Goal: Task Accomplishment & Management: Complete application form

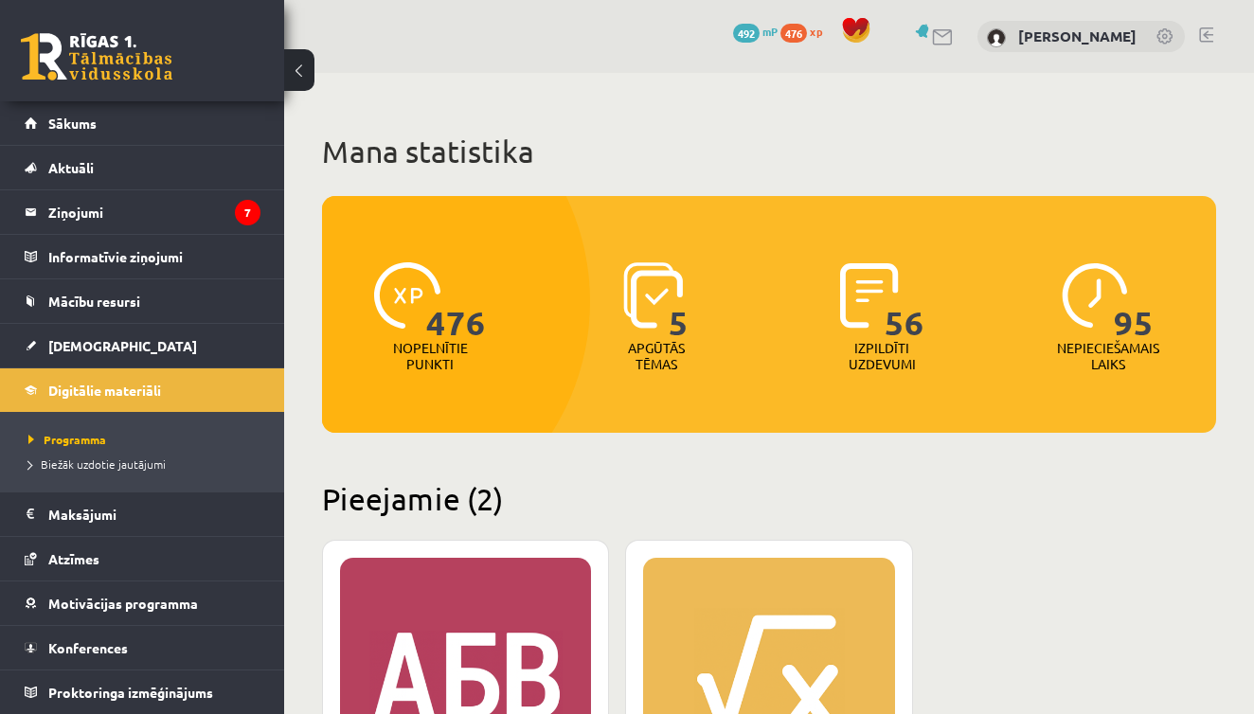
scroll to position [446, 0]
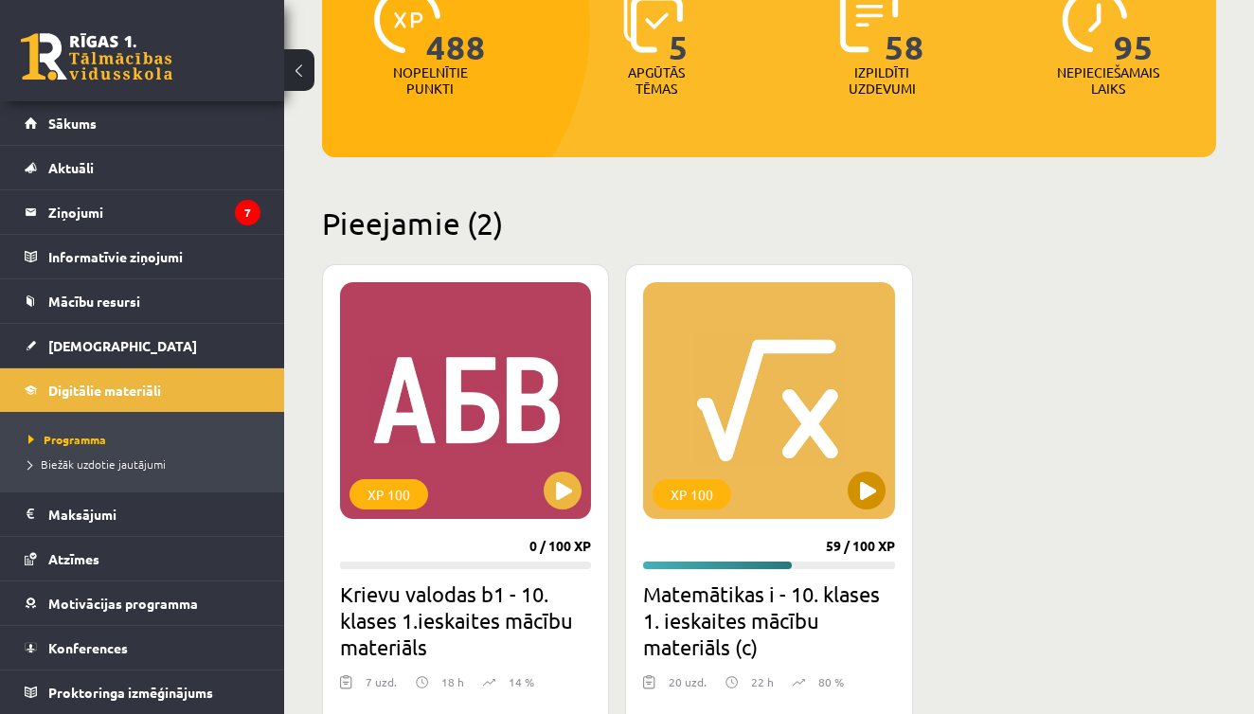
click at [877, 507] on div "XP 100" at bounding box center [768, 400] width 251 height 237
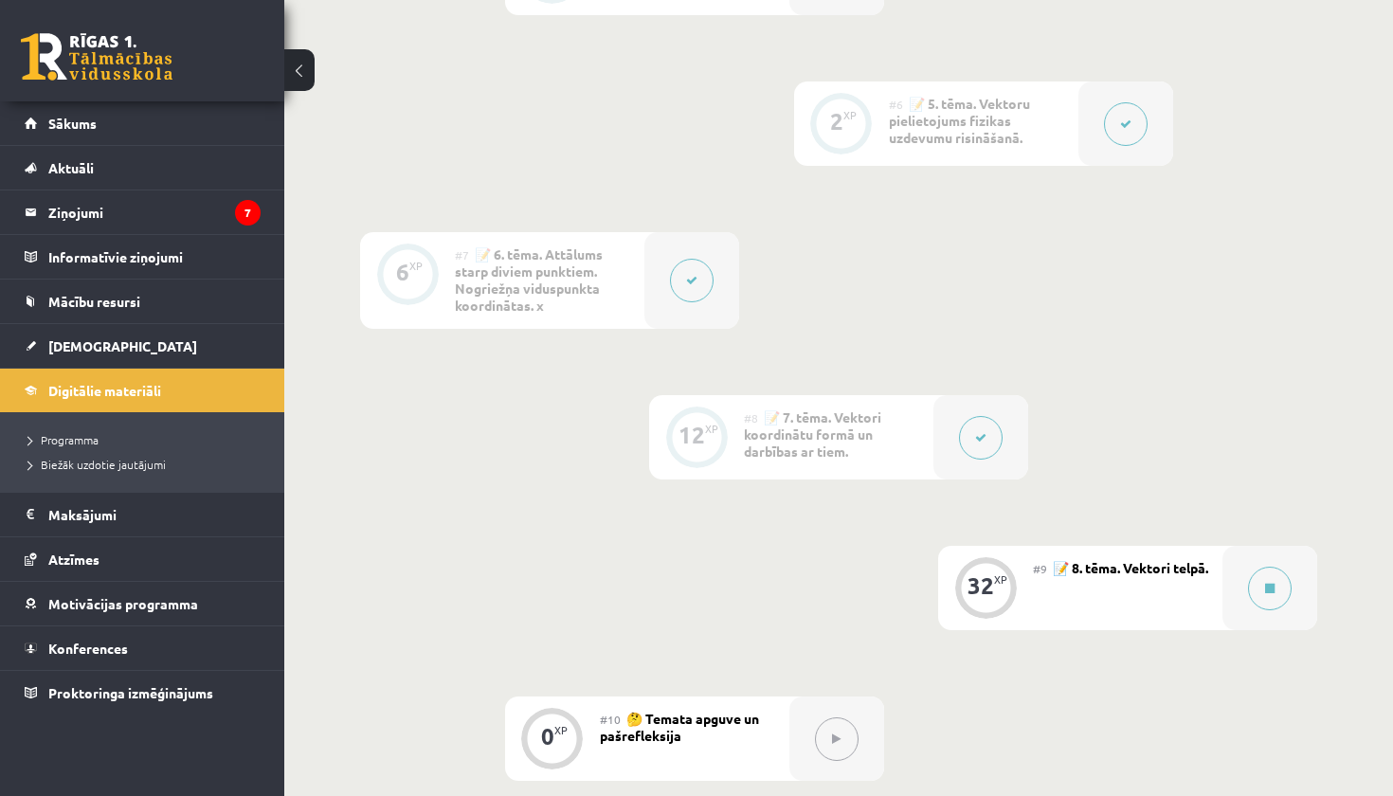
scroll to position [1199, 0]
click at [1259, 593] on button at bounding box center [1270, 591] width 44 height 44
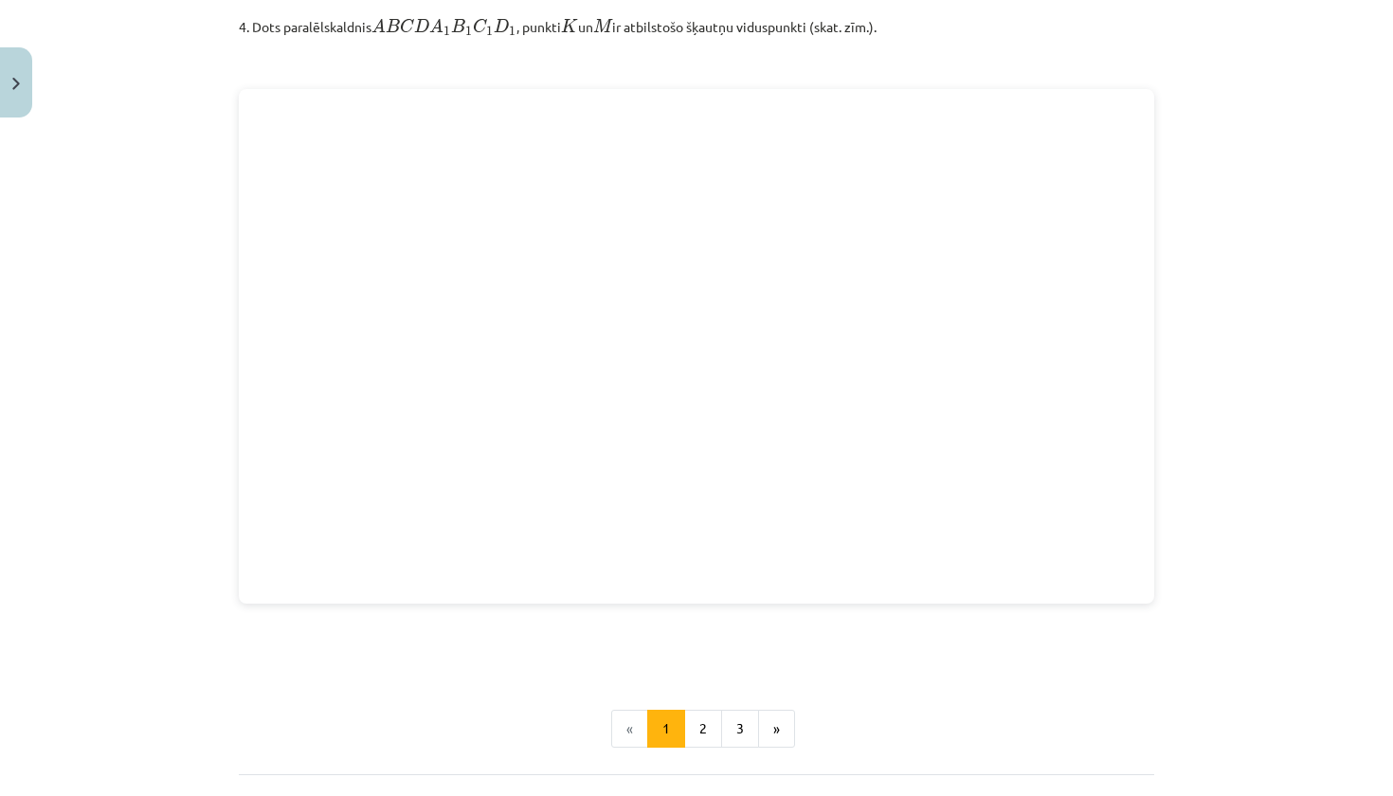
scroll to position [2356, 0]
click at [723, 728] on button "3" at bounding box center [740, 730] width 38 height 38
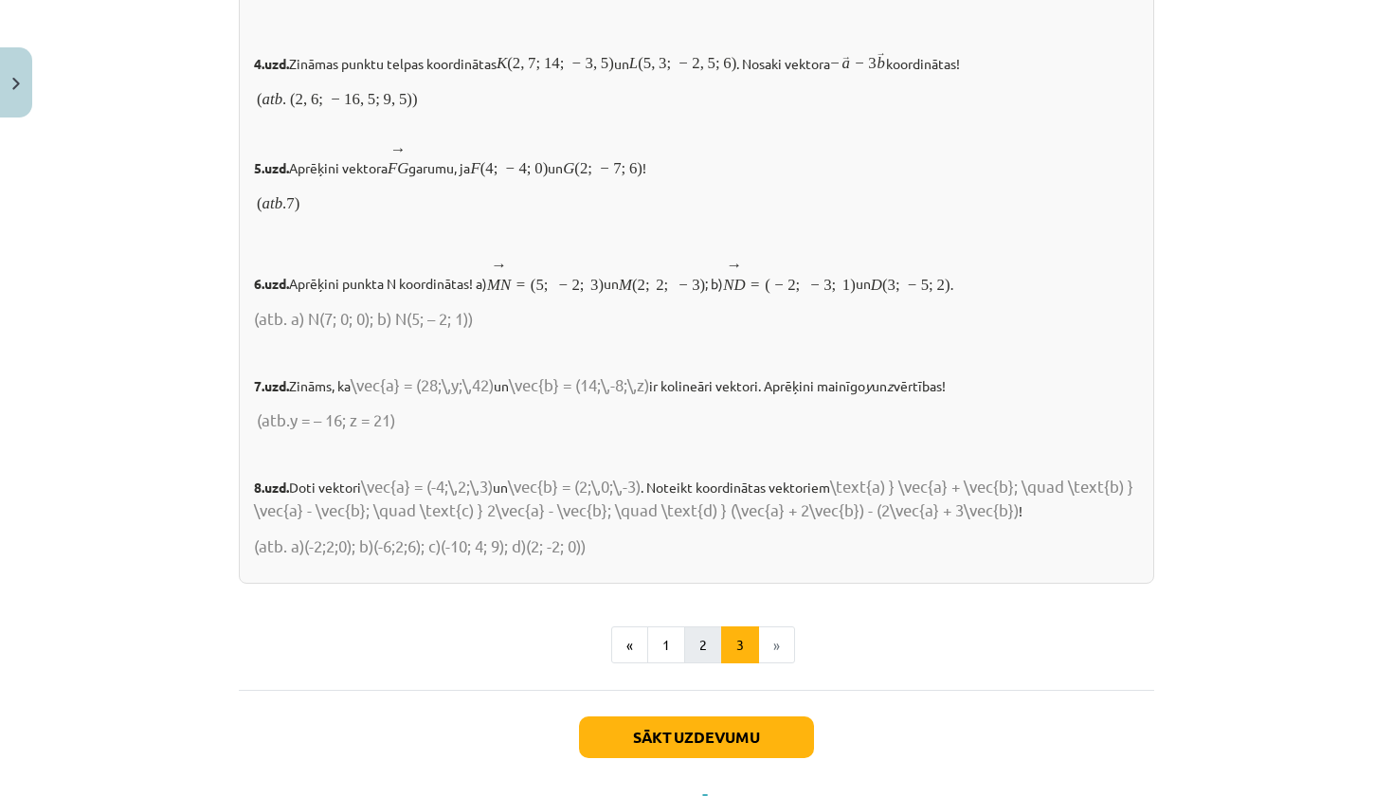
click at [695, 650] on button "2" at bounding box center [703, 645] width 38 height 38
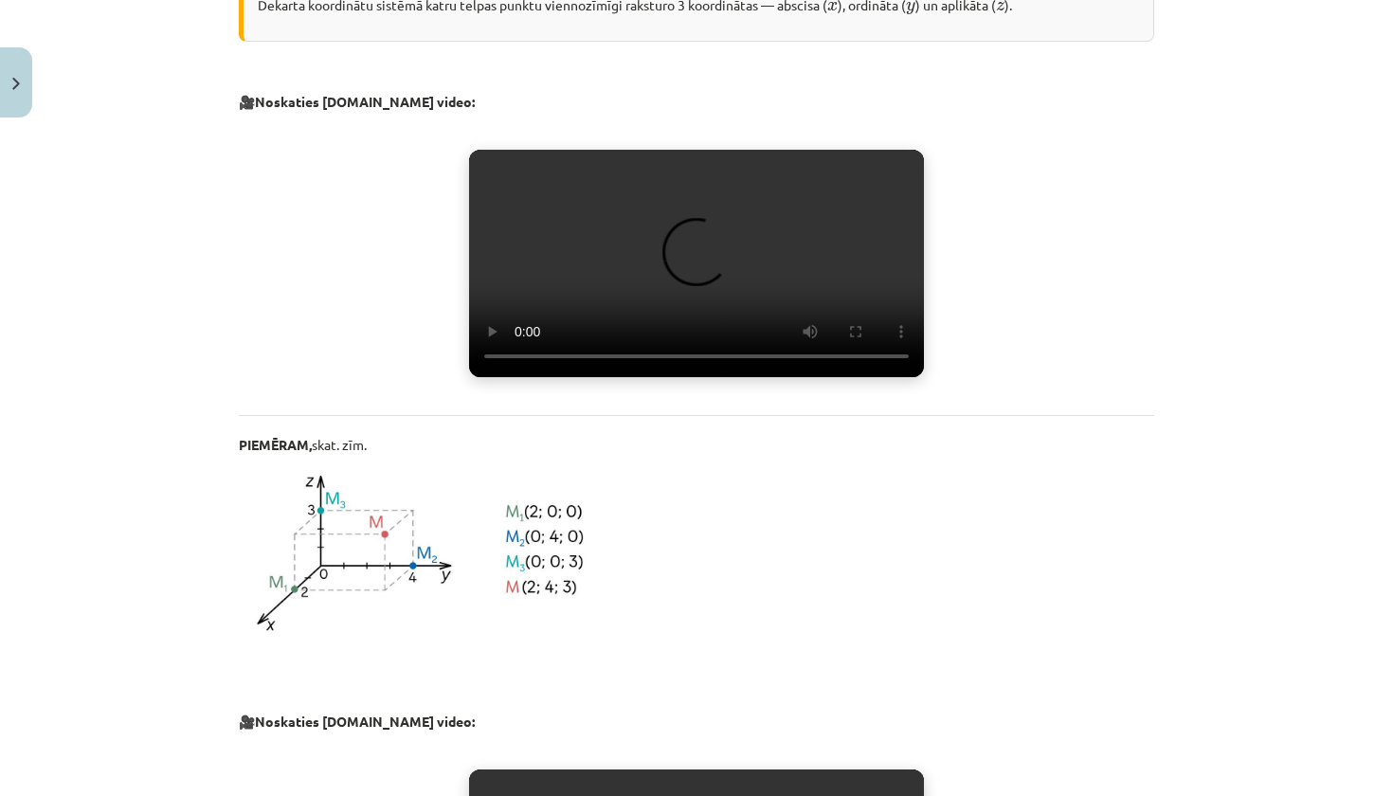
scroll to position [811, 0]
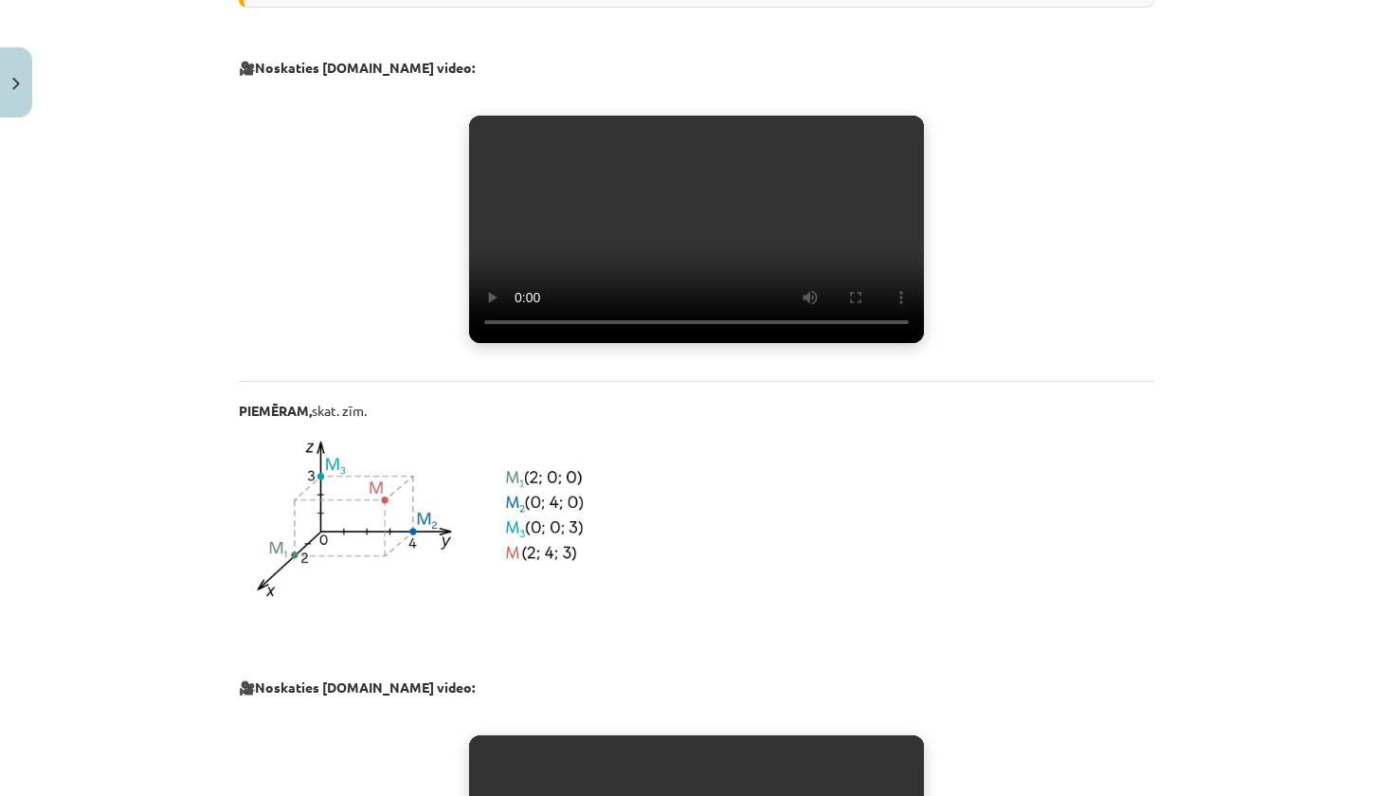
click at [666, 226] on video "Jūsu pārlūkprogramma neatbalsta video atskaņošanu." at bounding box center [696, 229] width 455 height 227
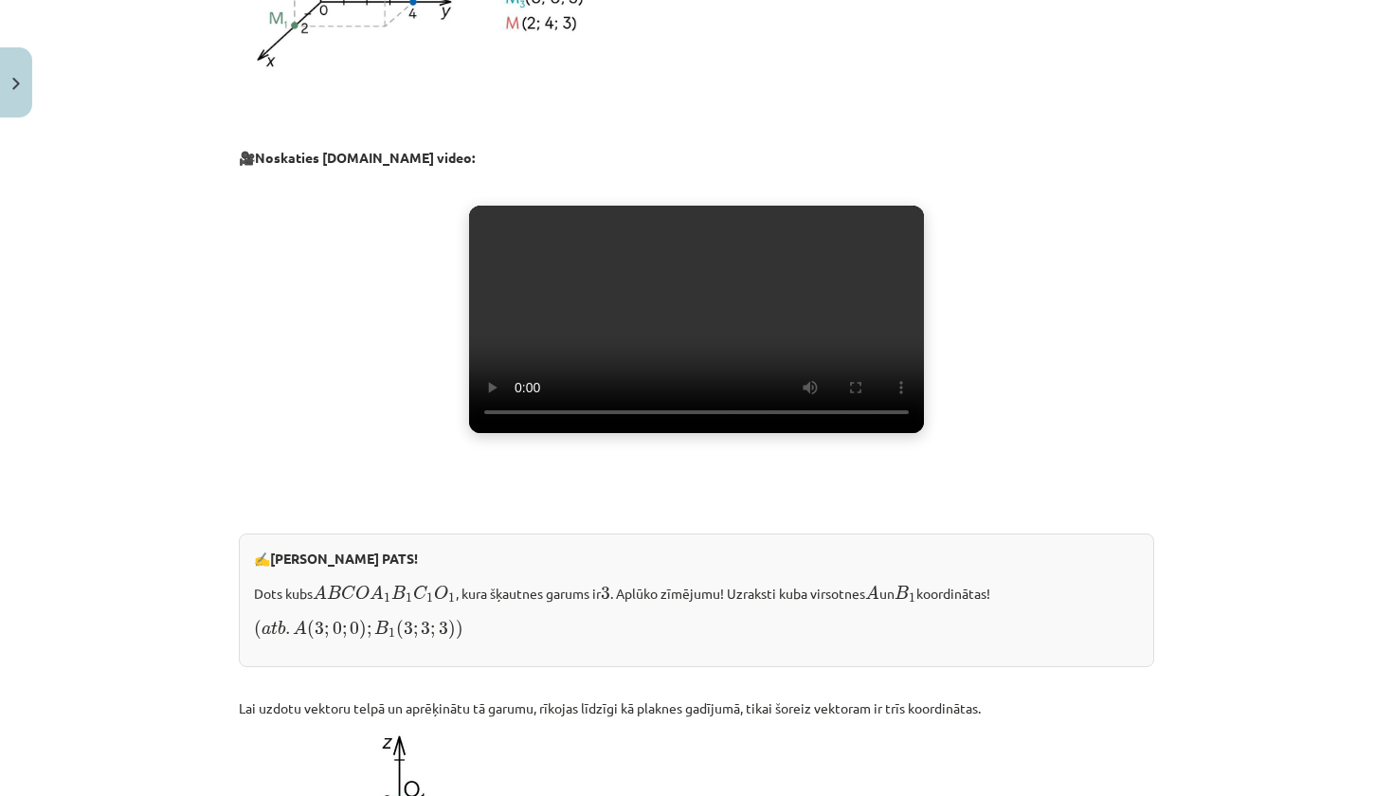
scroll to position [1349, 0]
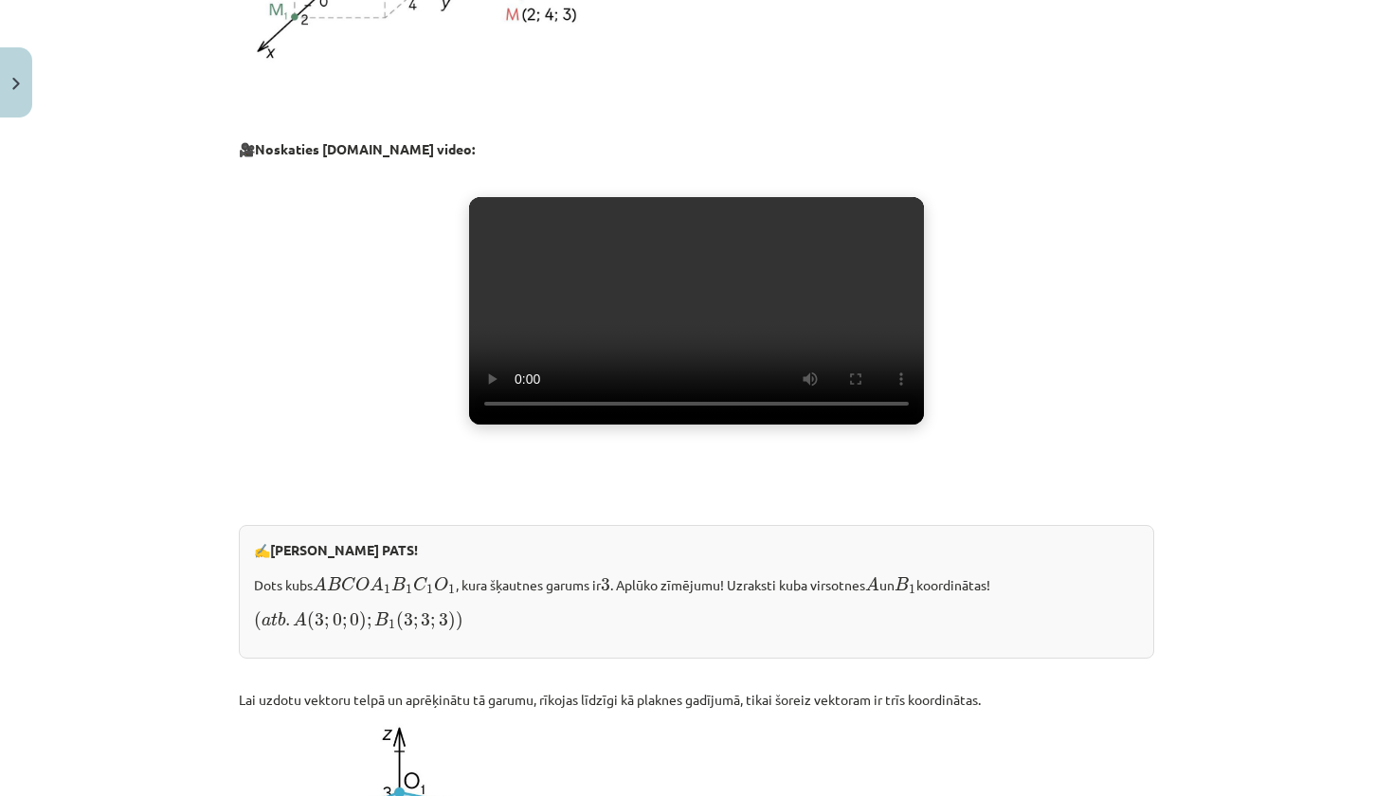
click at [691, 403] on video "Jūsu pārlūkprogramma neatbalsta video atskaņošanu." at bounding box center [696, 310] width 455 height 227
click at [736, 403] on video "Jūsu pārlūkprogramma neatbalsta video atskaņošanu." at bounding box center [696, 310] width 455 height 227
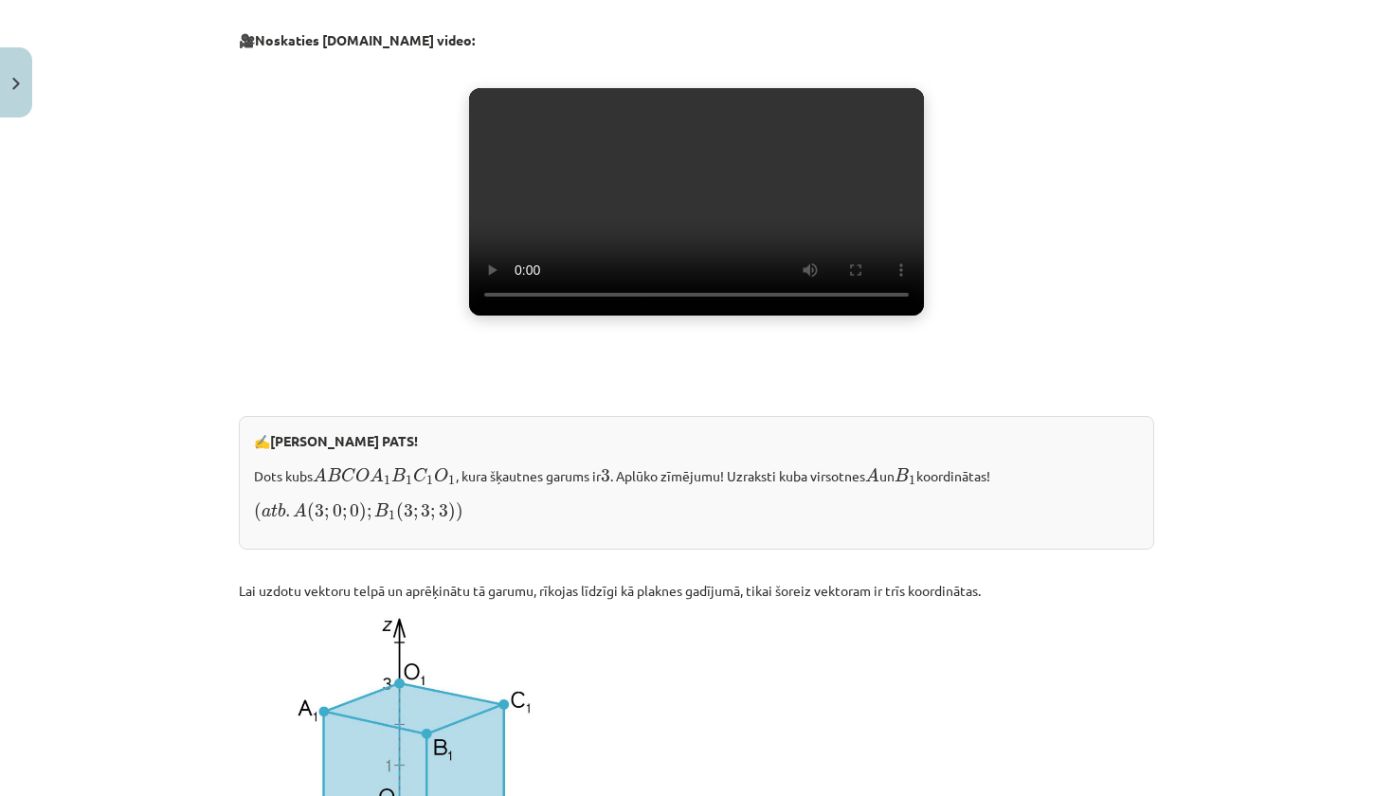
scroll to position [1461, 0]
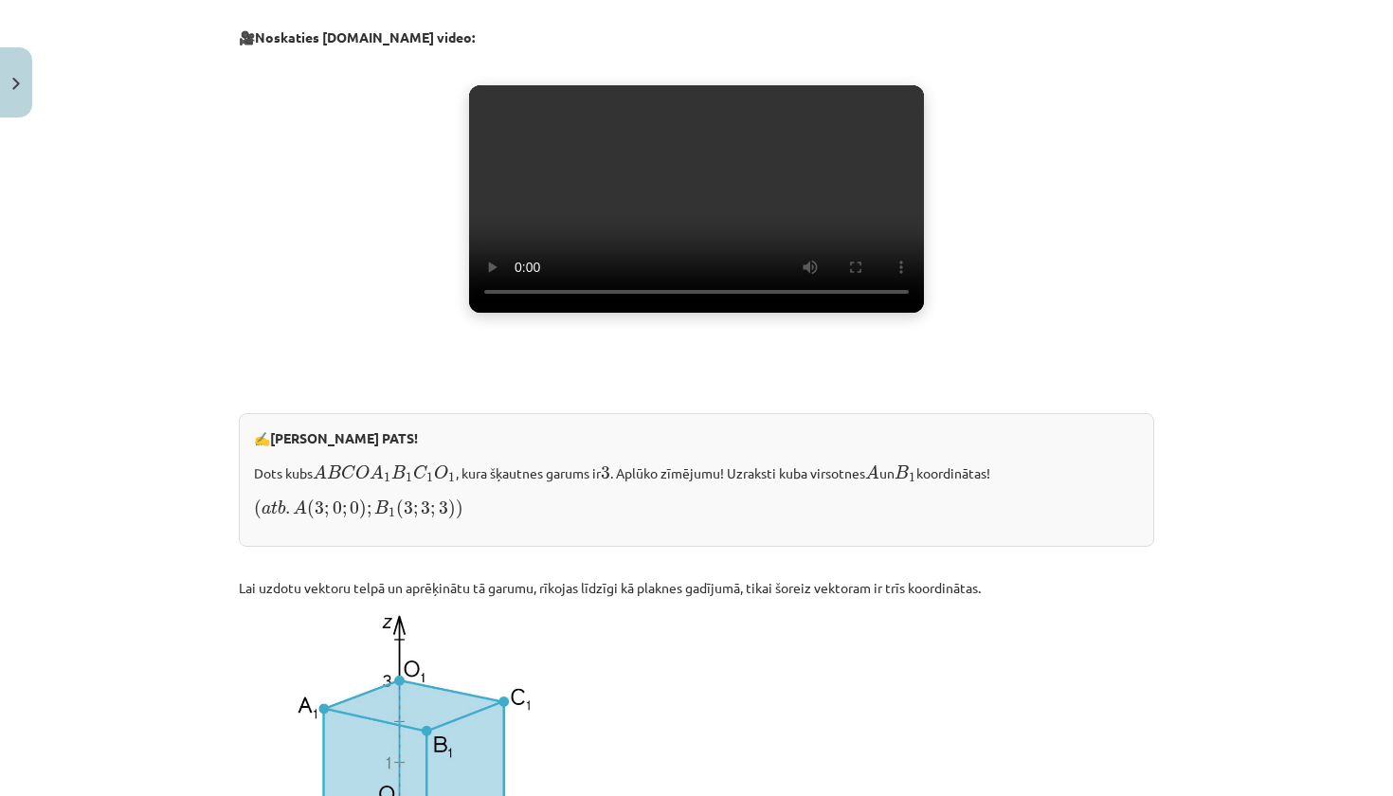
click at [695, 313] on video "Jūsu pārlūkprogramma neatbalsta video atskaņošanu." at bounding box center [696, 198] width 455 height 227
click at [654, 313] on video "Jūsu pārlūkprogramma neatbalsta video atskaņošanu." at bounding box center [696, 198] width 455 height 227
click at [653, 313] on video "Jūsu pārlūkprogramma neatbalsta video atskaņošanu." at bounding box center [696, 198] width 455 height 227
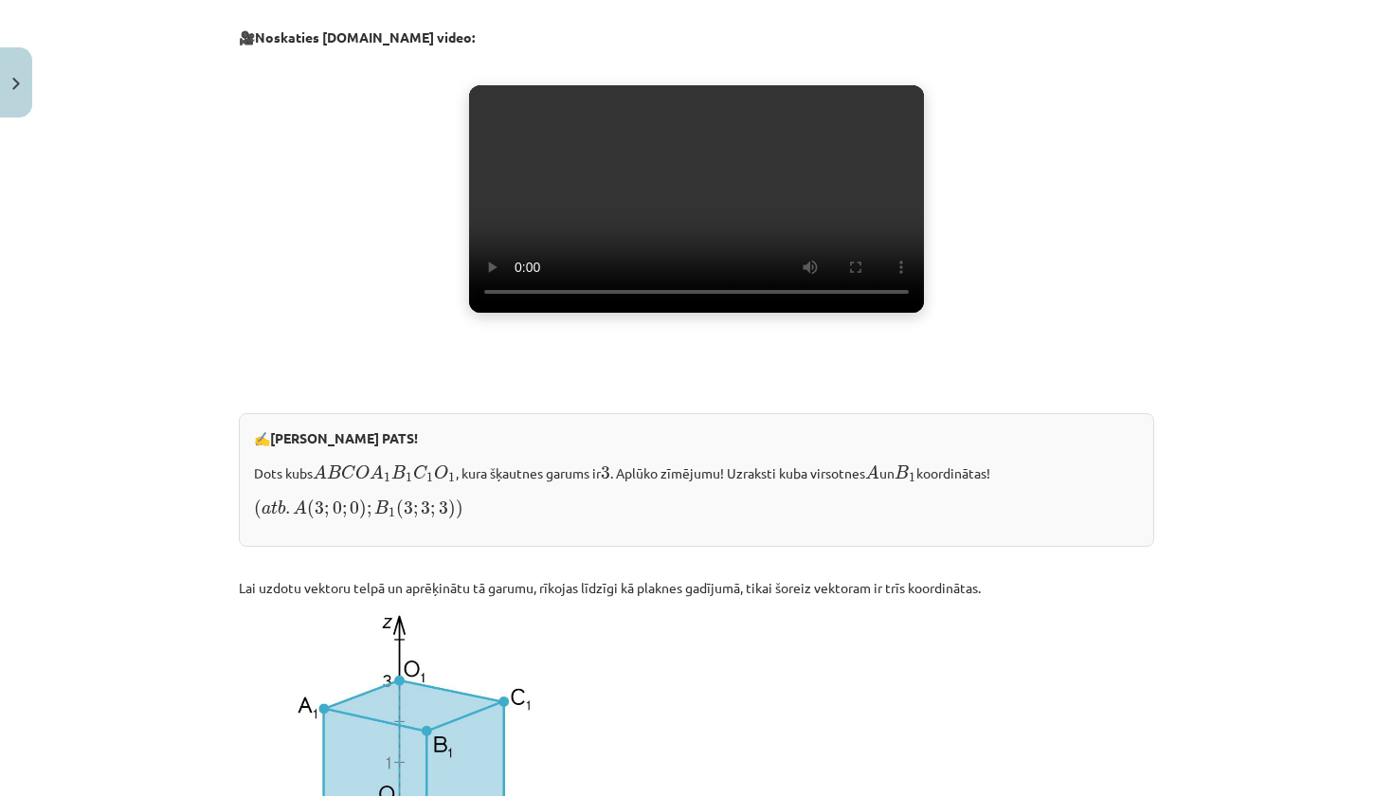
click at [653, 313] on video "Jūsu pārlūkprogramma neatbalsta video atskaņošanu." at bounding box center [696, 198] width 455 height 227
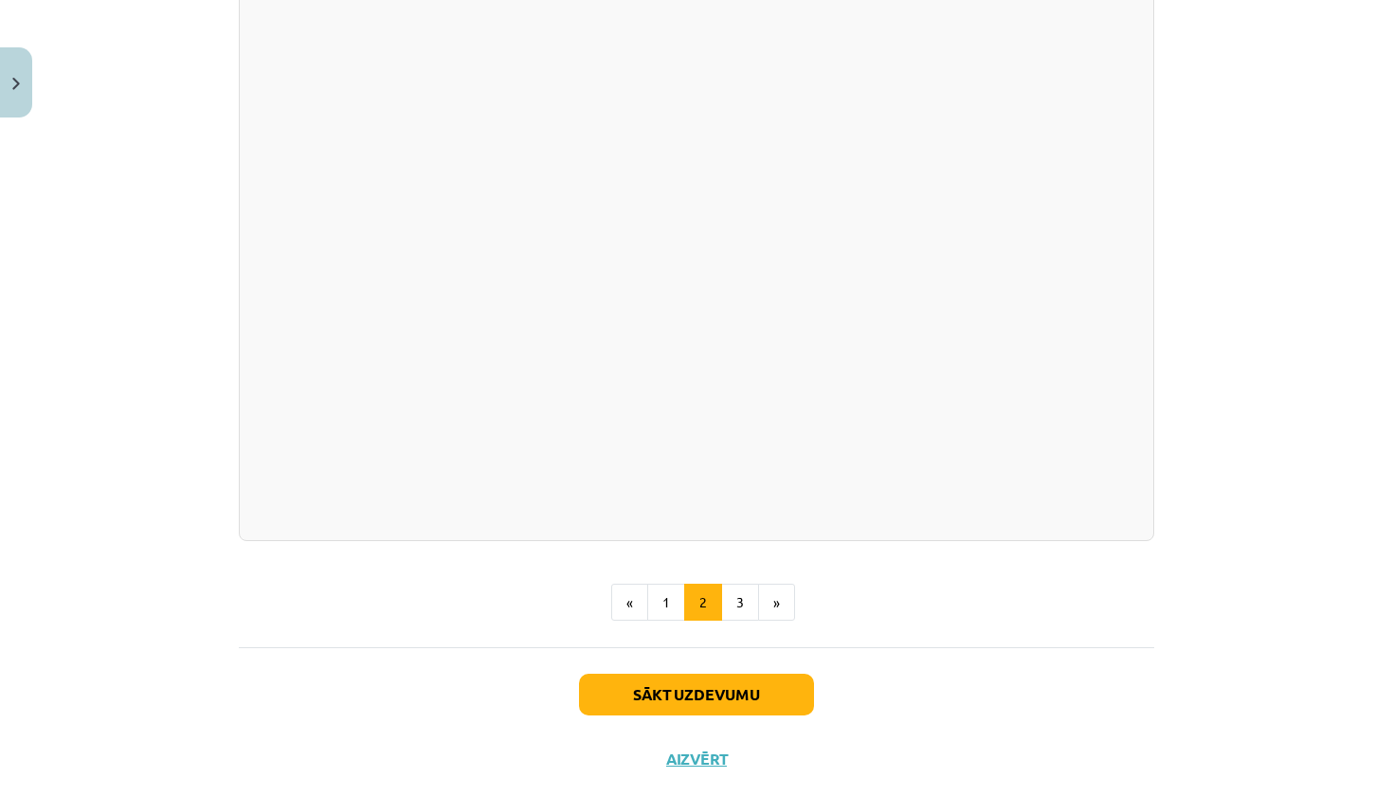
scroll to position [2504, 0]
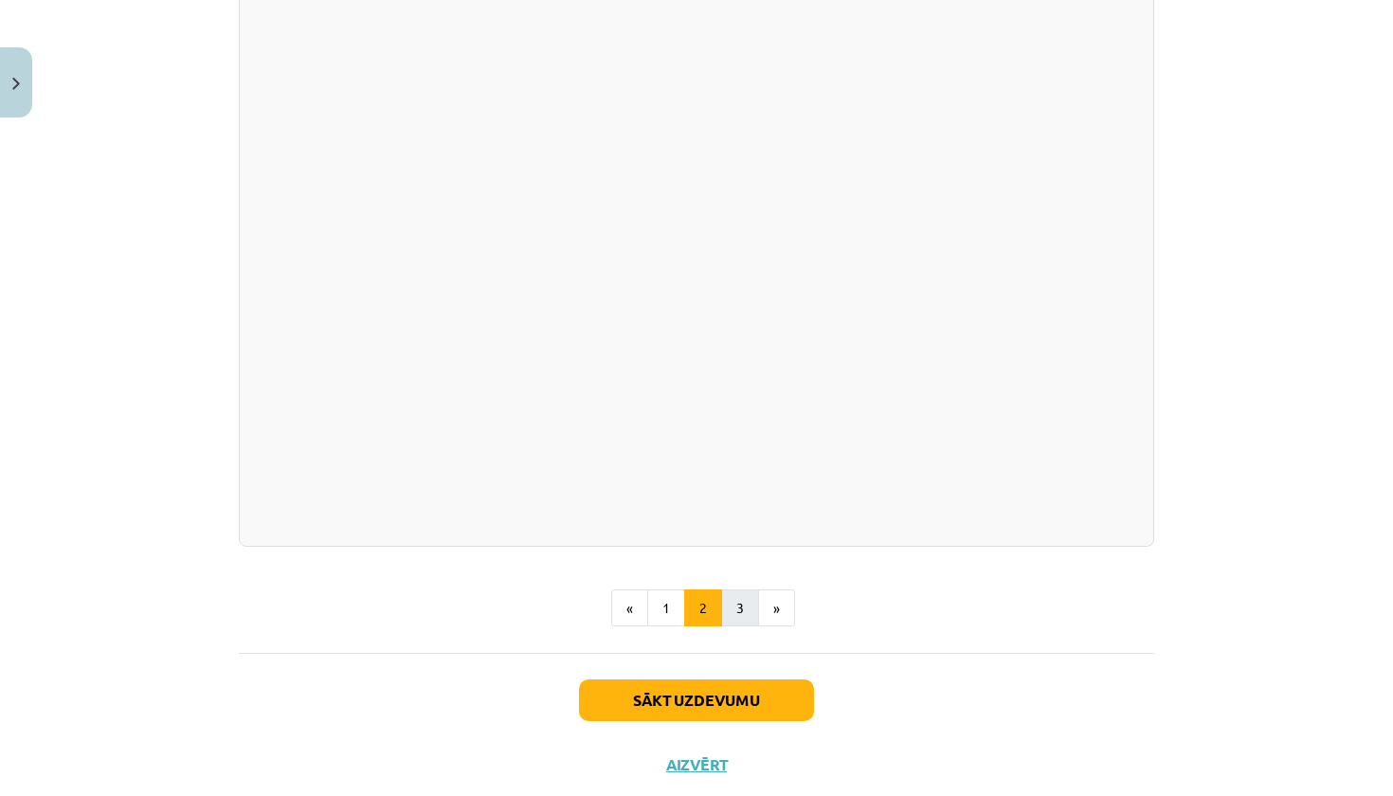
click at [730, 627] on button "3" at bounding box center [740, 608] width 38 height 38
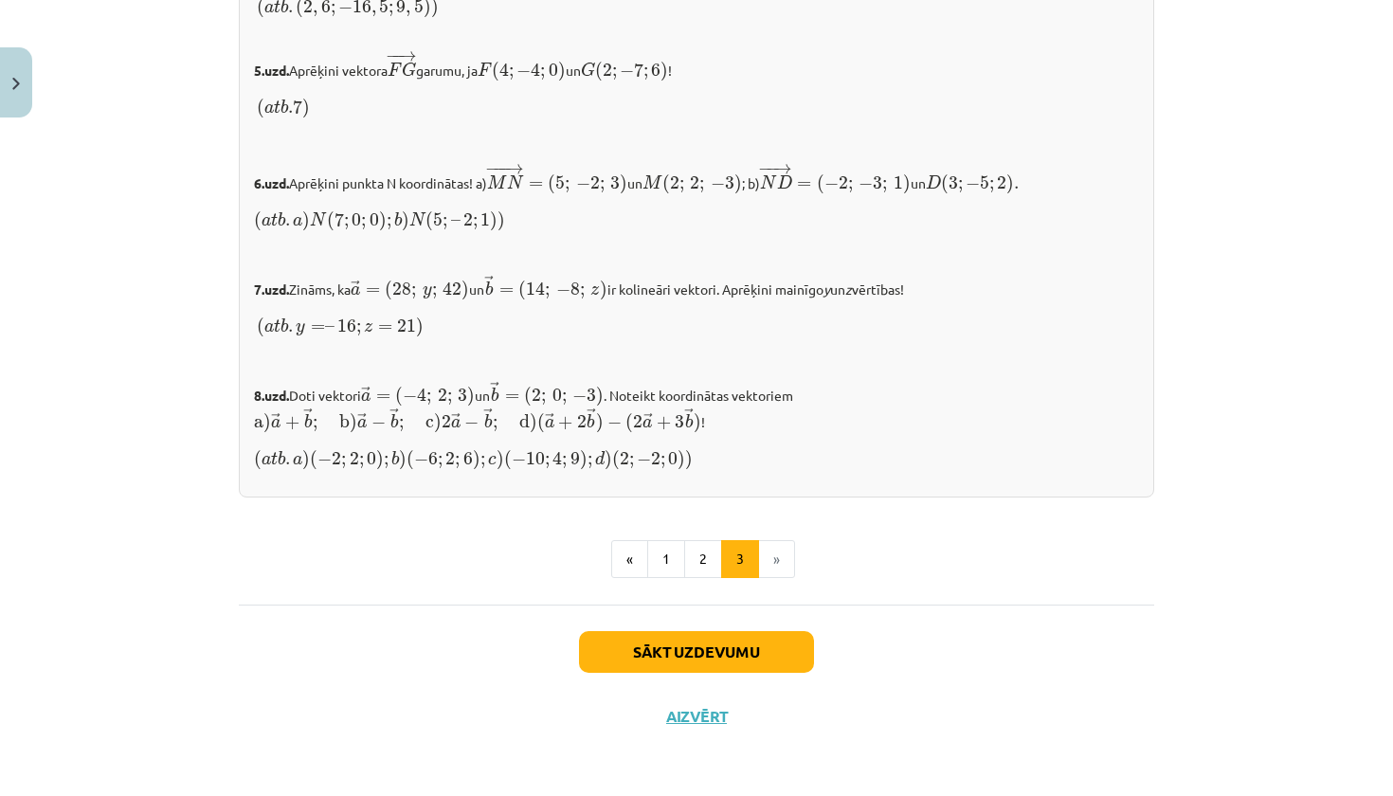
scroll to position [1940, 0]
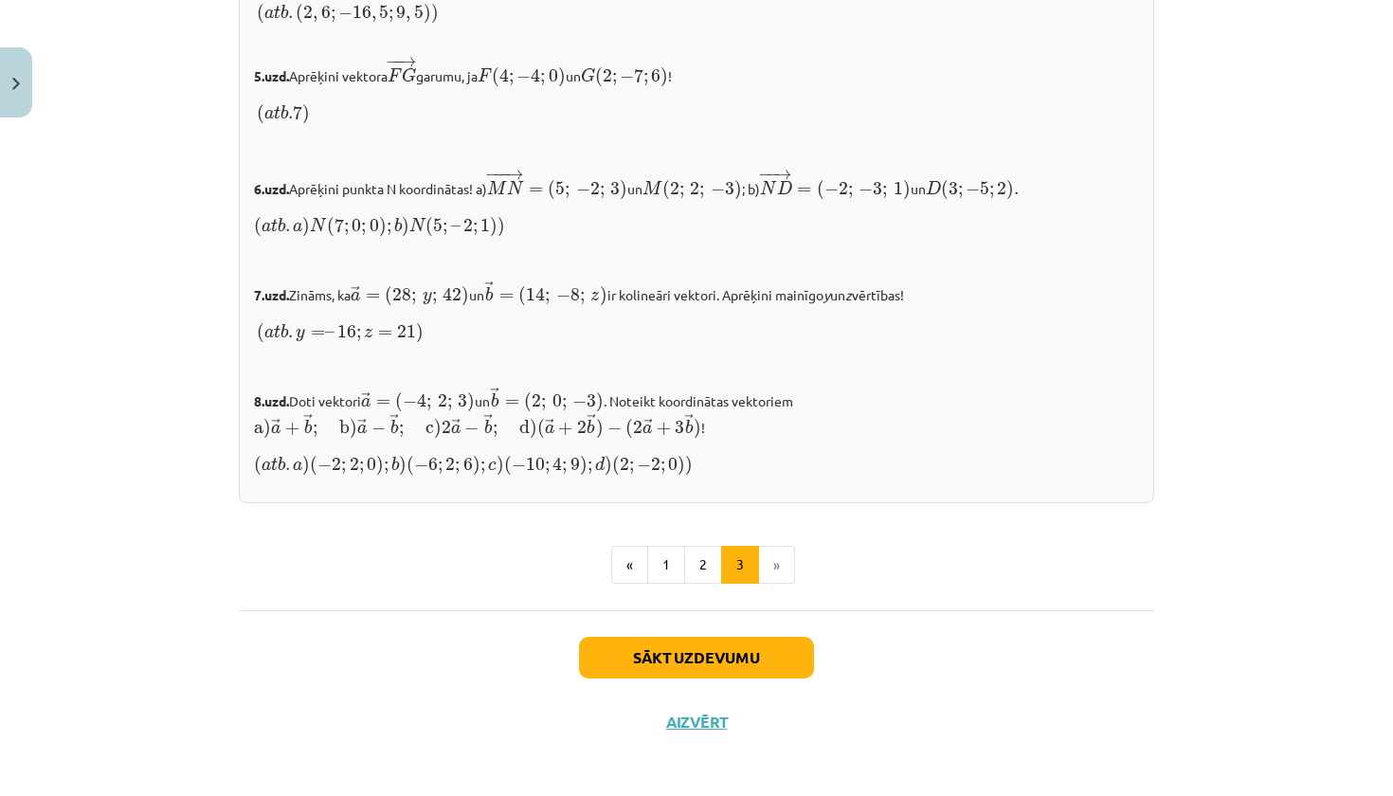
click at [691, 655] on button "Sākt uzdevumu" at bounding box center [696, 658] width 235 height 42
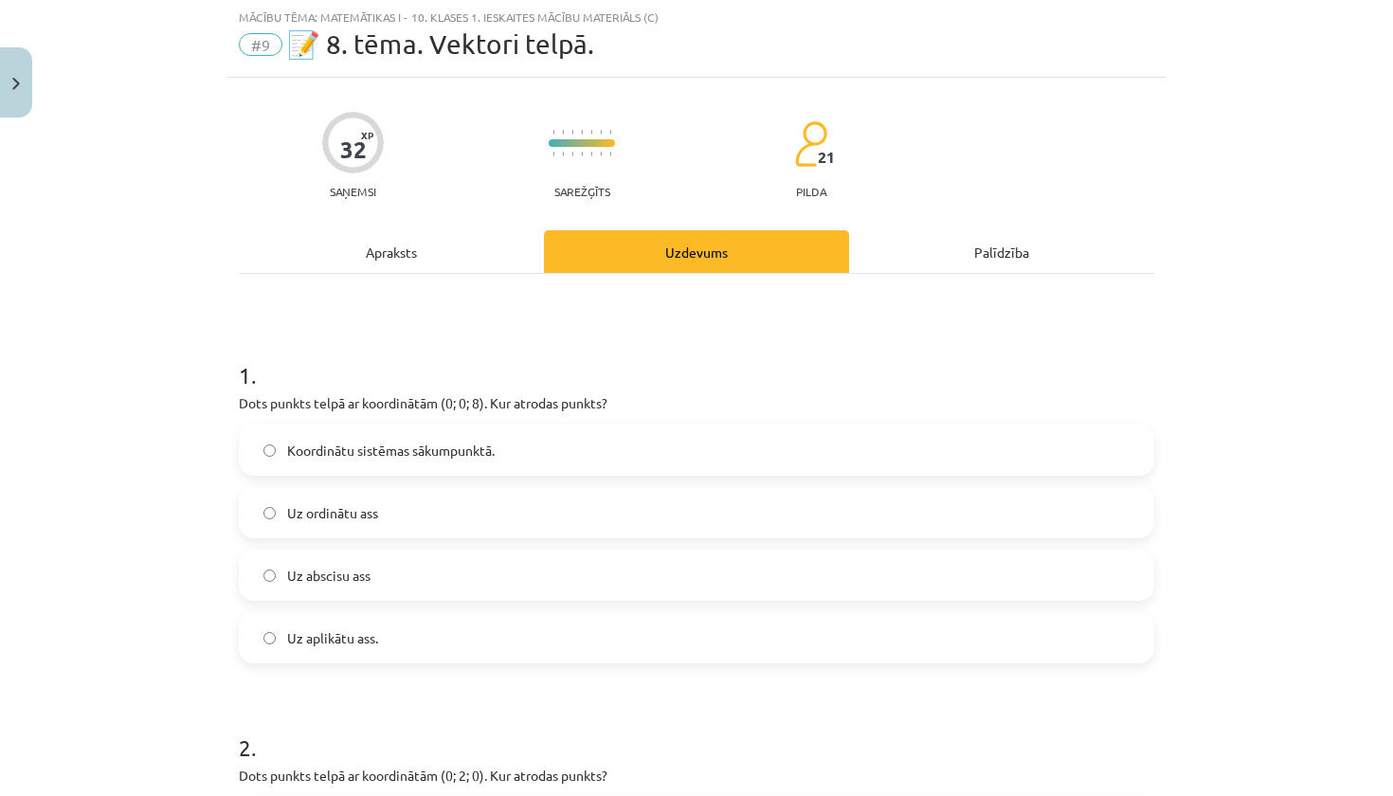
scroll to position [47, 0]
click at [469, 646] on label "Uz aplikātu ass." at bounding box center [696, 638] width 911 height 47
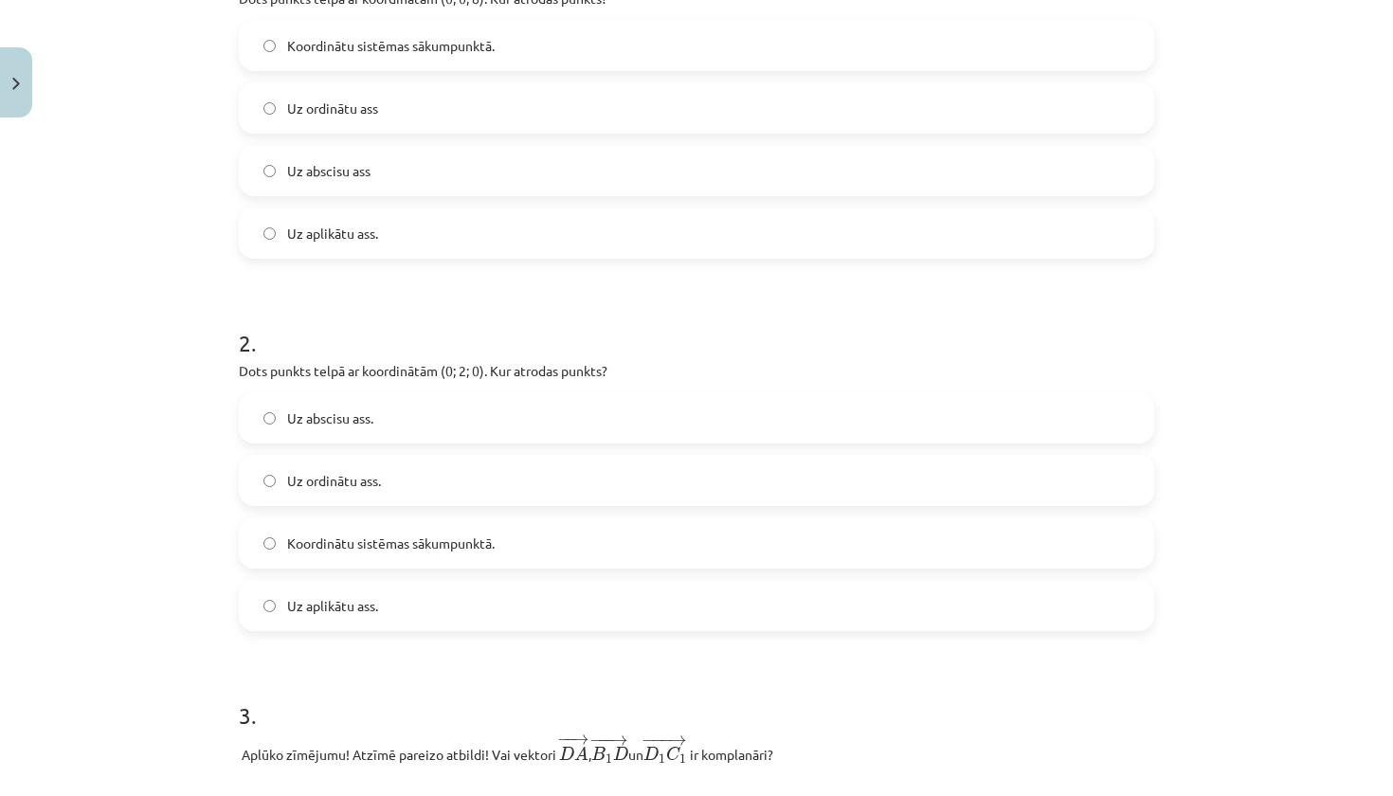
scroll to position [455, 0]
click at [362, 482] on span "Uz ordinātu ass." at bounding box center [334, 479] width 94 height 20
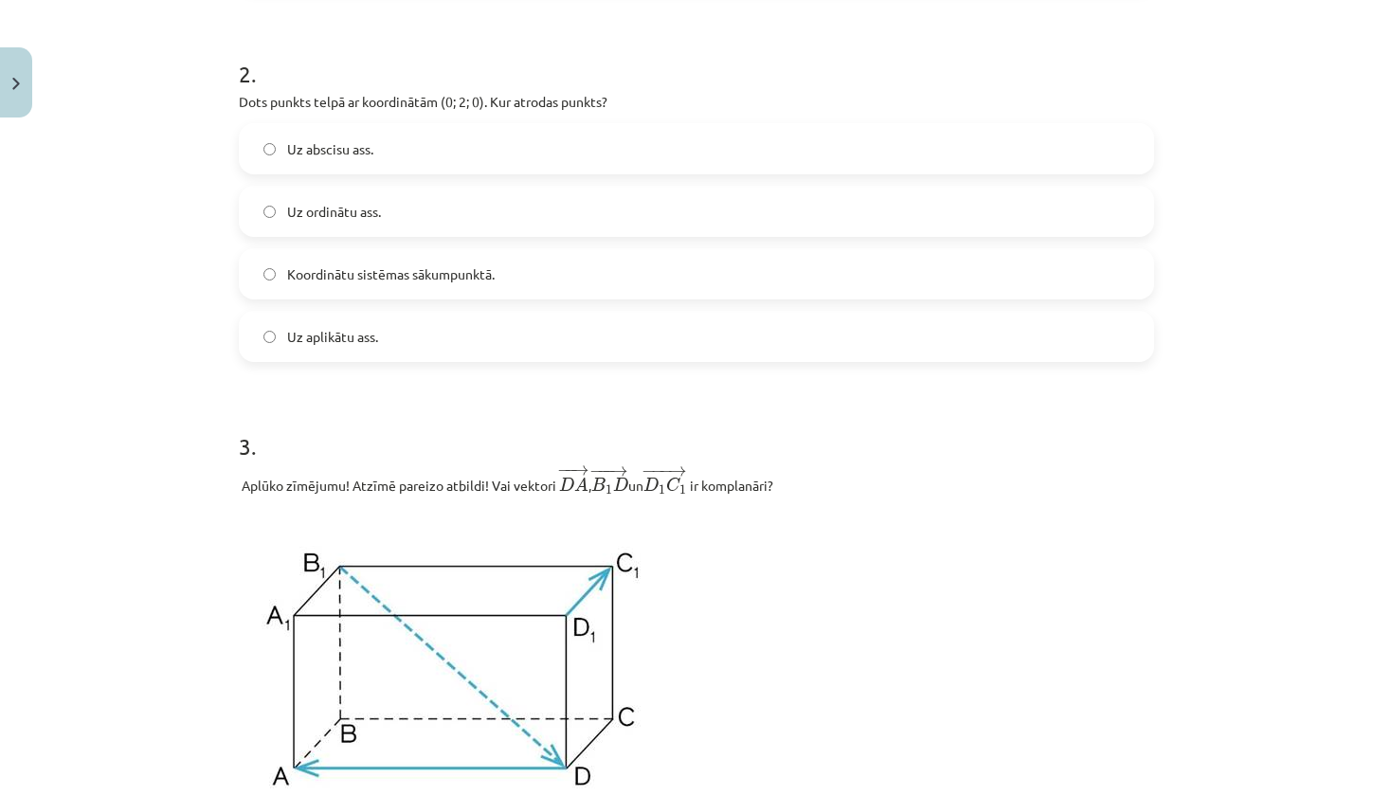
scroll to position [780, 0]
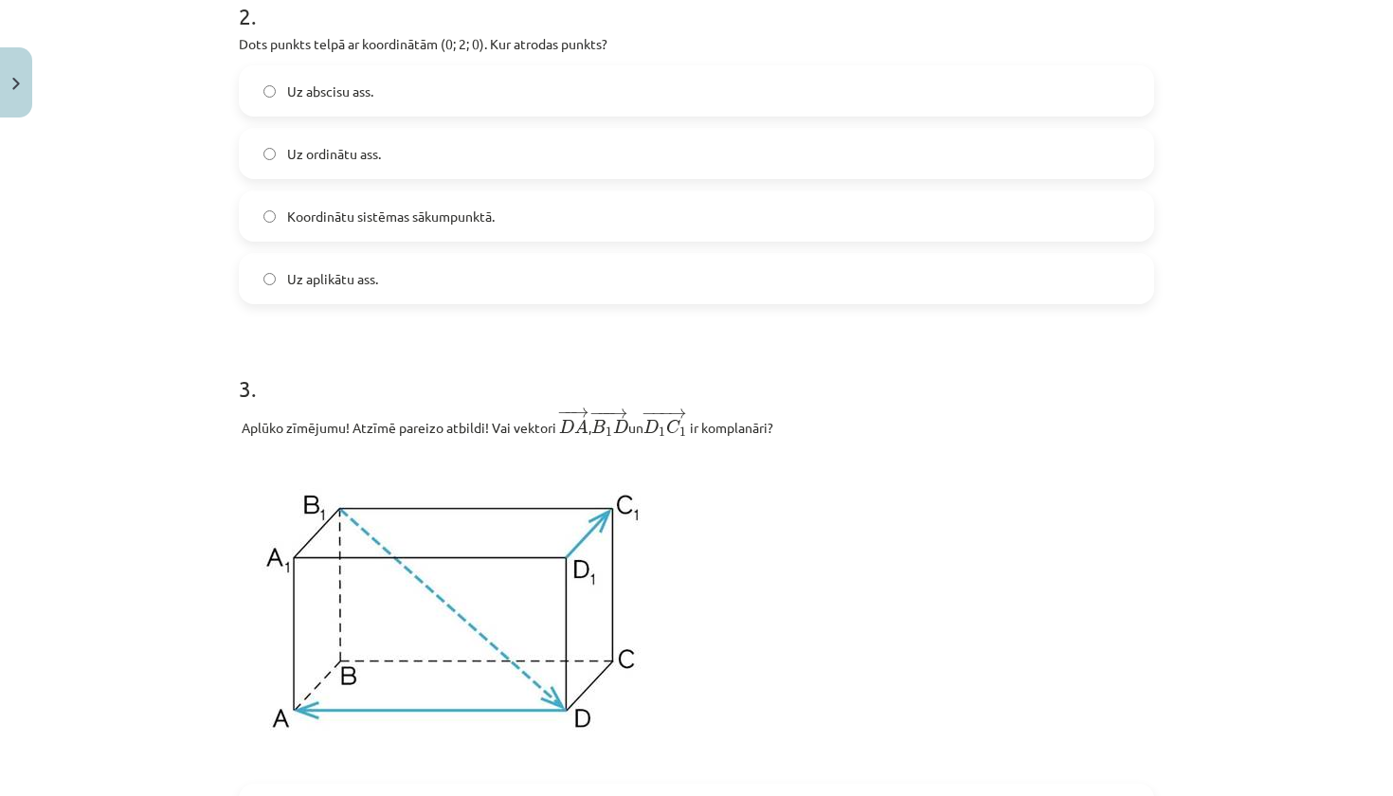
click at [1270, 189] on div "Mācību tēma: Matemātikas i - 10. klases 1. ieskaites mācību materiāls (c) #9 📝 …" at bounding box center [696, 398] width 1393 height 796
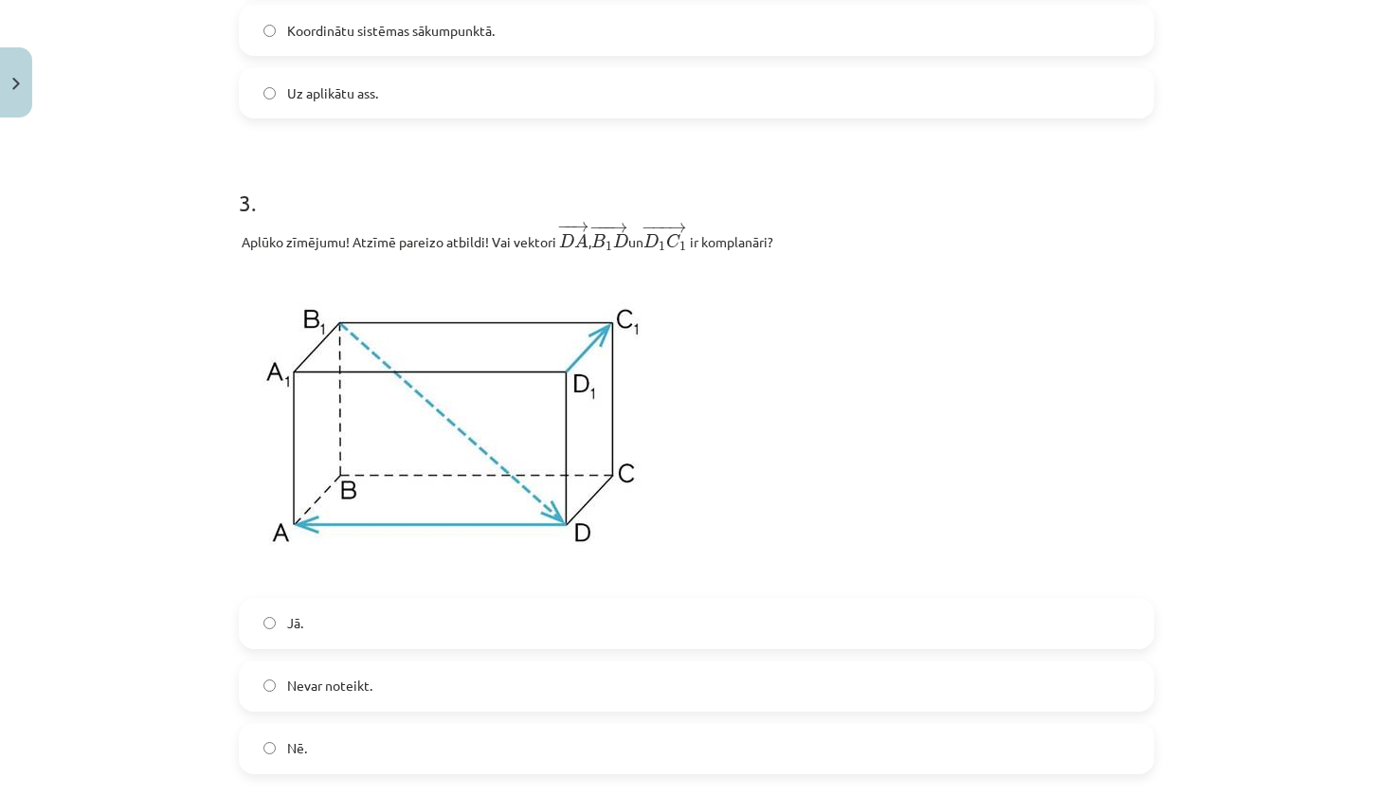
scroll to position [975, 0]
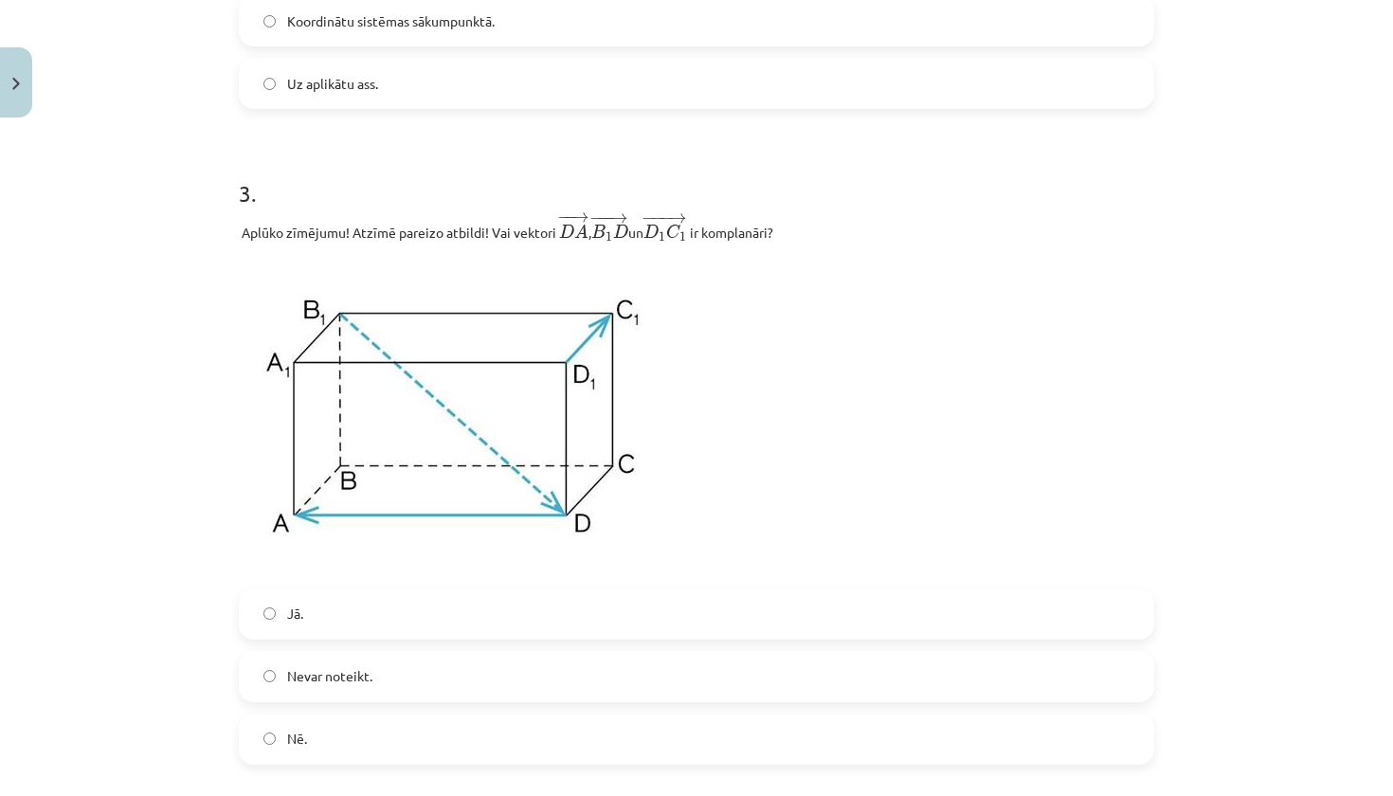
click at [387, 733] on label "Nē." at bounding box center [696, 738] width 911 height 47
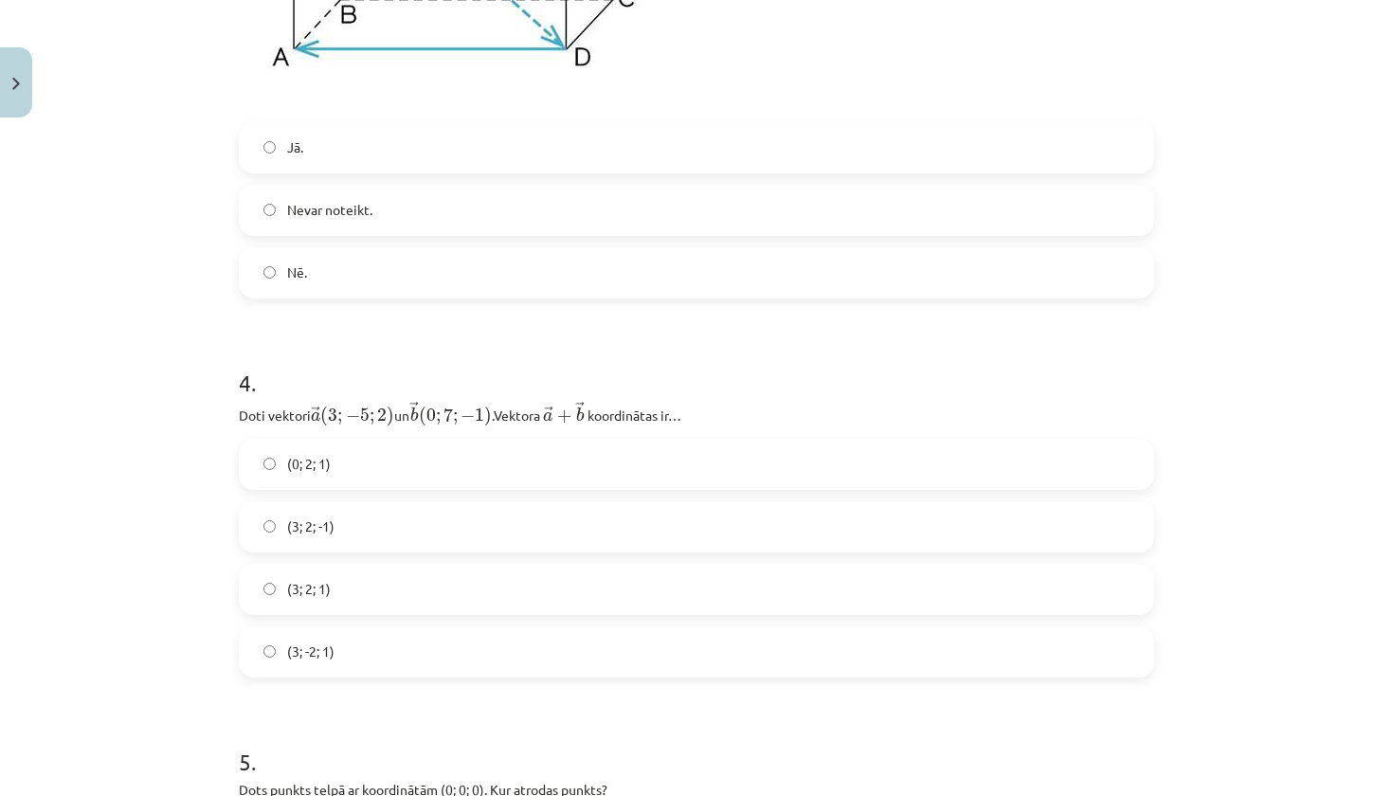
scroll to position [1561, 0]
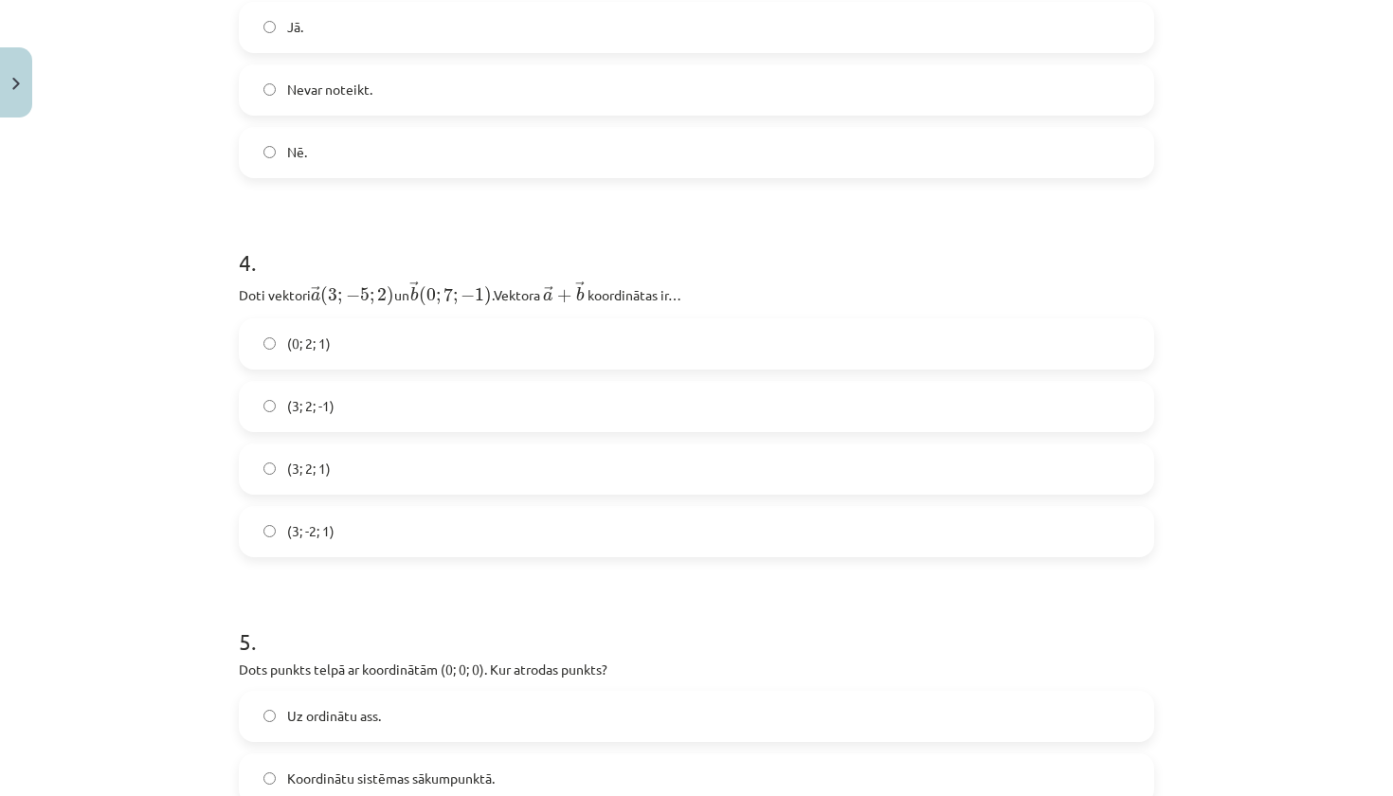
click at [307, 469] on span "(3; 2; 1)" at bounding box center [309, 469] width 44 height 20
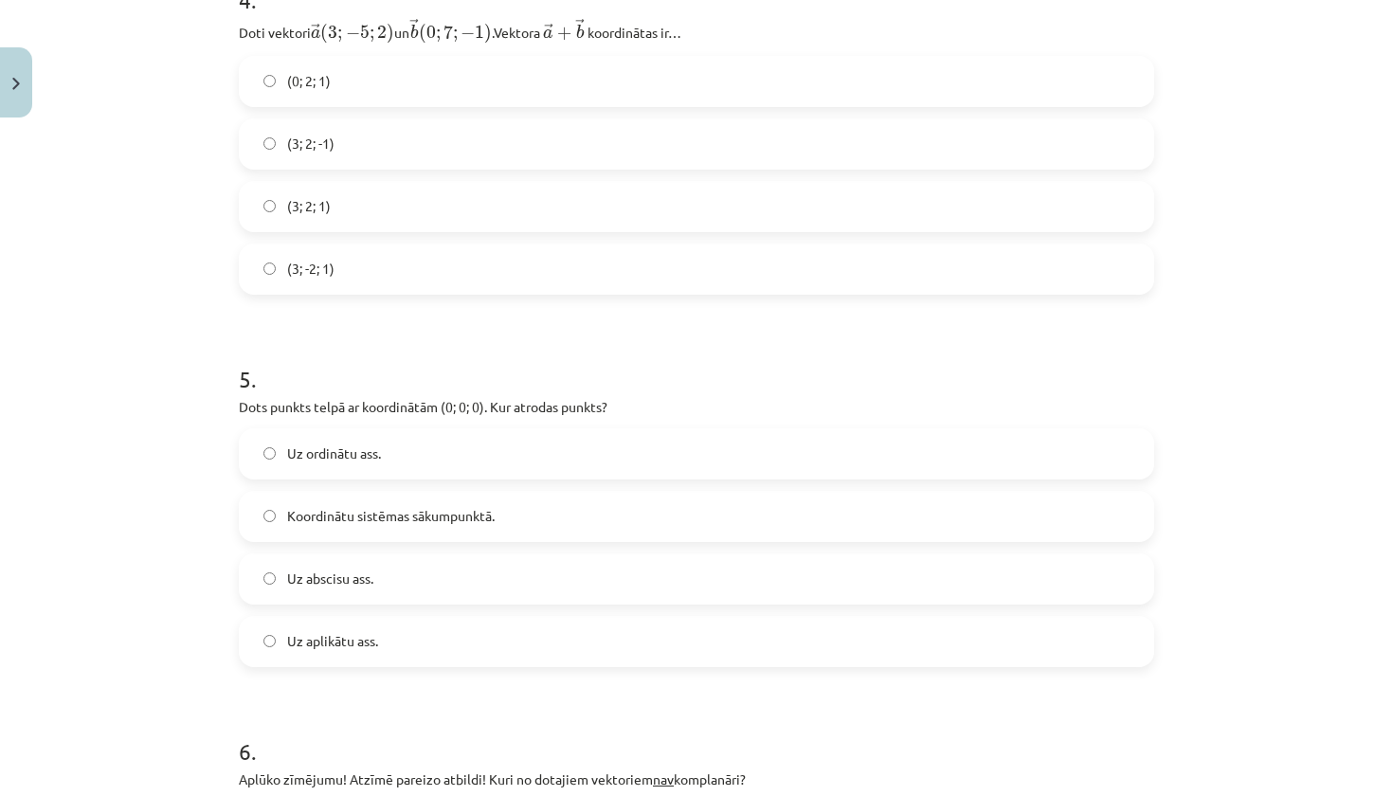
scroll to position [1819, 0]
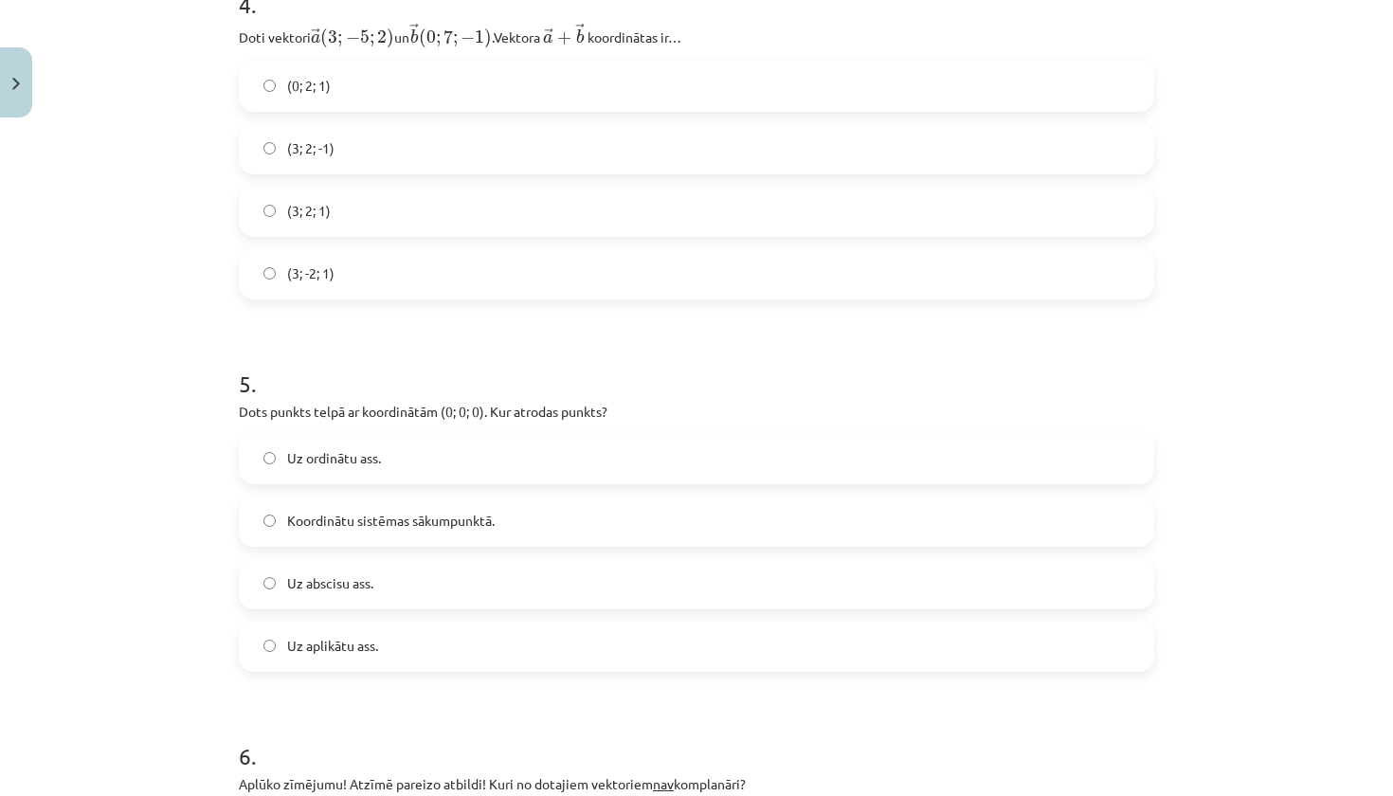
click at [344, 528] on span "Koordinātu sistēmas sākumpunktā." at bounding box center [390, 521] width 207 height 20
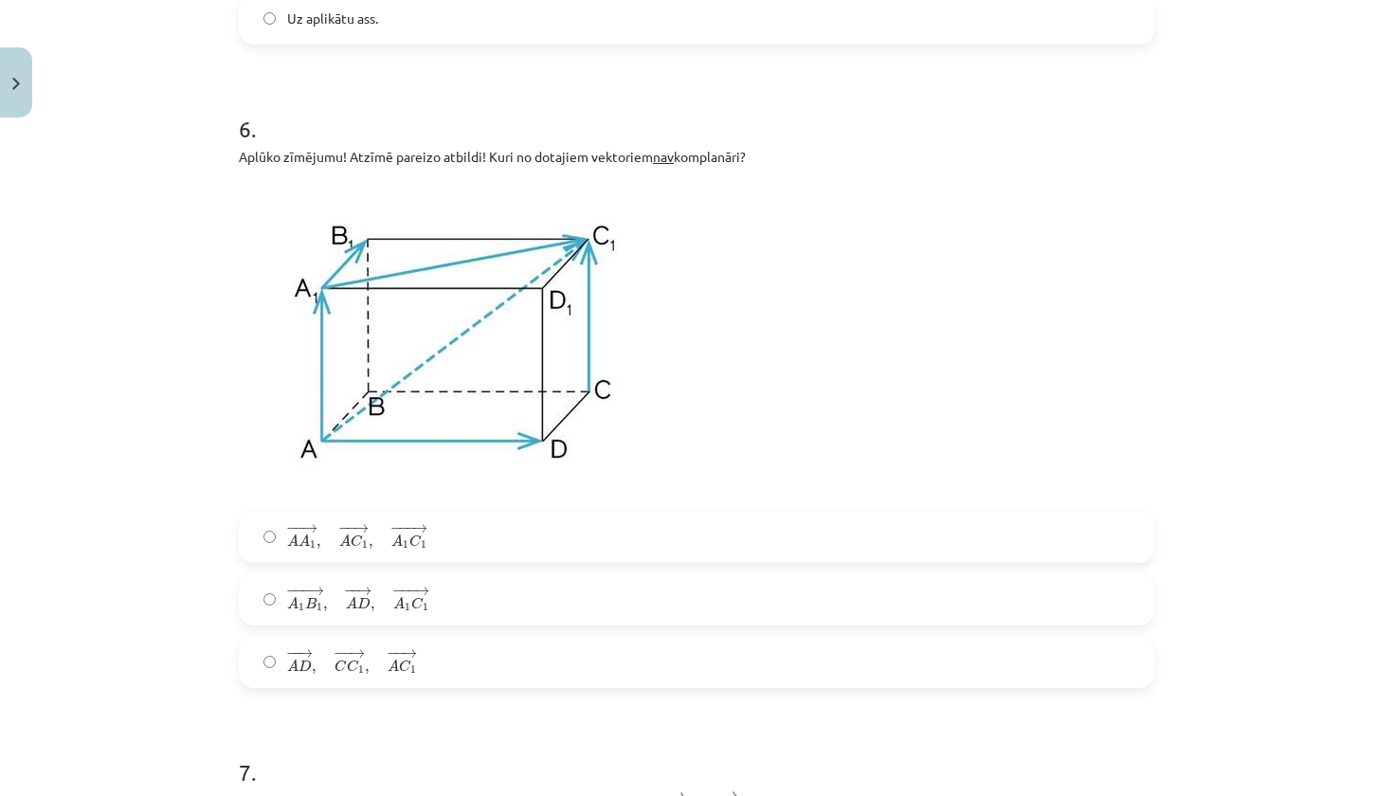
scroll to position [2444, 0]
click at [415, 667] on label "− − → A D , − − → C C 1 , − − → A C 1 A D → , C C 1 → , A C 1 →" at bounding box center [696, 663] width 911 height 47
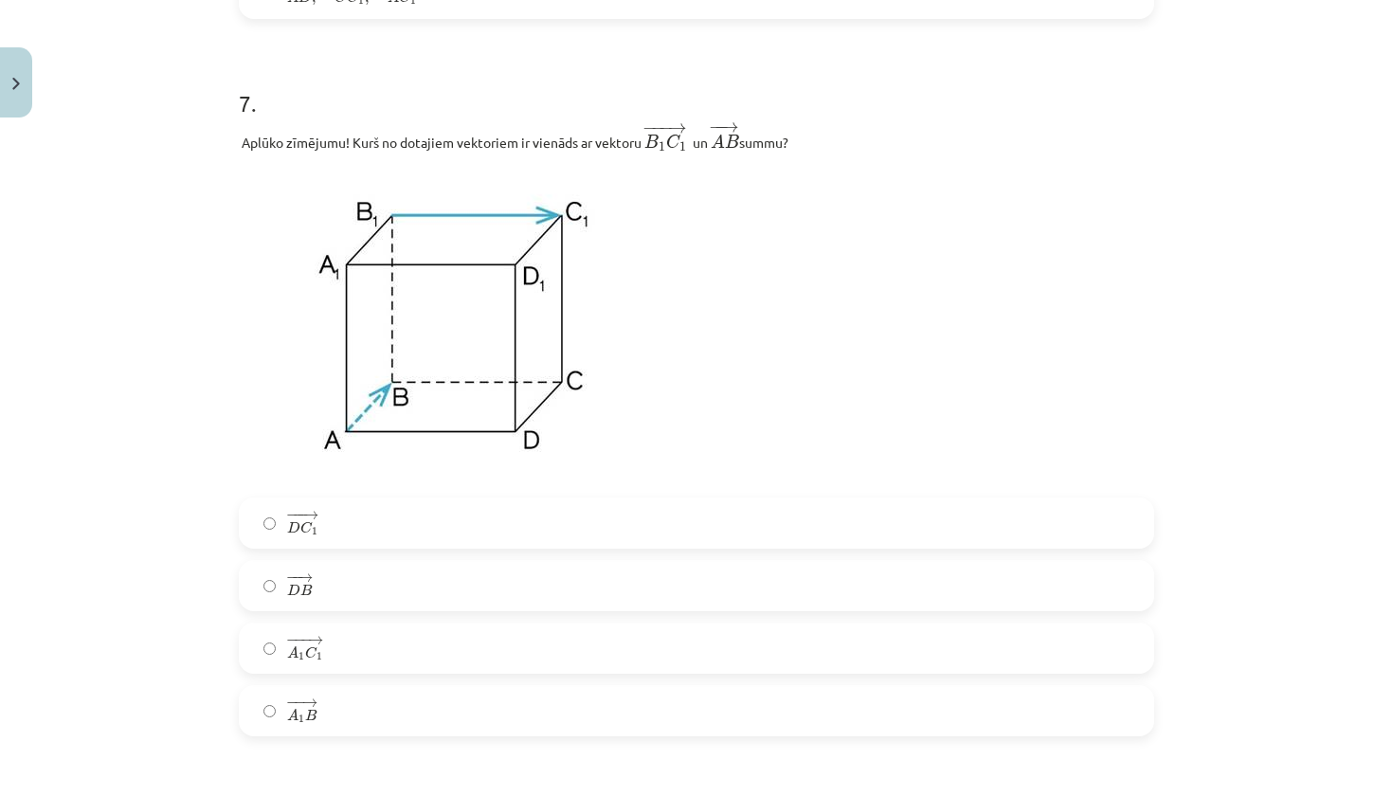
scroll to position [3114, 0]
click at [399, 643] on label "− −− → A 1 C 1 A 1 C 1 →" at bounding box center [696, 648] width 911 height 47
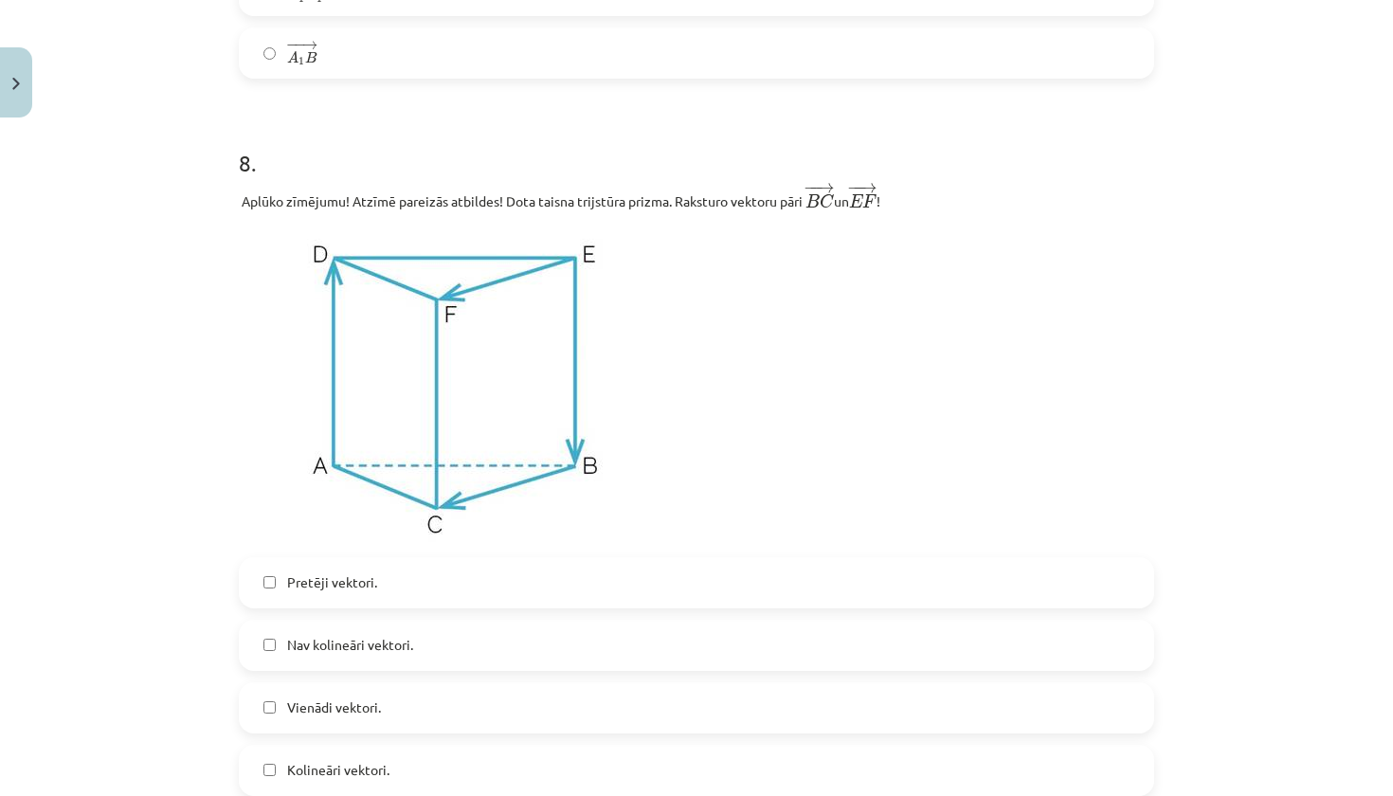
scroll to position [3943, 0]
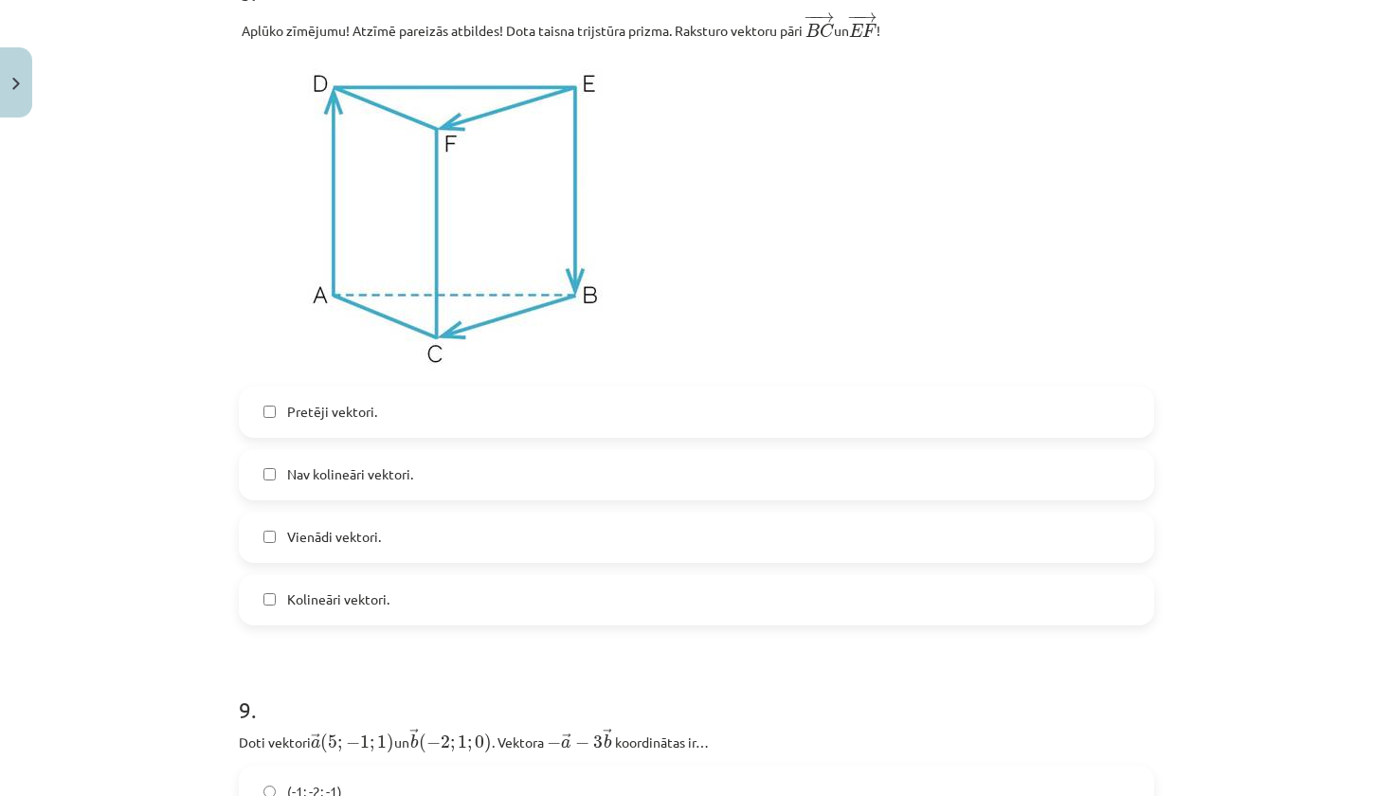
click at [378, 546] on span "Vienādi vektori." at bounding box center [334, 537] width 94 height 20
click at [367, 599] on span "Kolineāri vektori." at bounding box center [338, 599] width 102 height 20
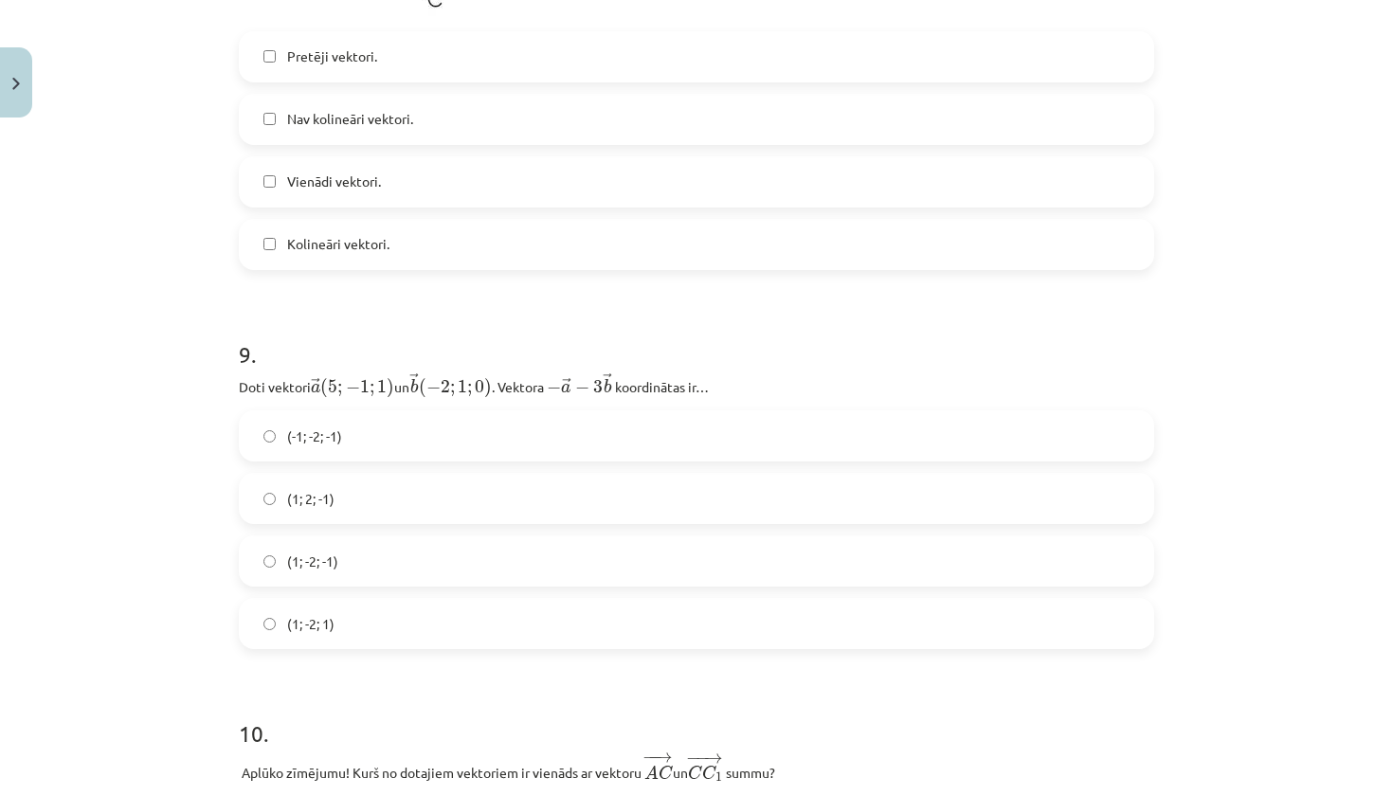
scroll to position [4299, 0]
click at [335, 574] on label "(1; -2; -1)" at bounding box center [696, 559] width 911 height 47
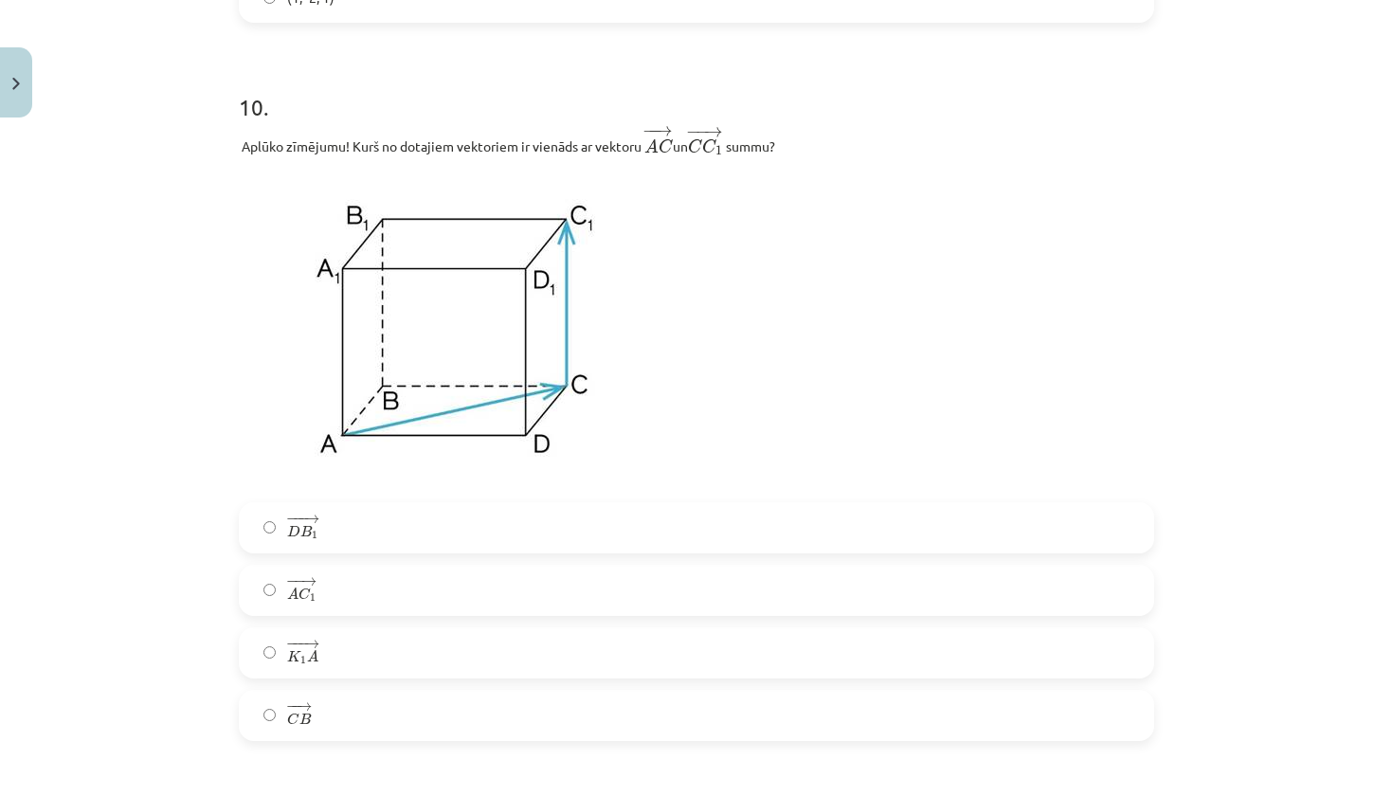
scroll to position [4925, 0]
click at [409, 596] on label "− − → A C 1 A C 1 →" at bounding box center [696, 589] width 911 height 47
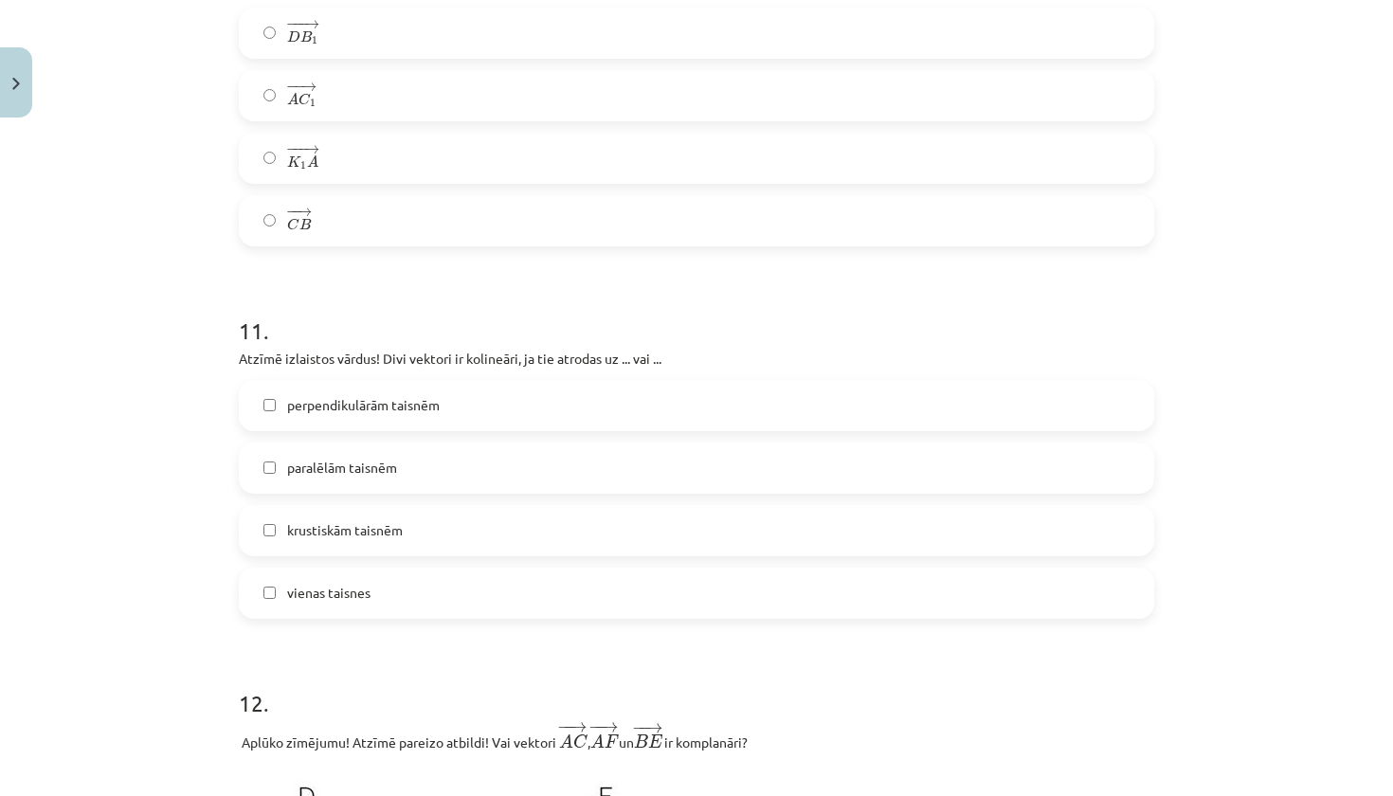
scroll to position [5417, 0]
click at [305, 464] on span "paralēlām taisnēm" at bounding box center [342, 469] width 110 height 20
click at [302, 603] on span "vienas taisnes" at bounding box center [328, 595] width 83 height 20
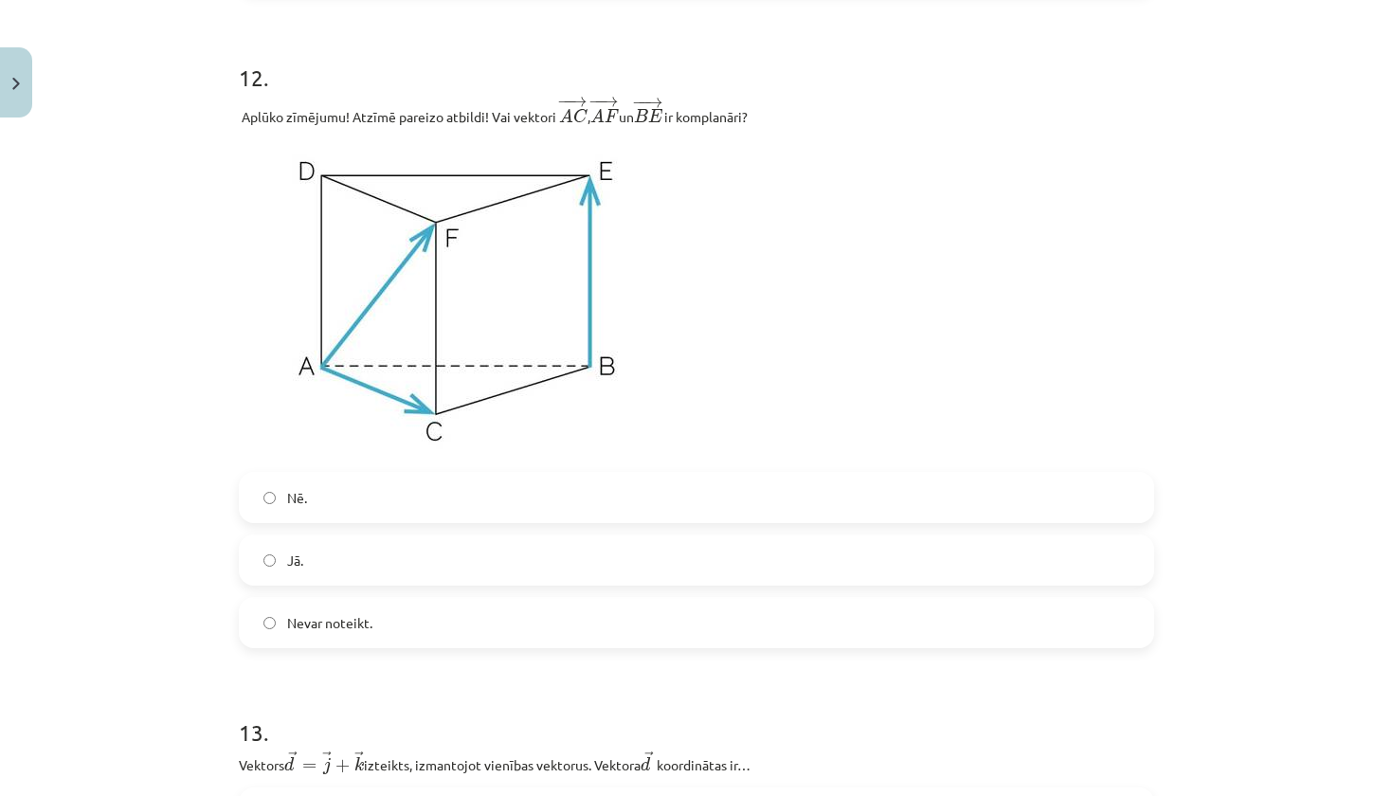
scroll to position [6043, 0]
click at [290, 501] on span "Nē." at bounding box center [297, 499] width 20 height 20
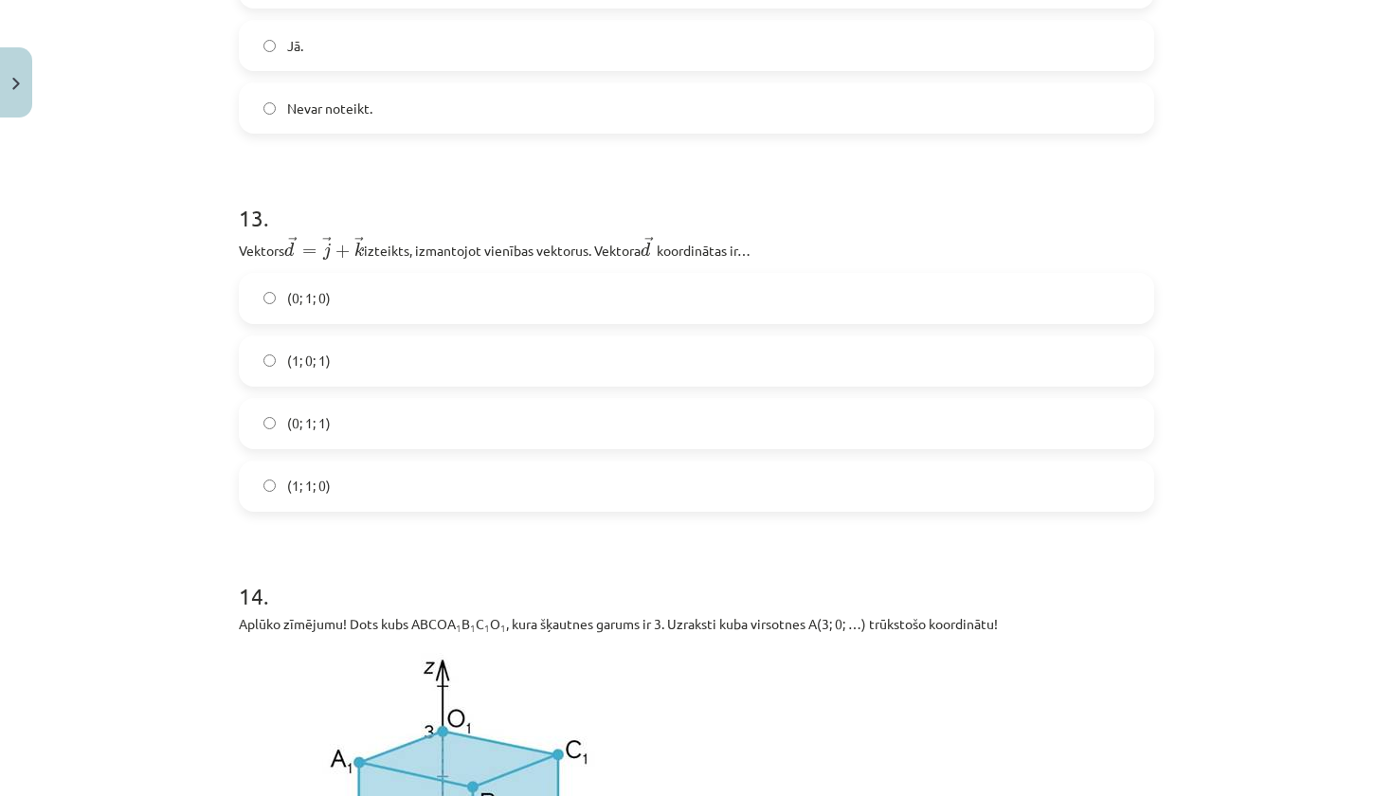
scroll to position [6563, 0]
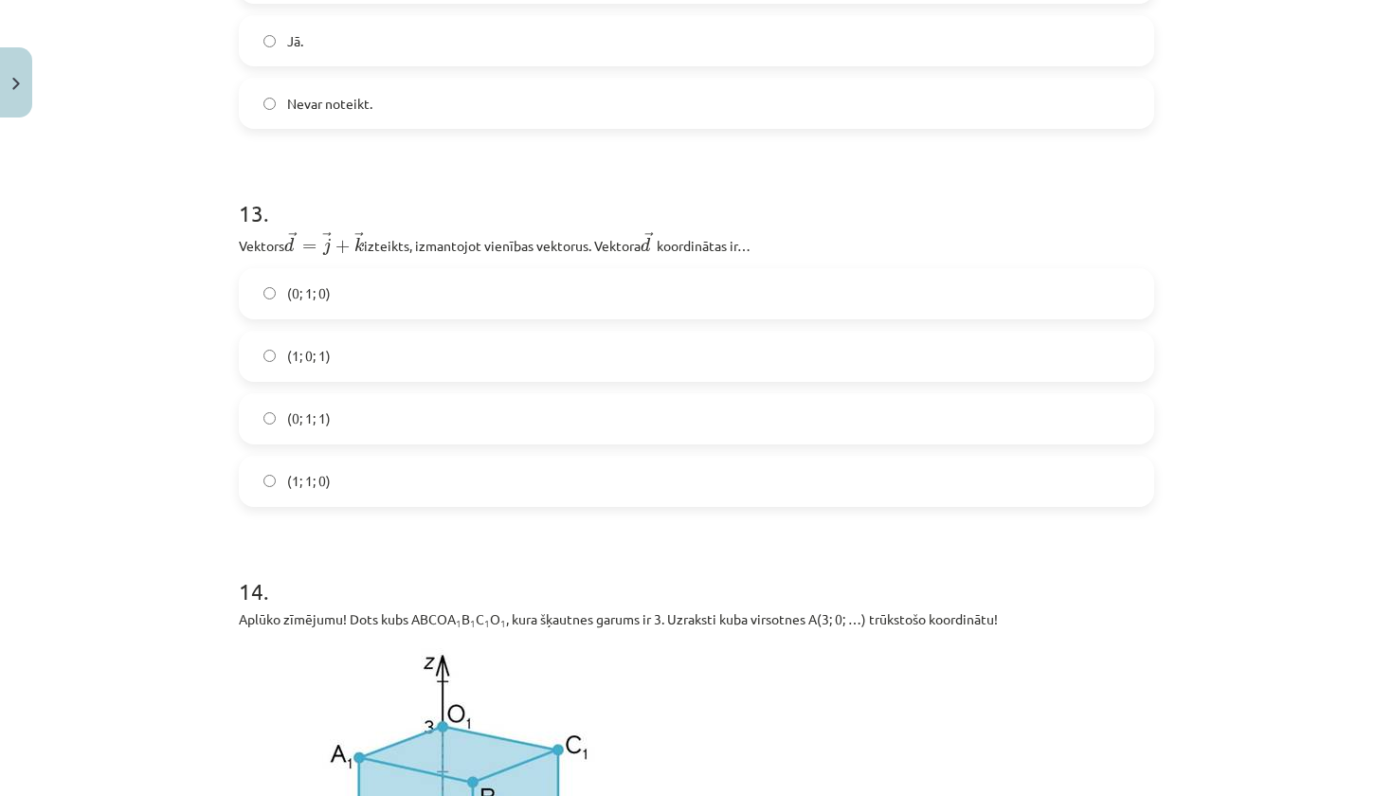
click at [293, 425] on span "(0; 1; 1)" at bounding box center [309, 418] width 44 height 20
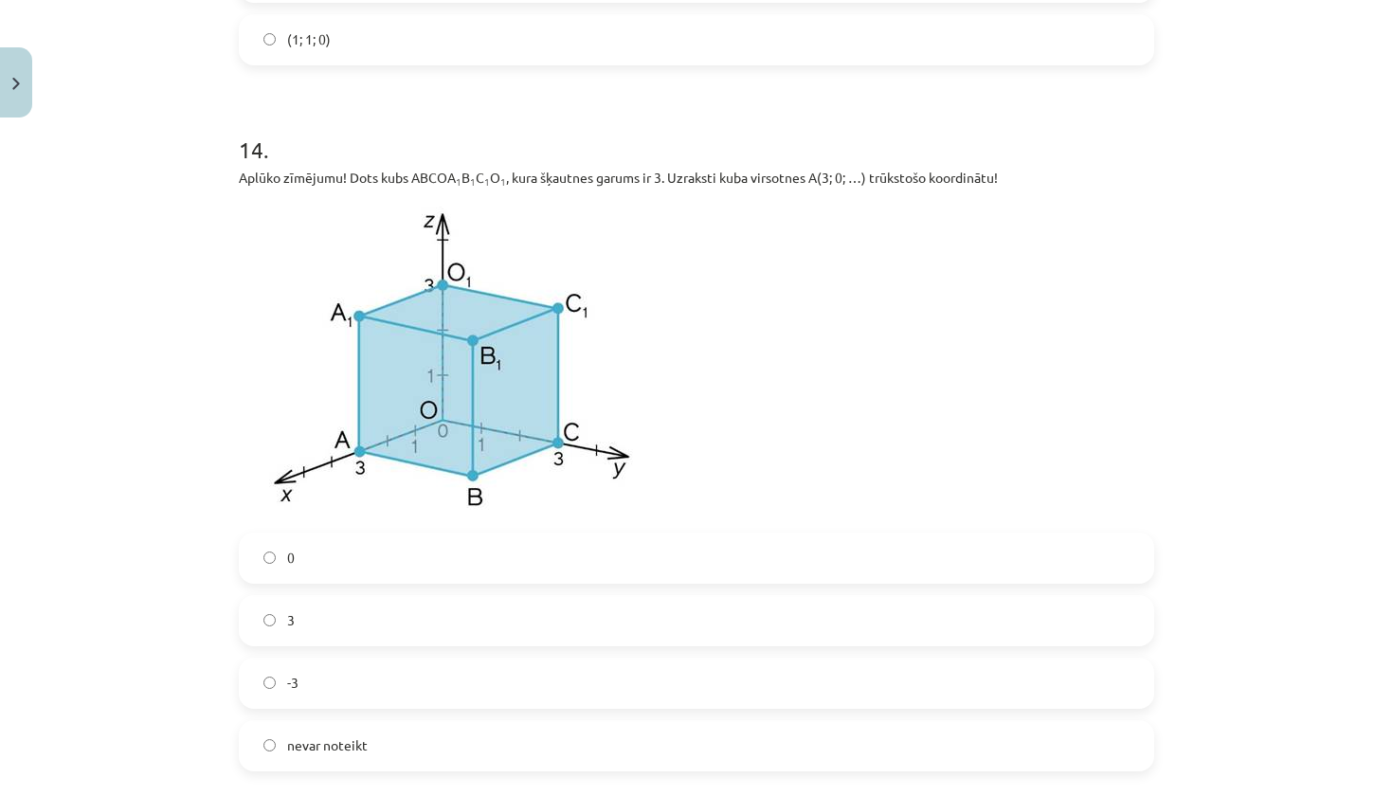
scroll to position [7006, 0]
click at [325, 562] on label "0" at bounding box center [696, 556] width 911 height 47
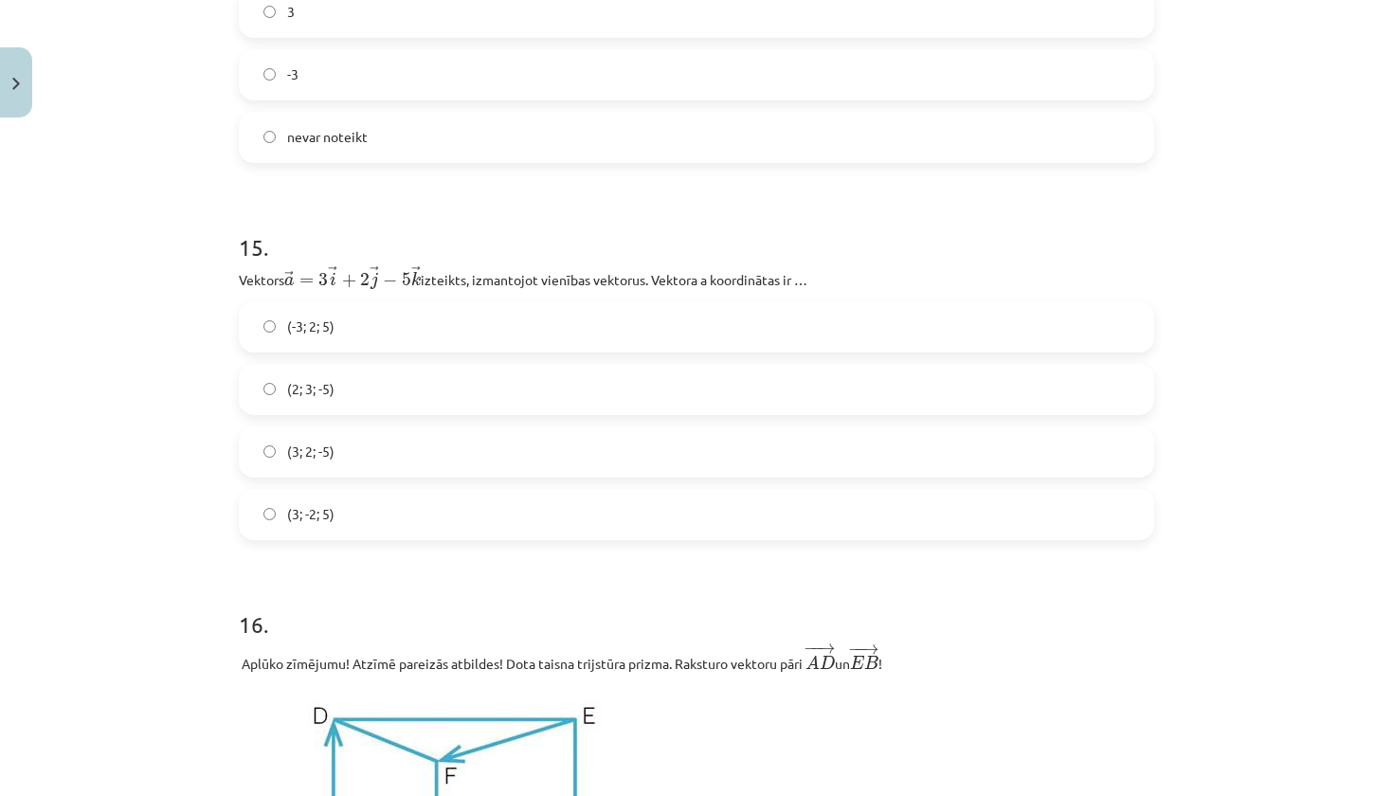
scroll to position [7617, 0]
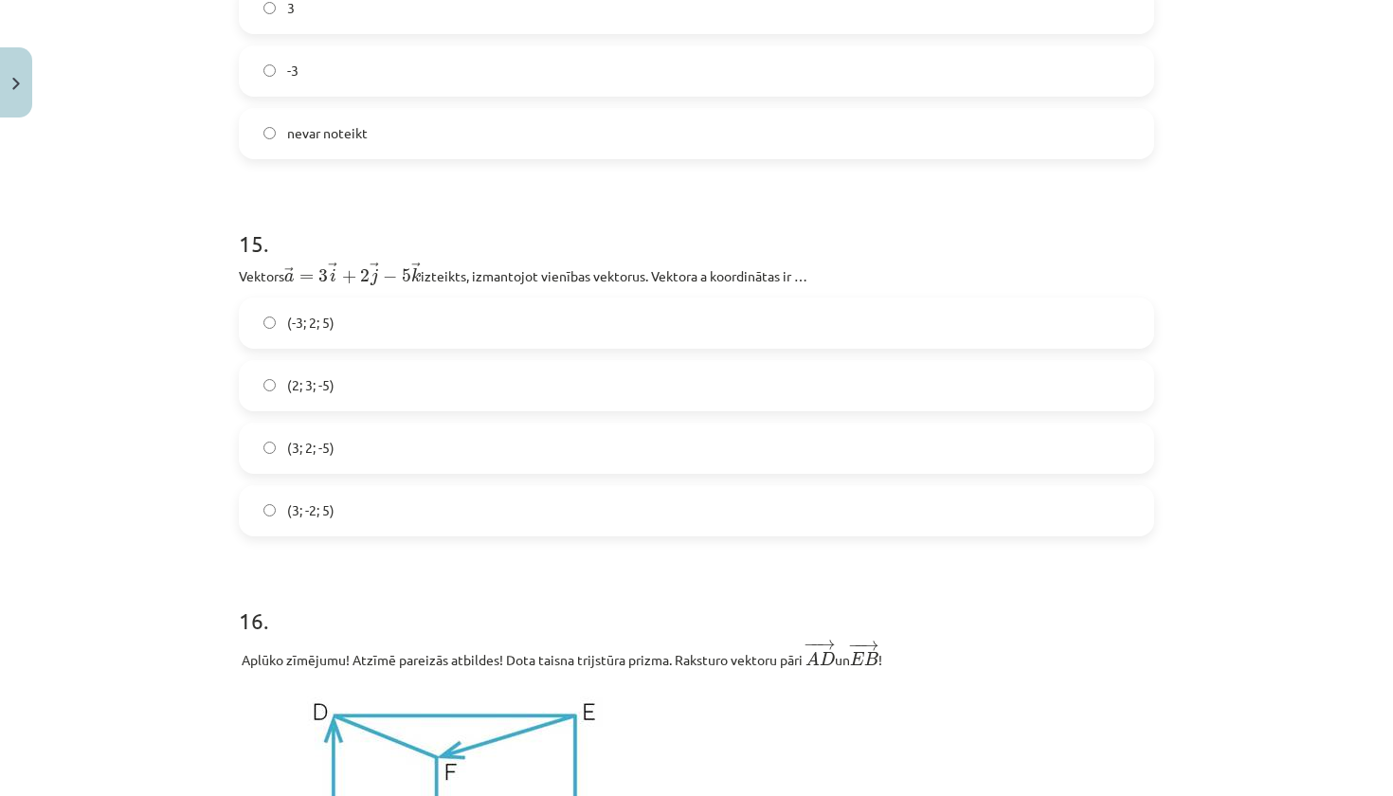
click at [301, 454] on span "(3; 2; -5)" at bounding box center [310, 448] width 47 height 20
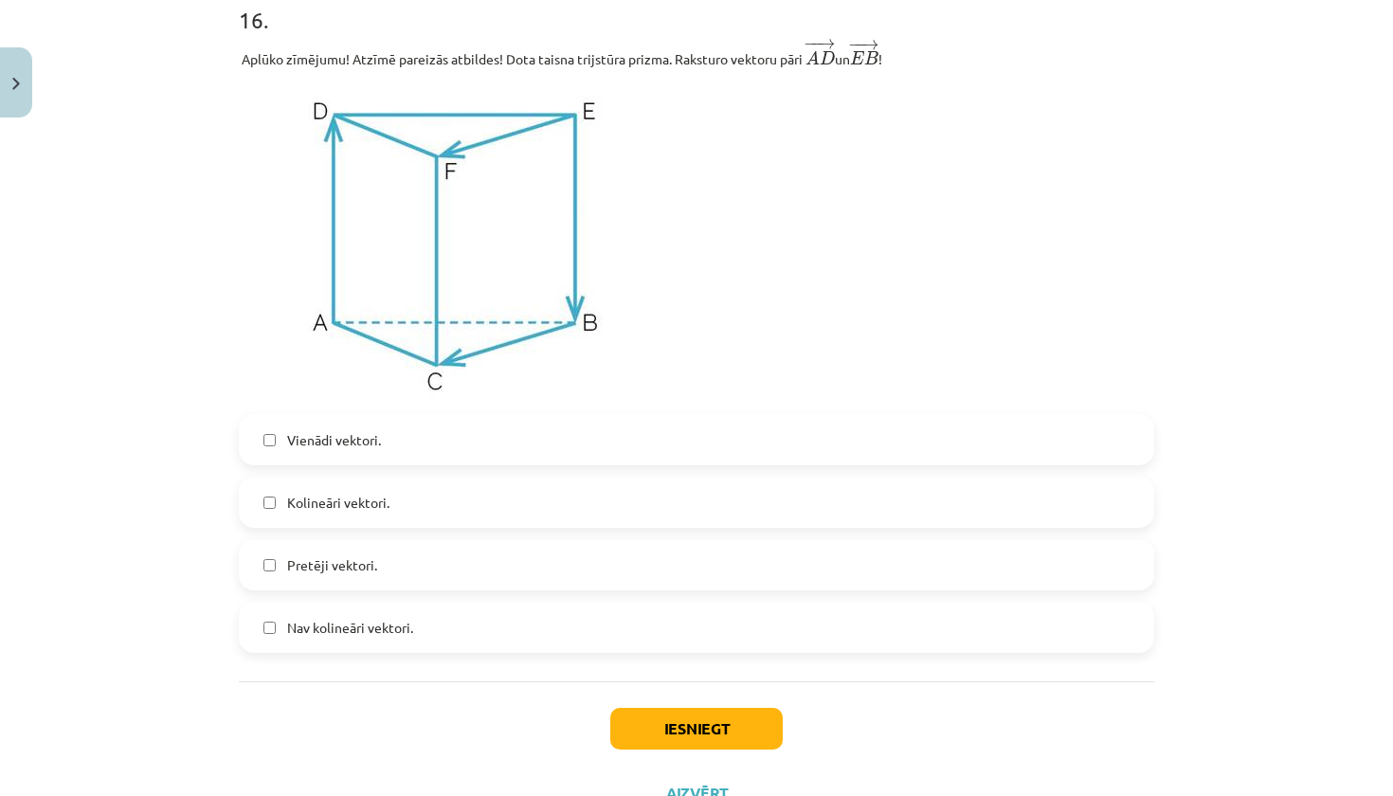
scroll to position [8225, 0]
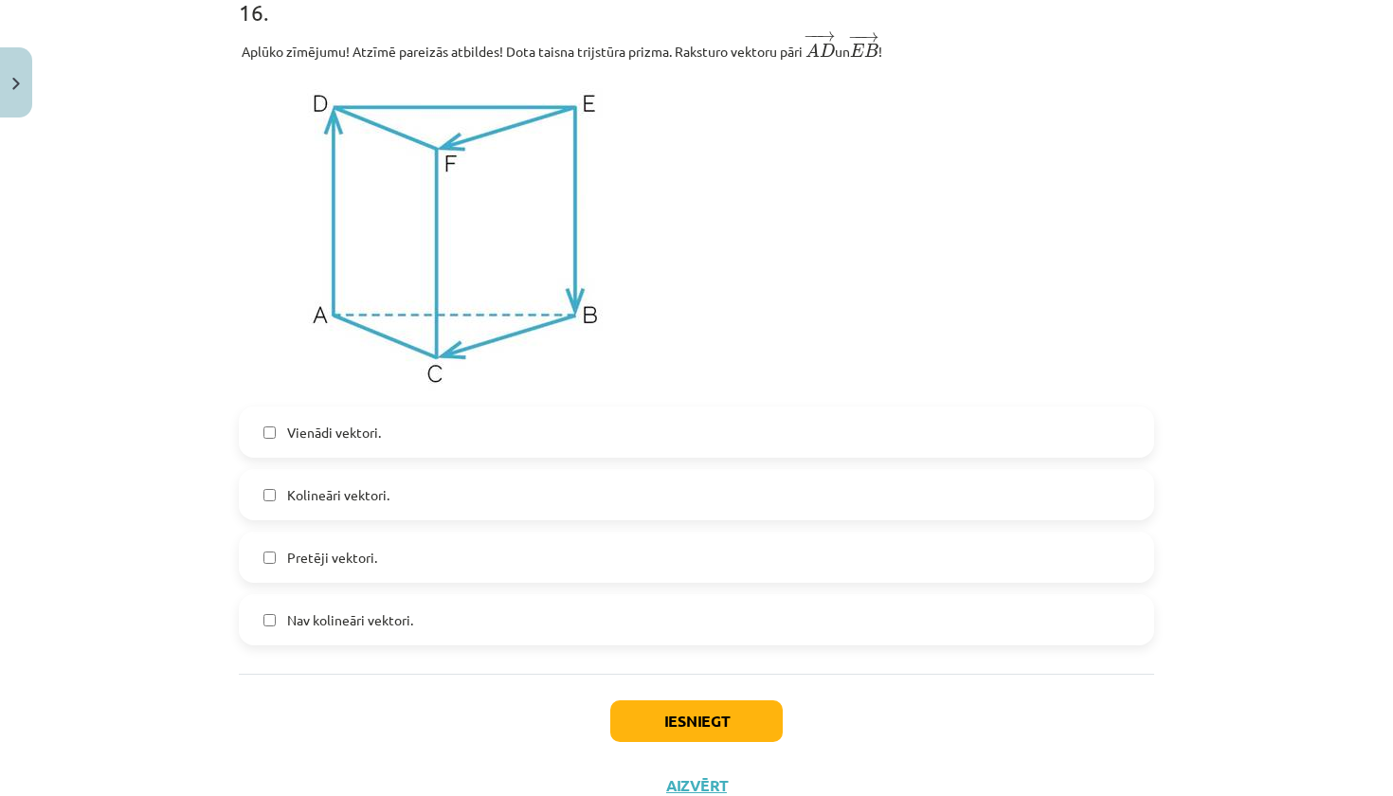
click at [307, 581] on label "Pretēji vektori." at bounding box center [696, 556] width 911 height 47
click at [328, 513] on label "Kolineāri vektori." at bounding box center [696, 494] width 911 height 47
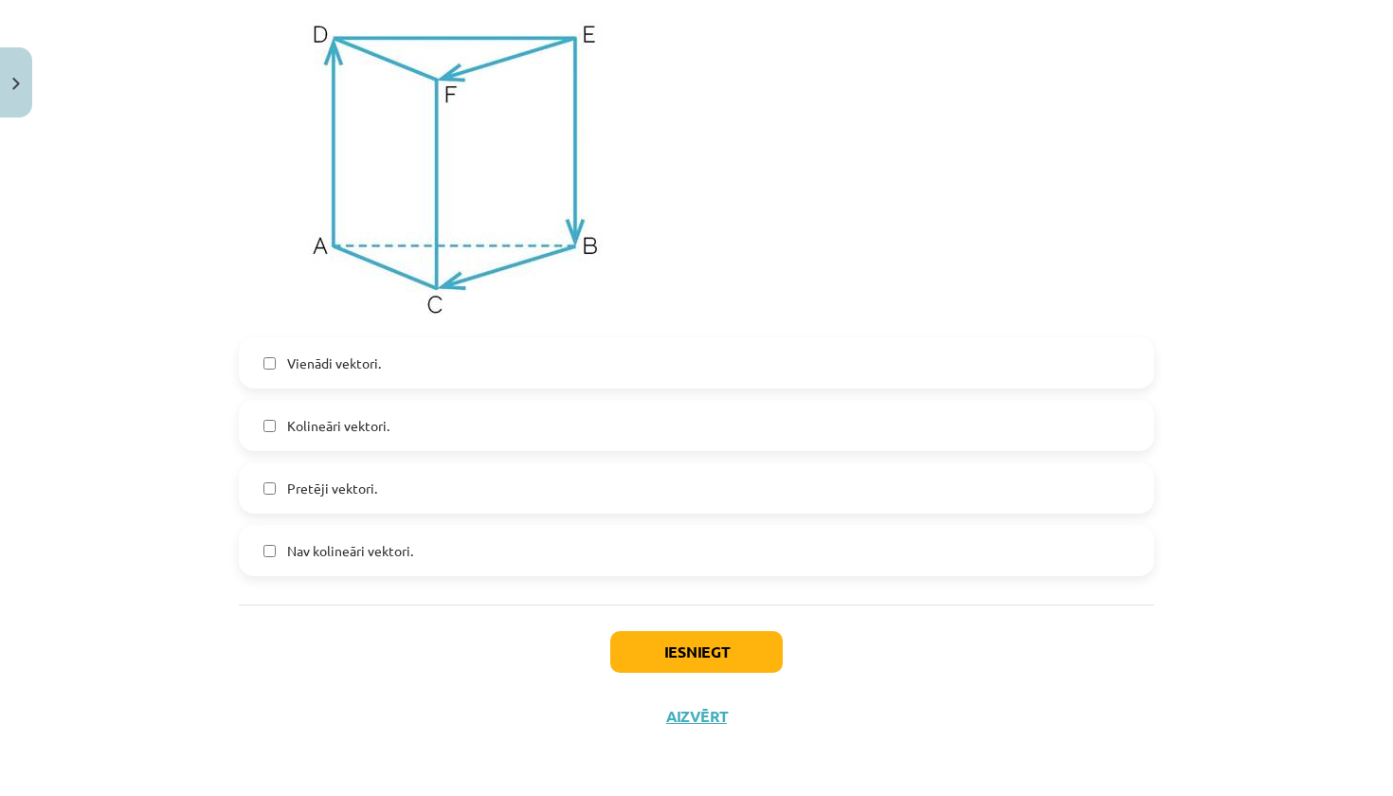
scroll to position [8302, 0]
click at [685, 643] on button "Iesniegt" at bounding box center [696, 652] width 172 height 42
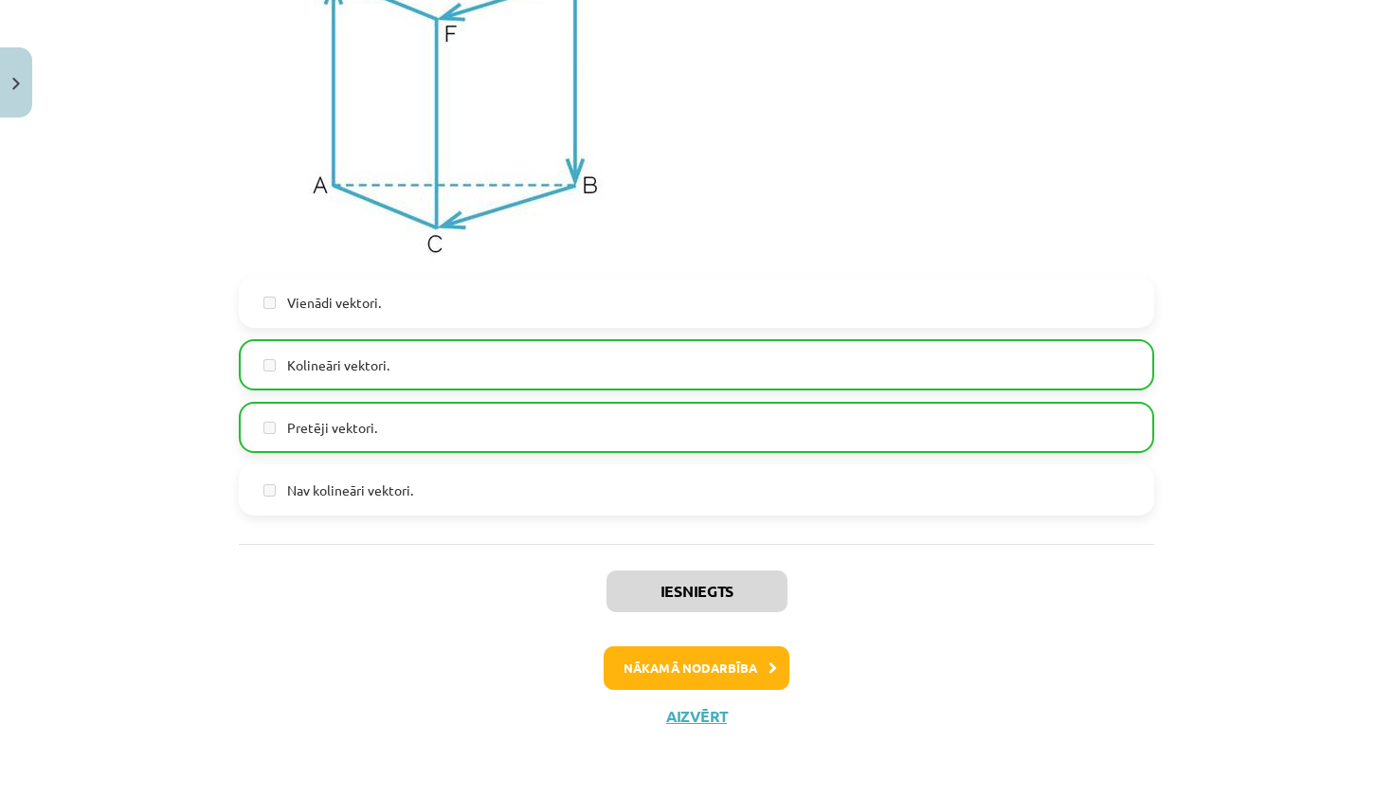
scroll to position [8361, 0]
click at [693, 714] on button "Aizvērt" at bounding box center [696, 716] width 72 height 19
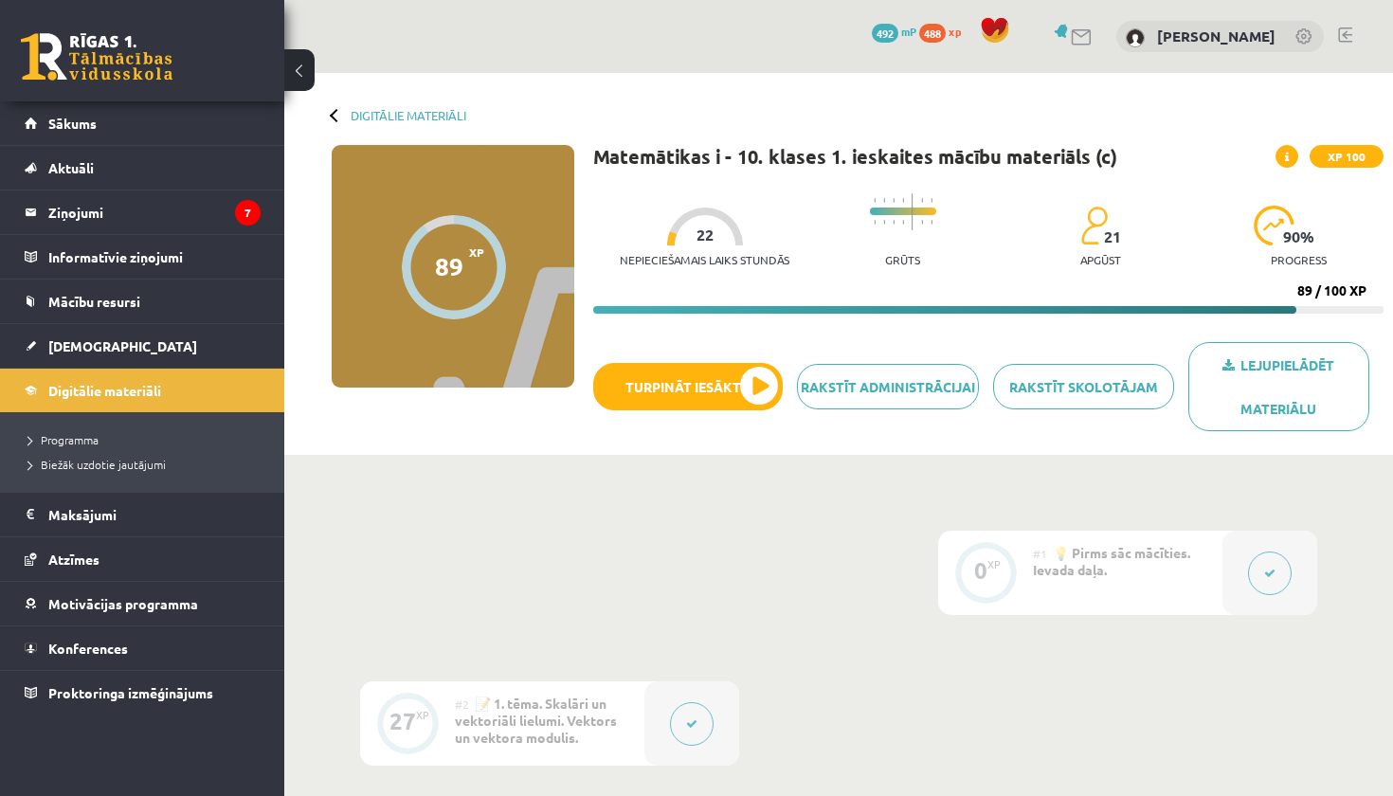
scroll to position [0, 0]
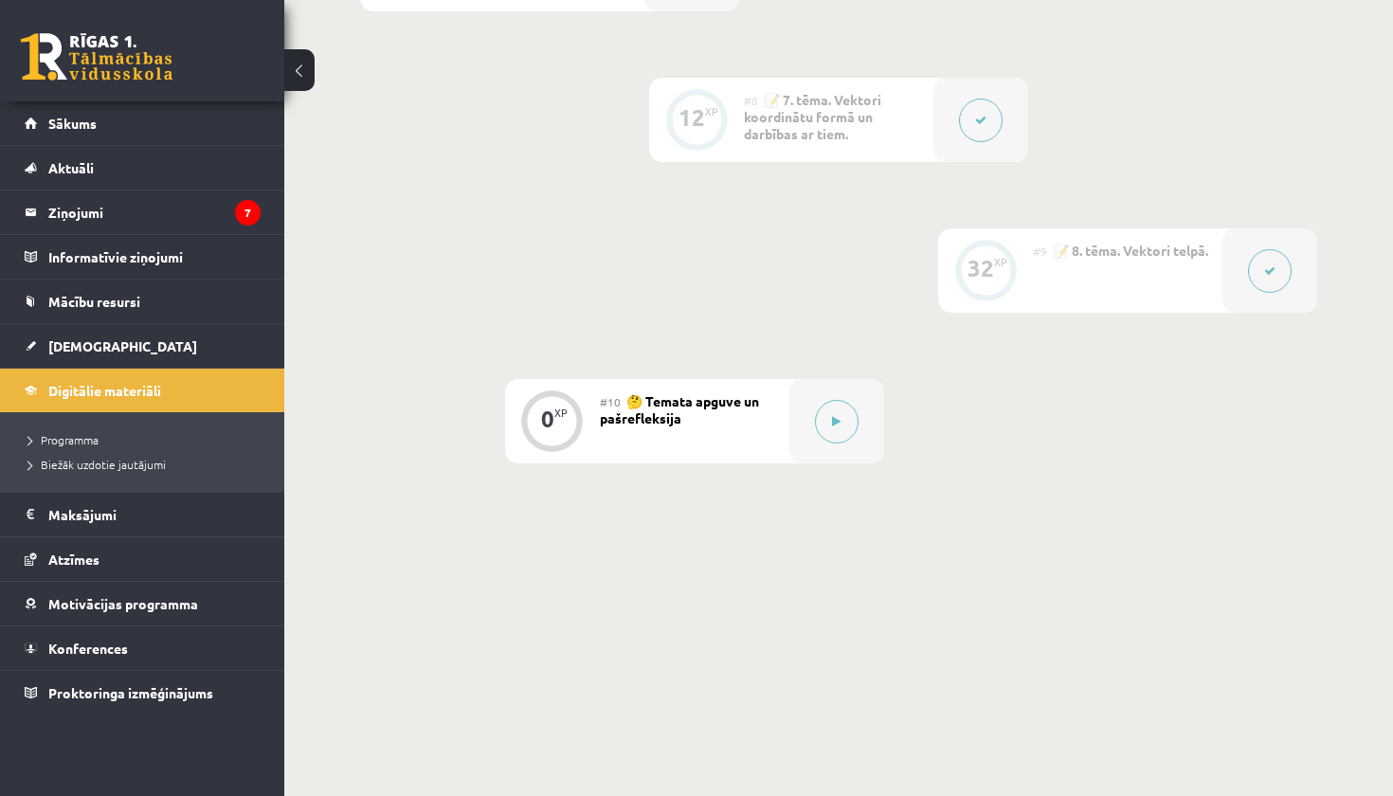
scroll to position [1519, 0]
click at [878, 419] on div at bounding box center [836, 422] width 95 height 84
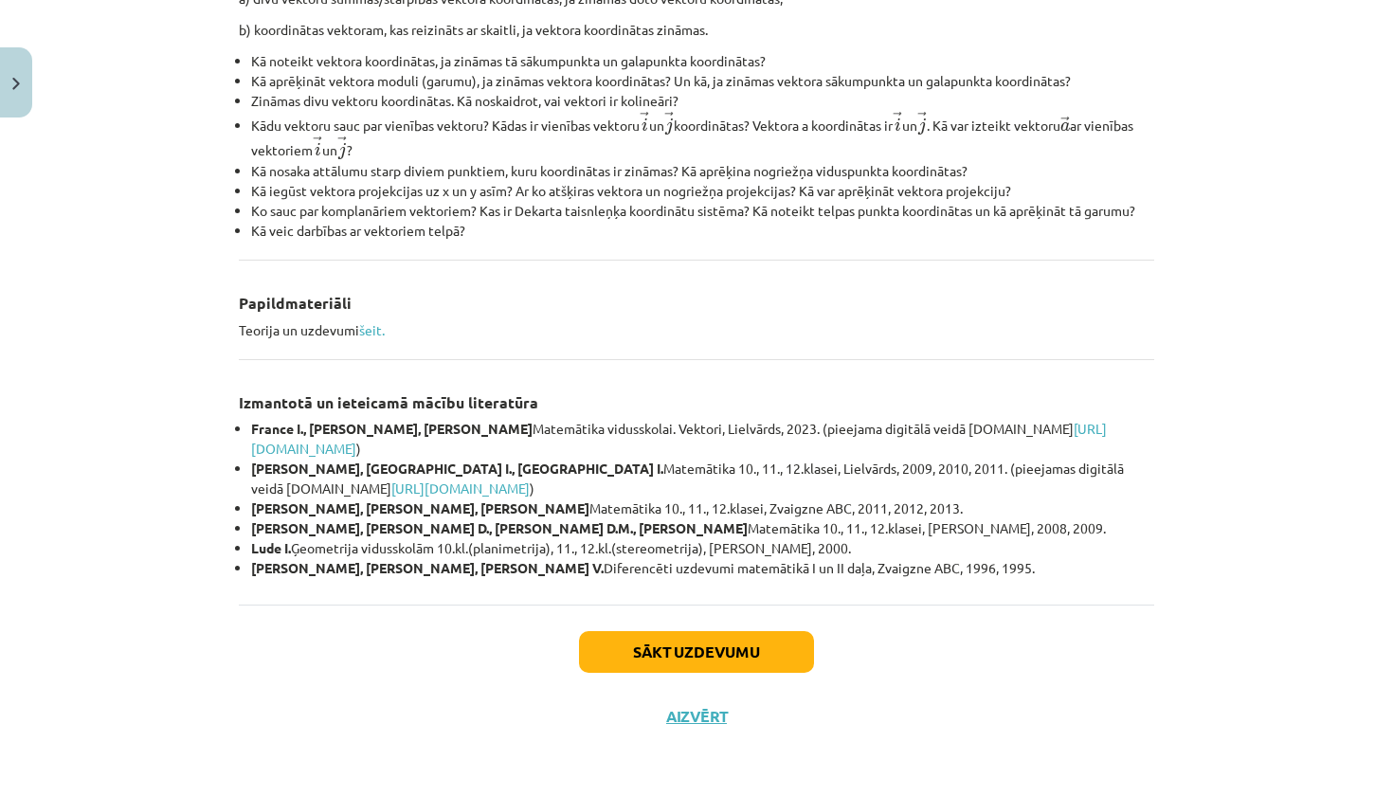
scroll to position [711, 0]
click at [376, 327] on link "šeit." at bounding box center [372, 329] width 26 height 17
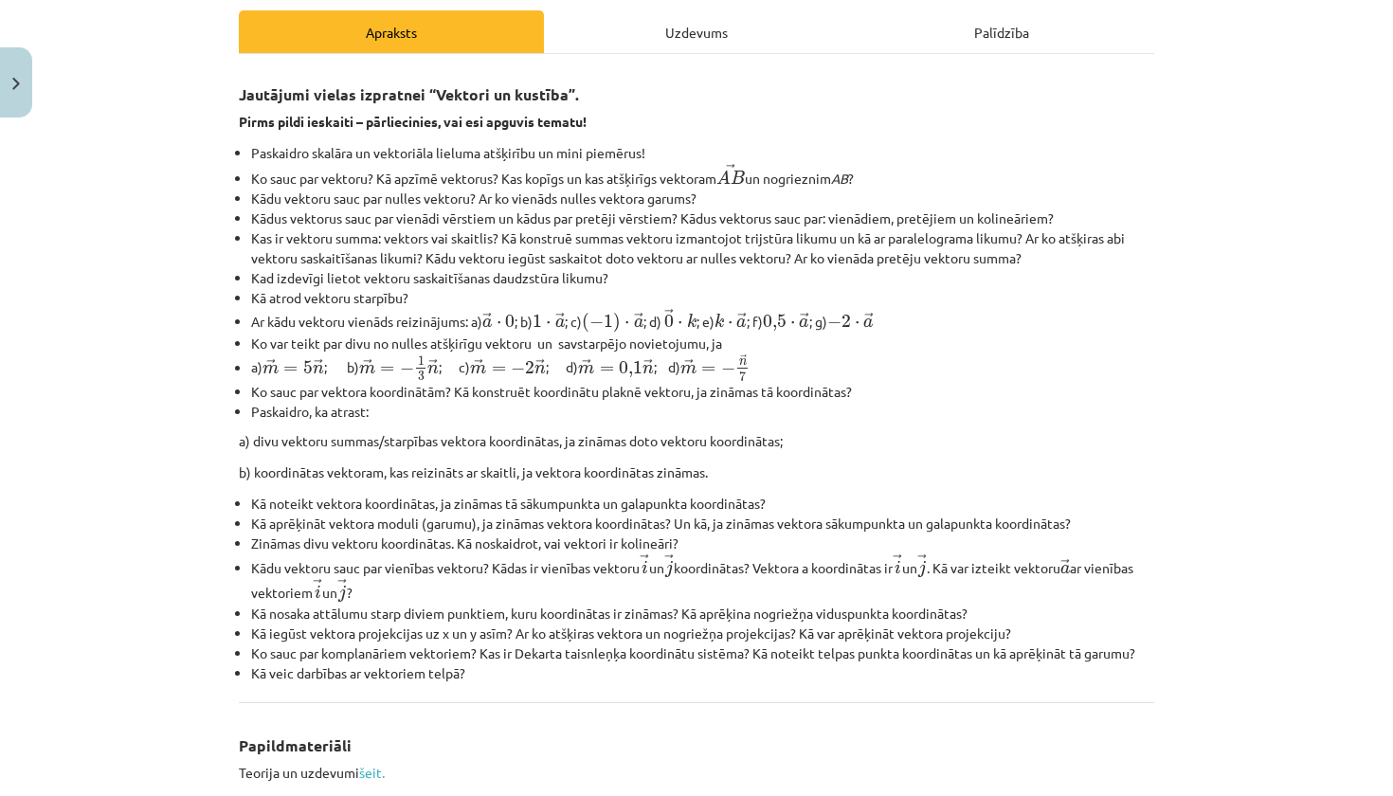
scroll to position [266, 0]
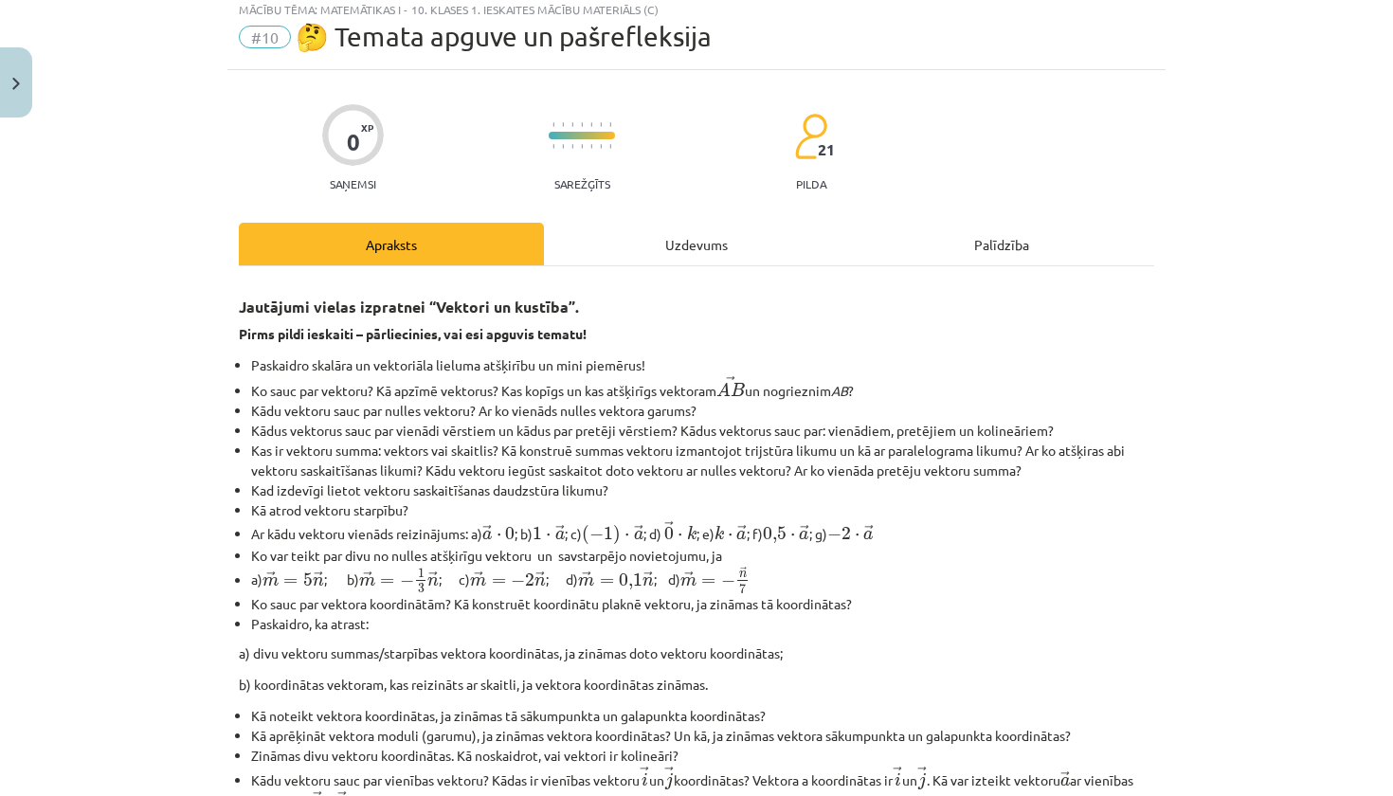
click at [636, 231] on div "Uzdevums" at bounding box center [696, 244] width 305 height 43
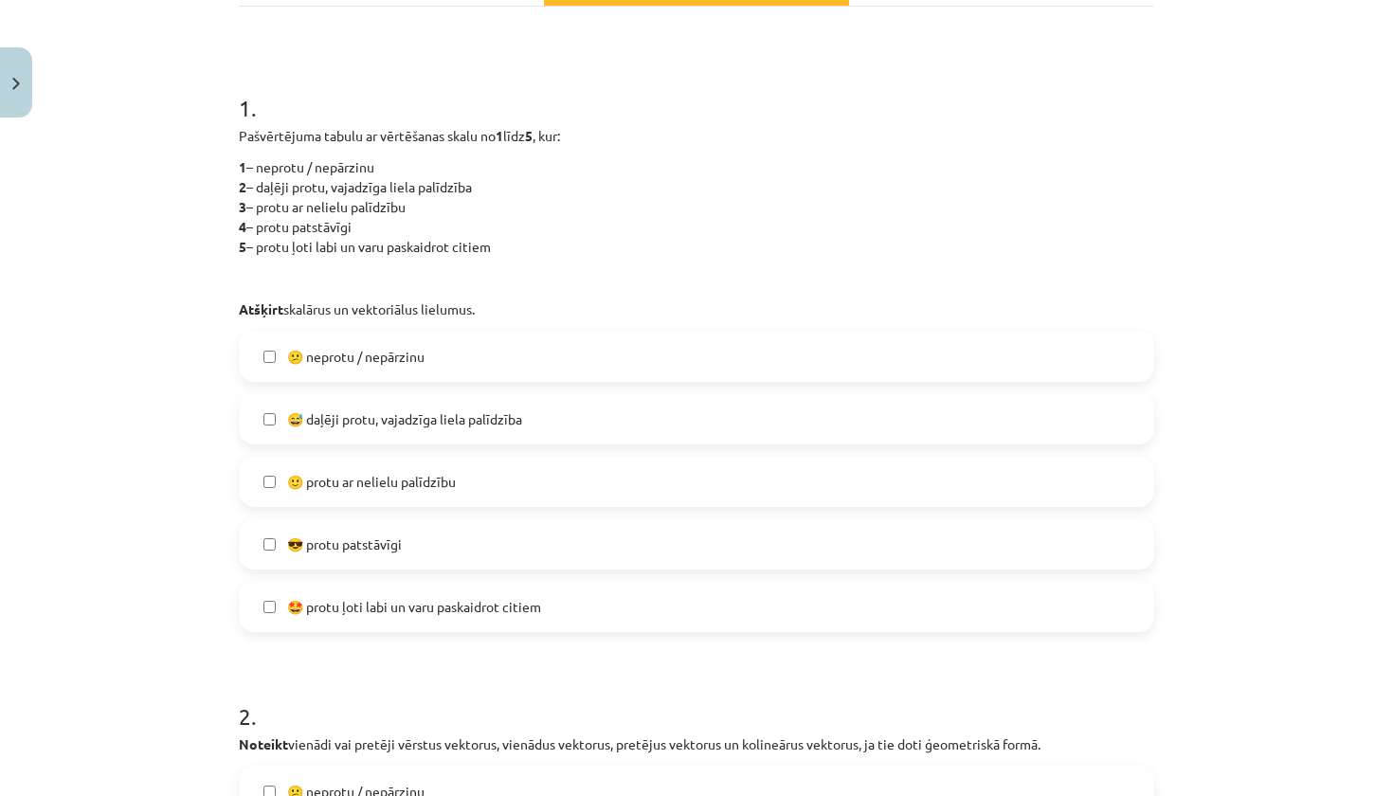
scroll to position [360, 0]
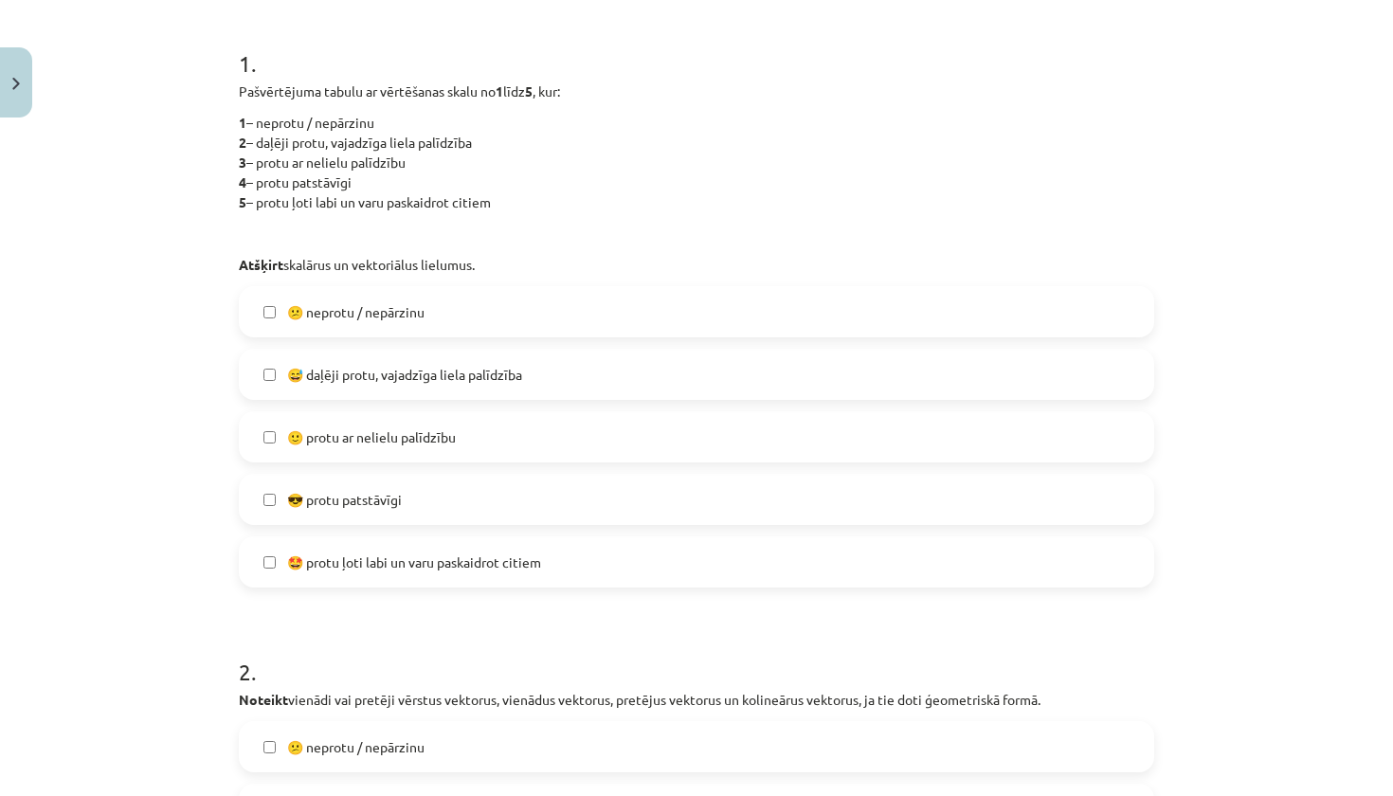
click at [499, 506] on label "😎 protu patstāvīgi" at bounding box center [696, 499] width 911 height 47
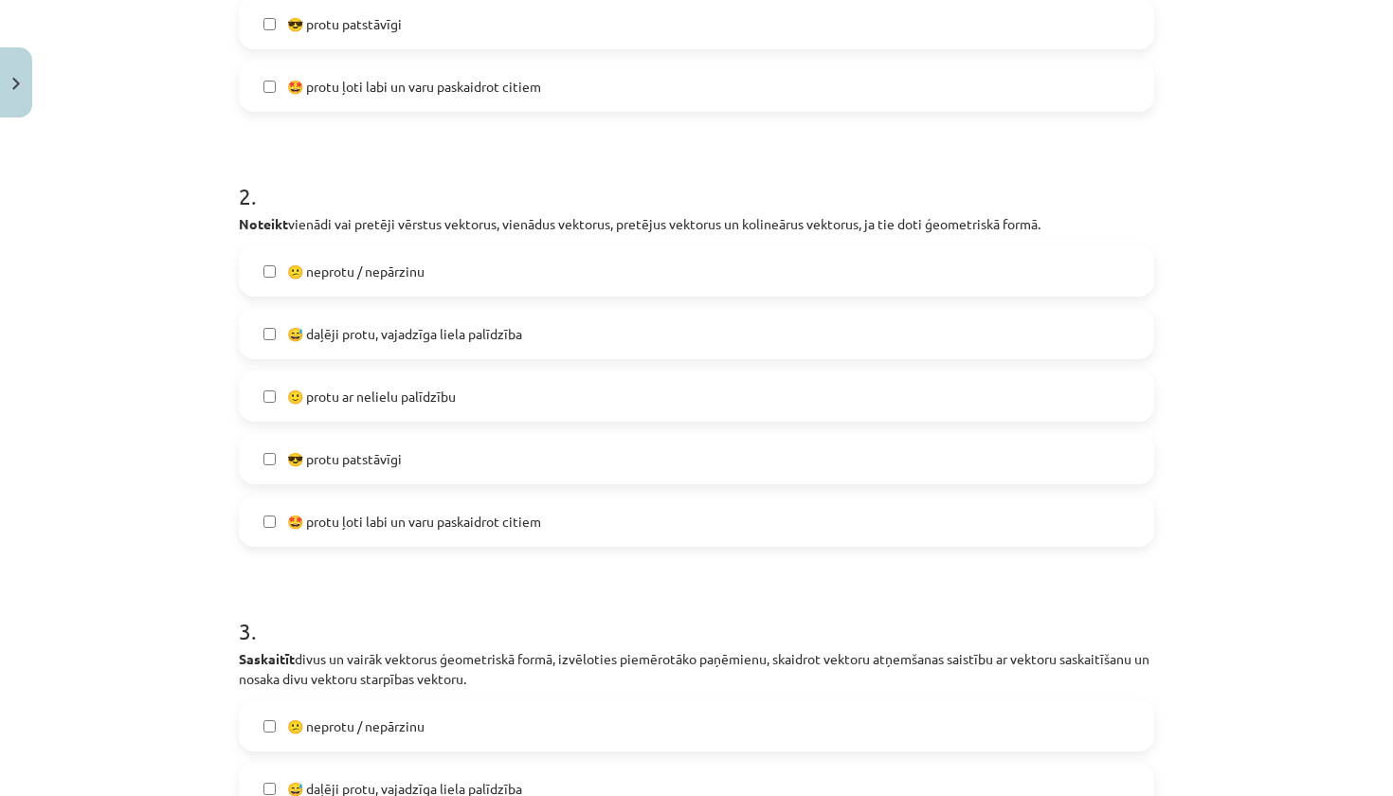
scroll to position [835, 0]
click at [466, 518] on span "🤩 protu ļoti labi un varu paskaidrot citiem" at bounding box center [414, 523] width 254 height 20
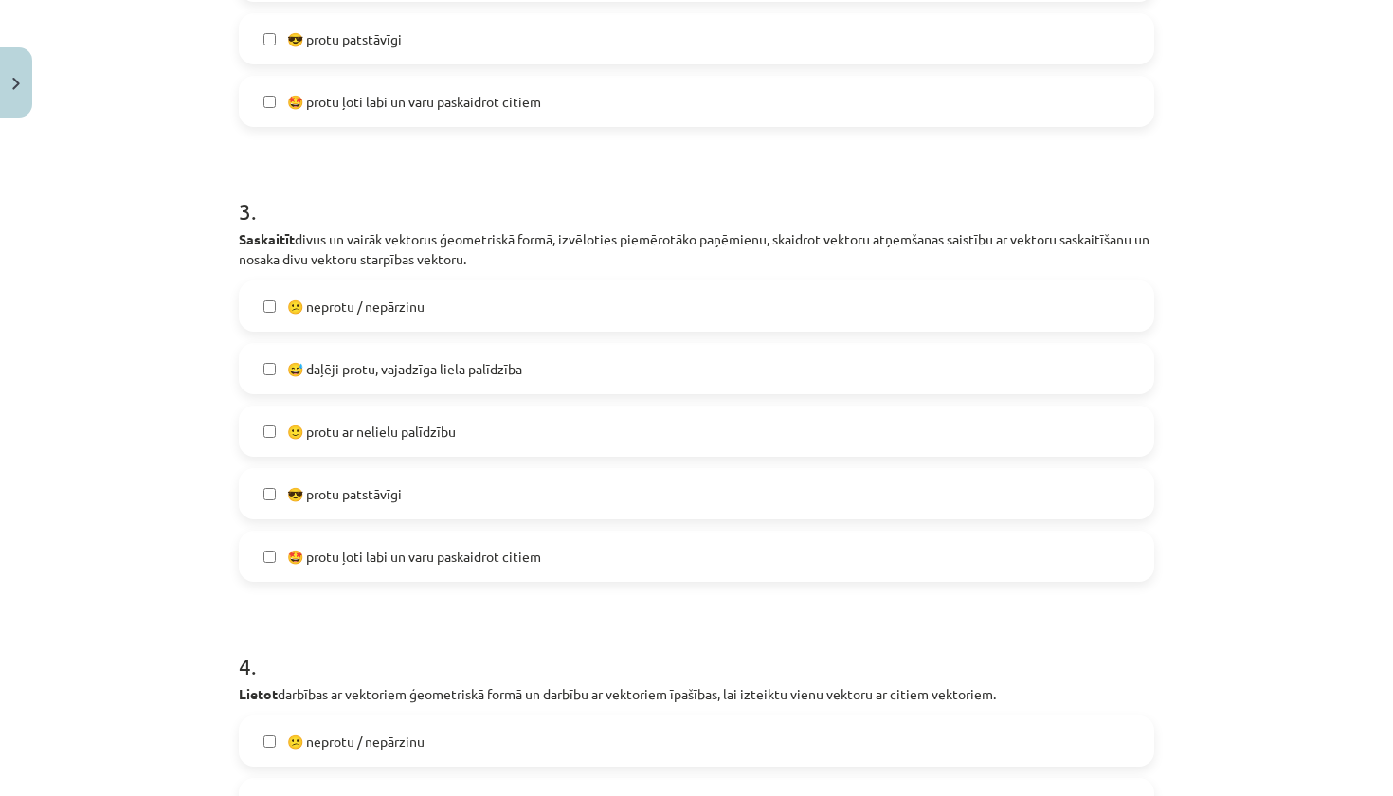
scroll to position [1279, 0]
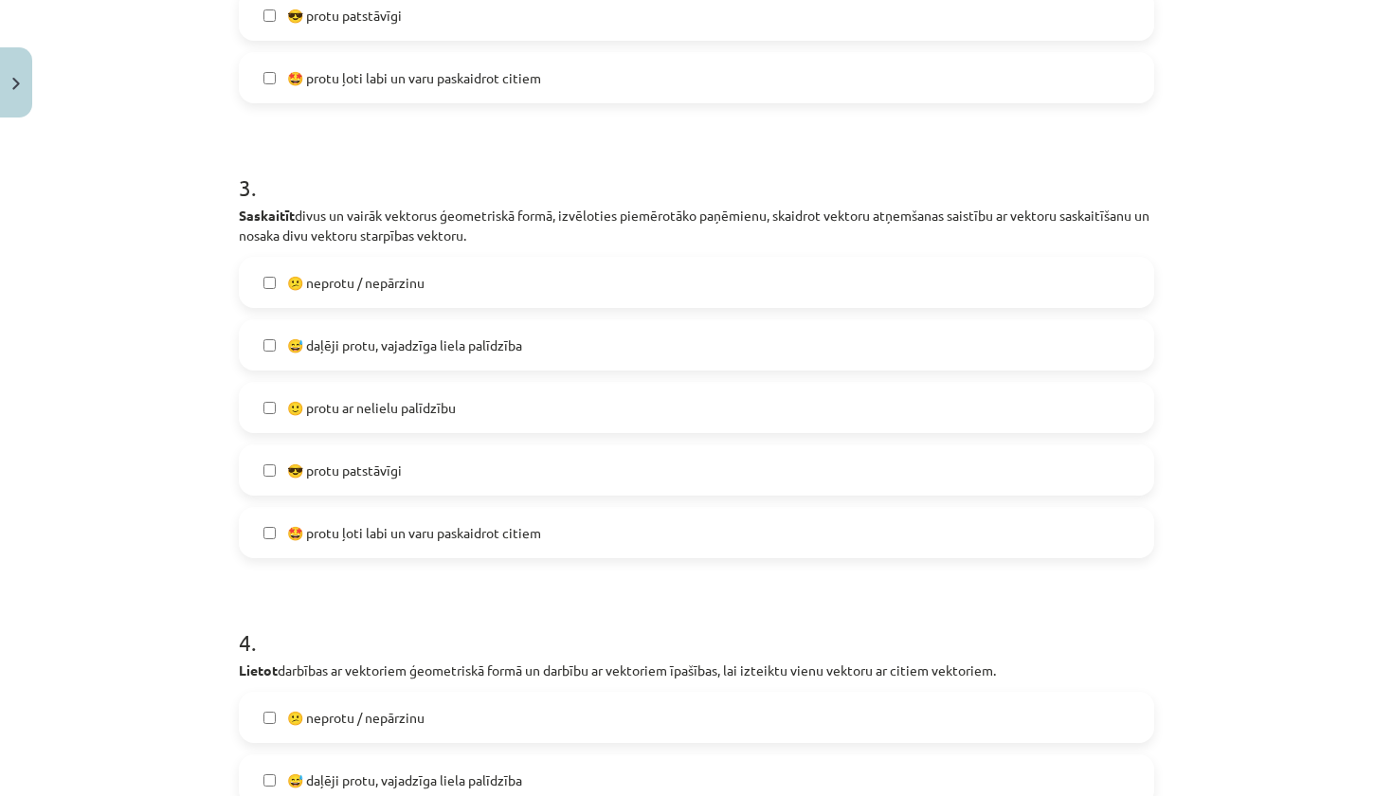
click at [461, 528] on span "🤩 protu ļoti labi un varu paskaidrot citiem" at bounding box center [414, 533] width 254 height 20
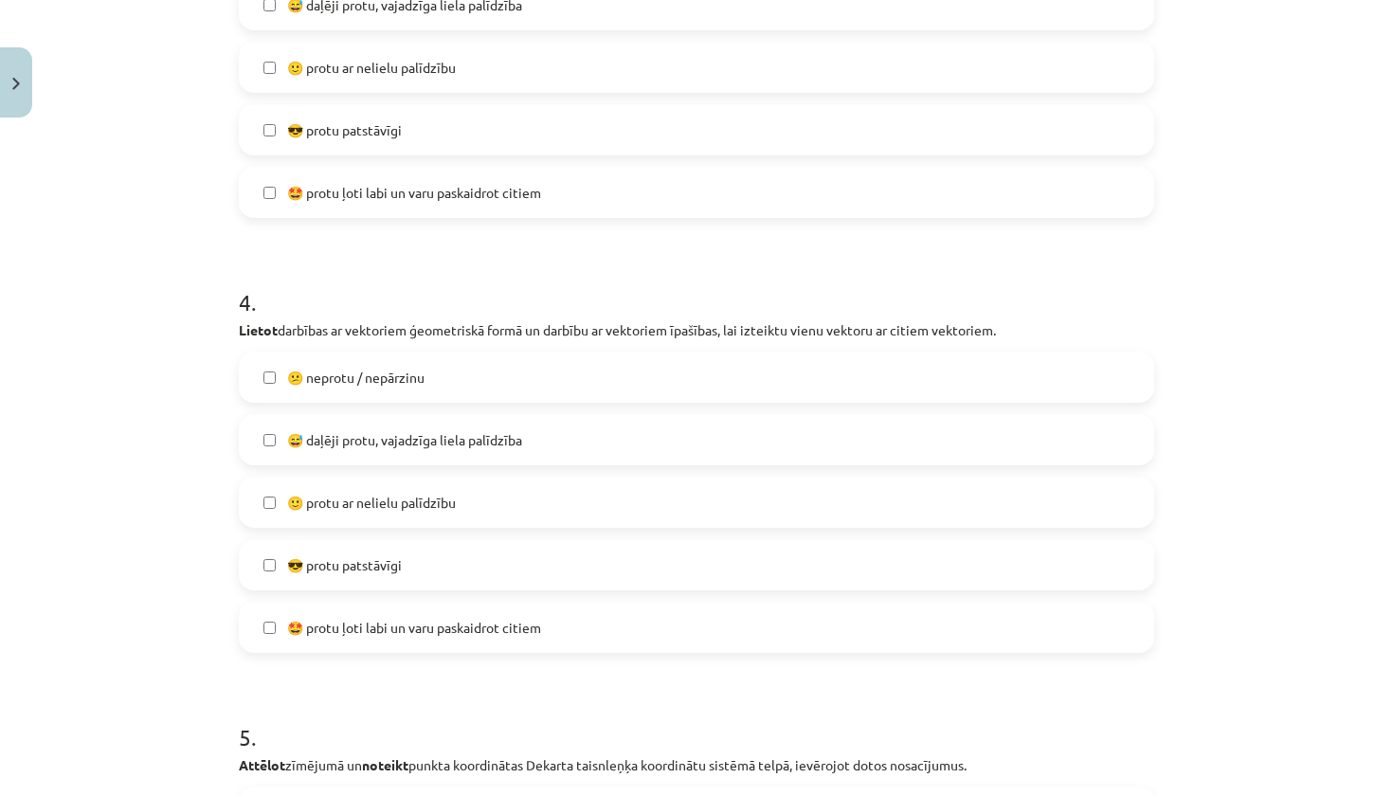
scroll to position [1621, 0]
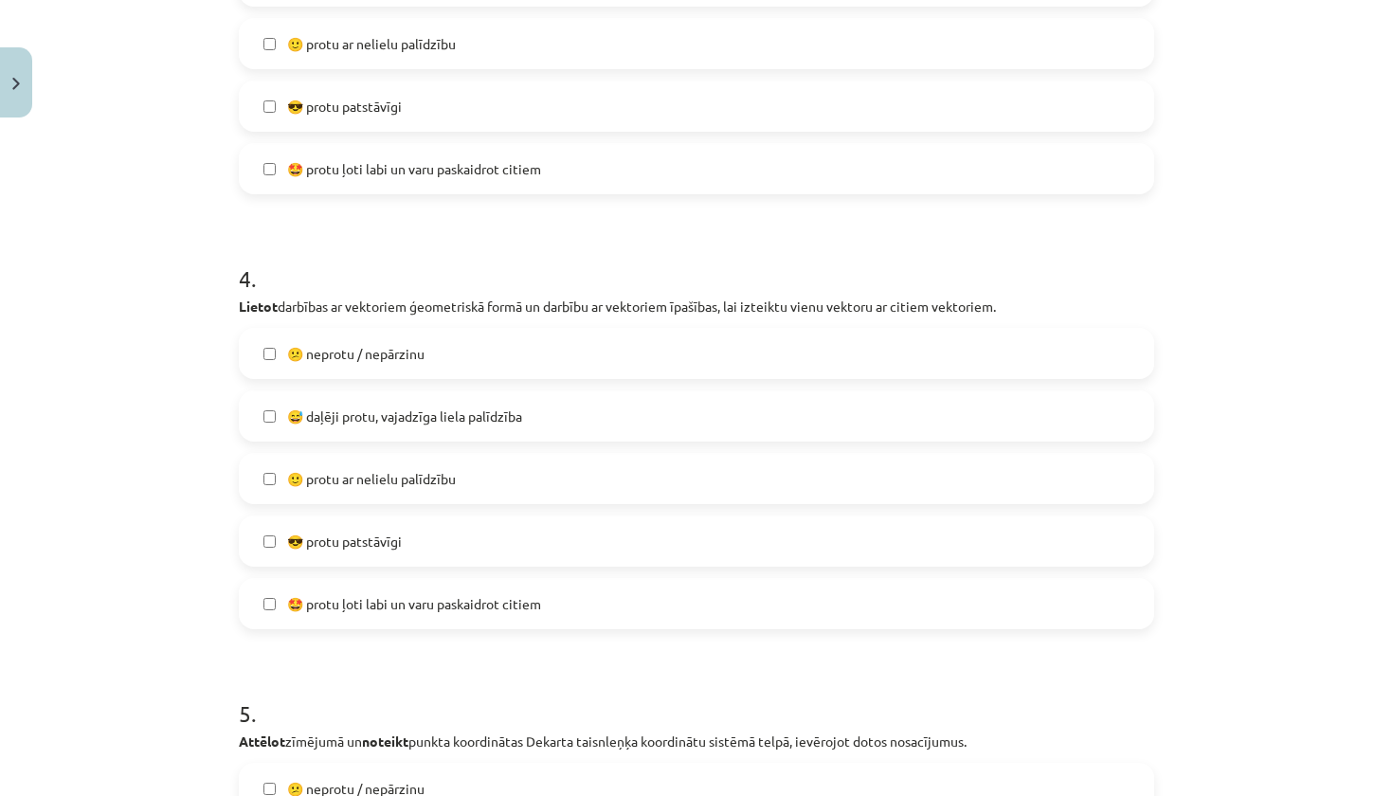
click at [469, 534] on label "😎 protu patstāvīgi" at bounding box center [696, 540] width 911 height 47
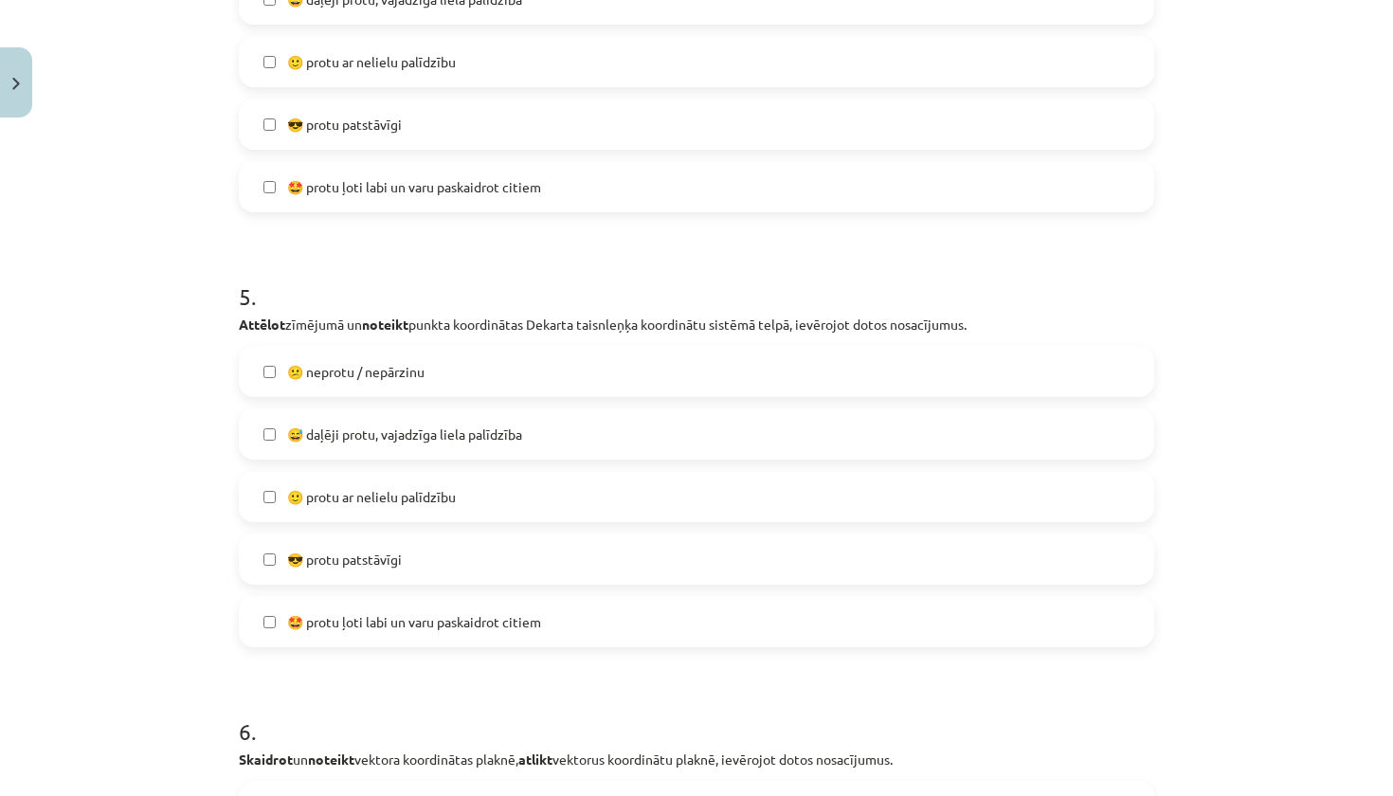
scroll to position [2063, 0]
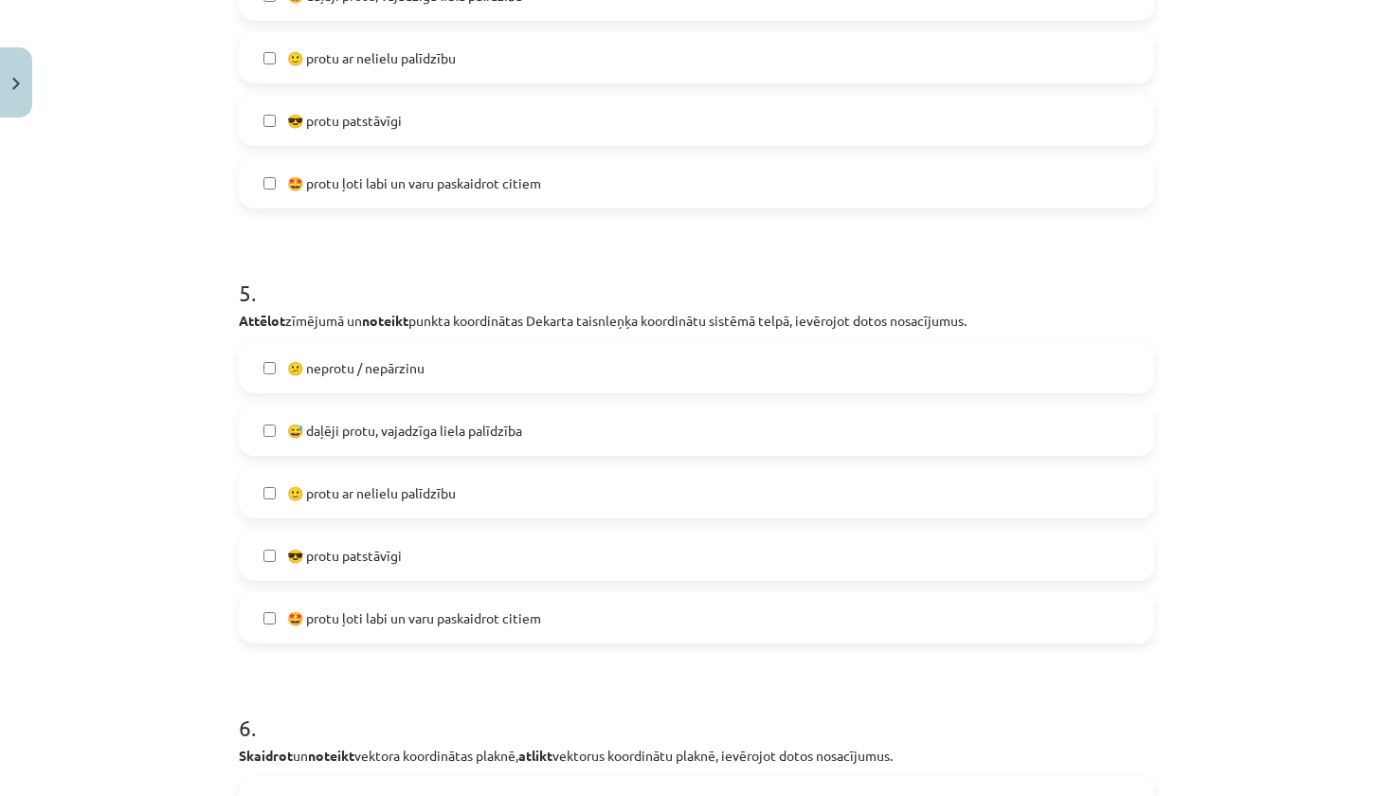
click at [439, 551] on label "😎 protu patstāvīgi" at bounding box center [696, 554] width 911 height 47
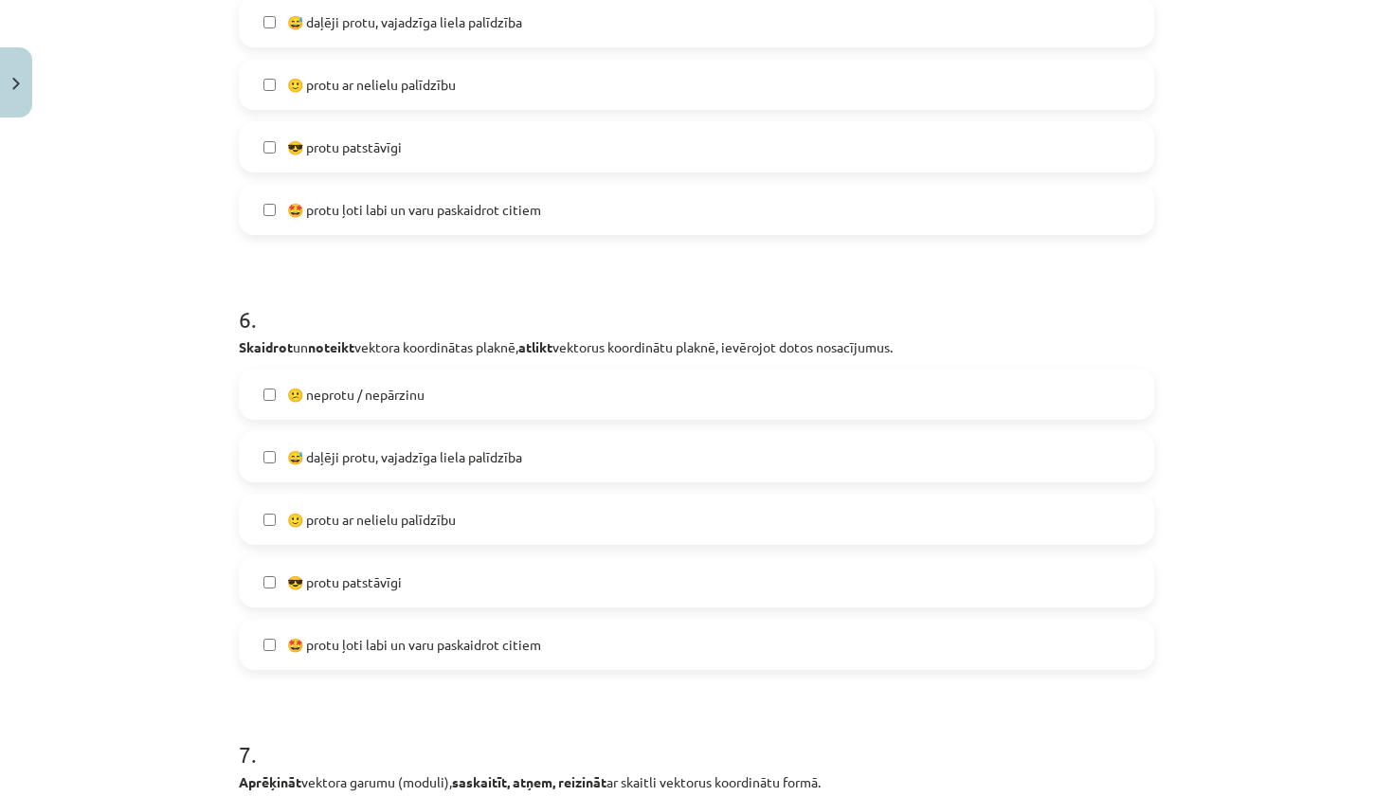
scroll to position [2473, 0]
click at [428, 575] on label "😎 protu patstāvīgi" at bounding box center [696, 580] width 911 height 47
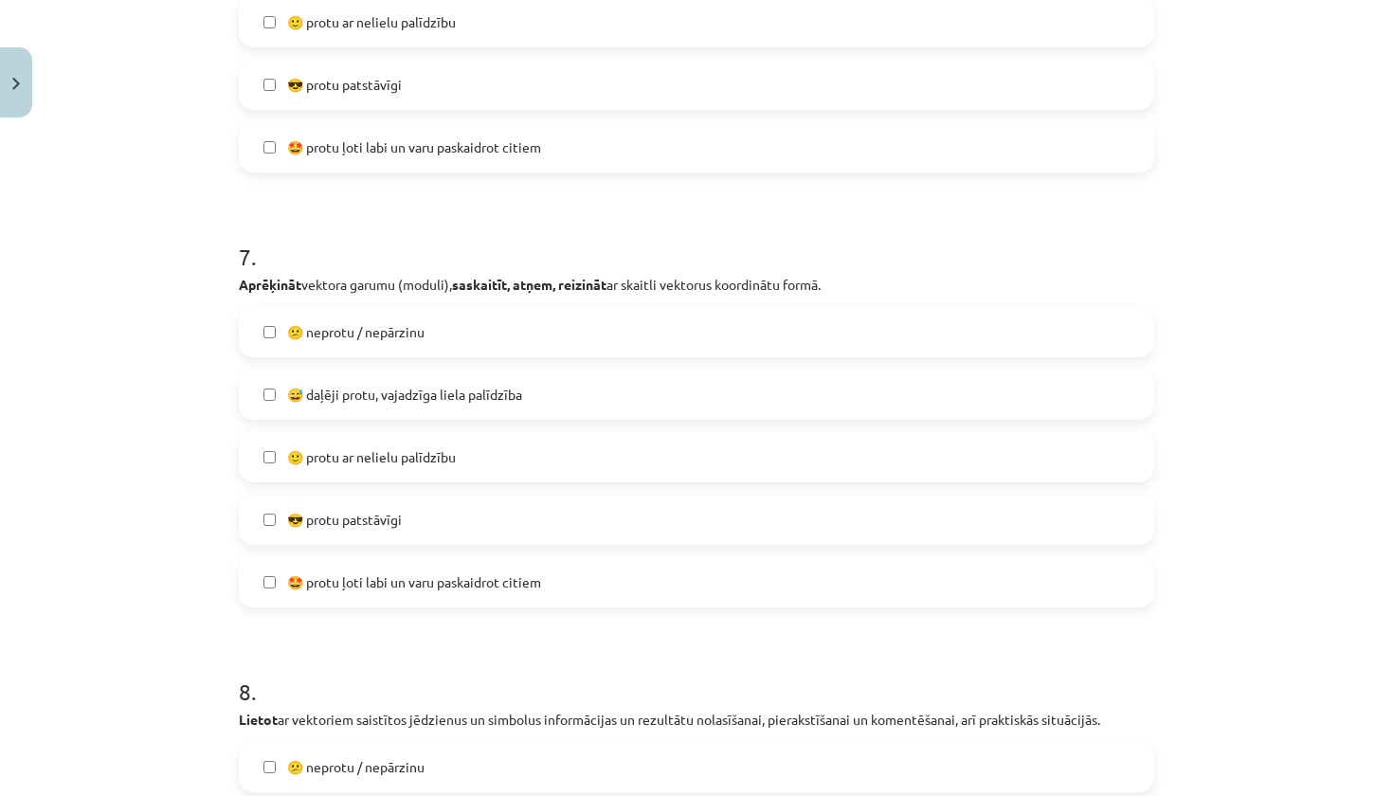
scroll to position [3005, 0]
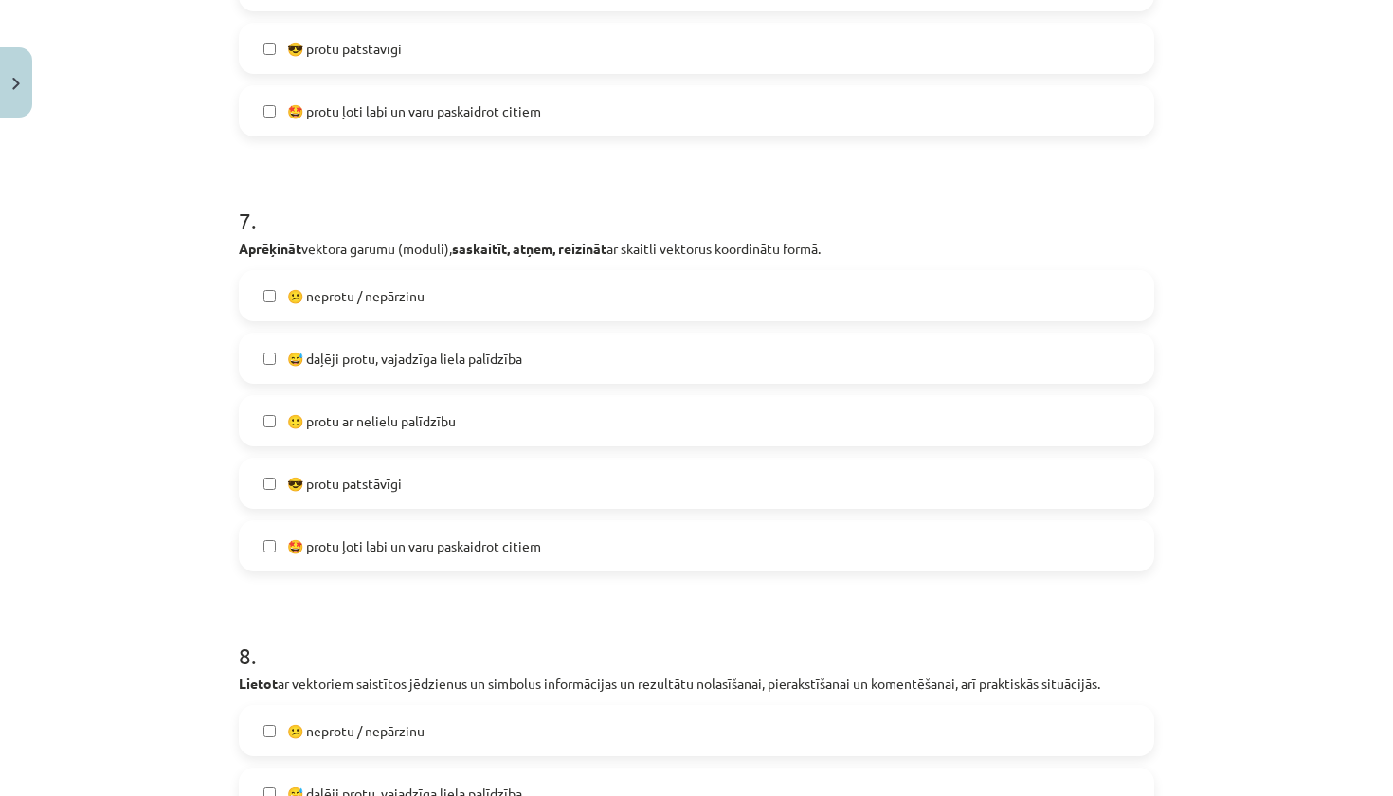
click at [376, 478] on span "😎 protu patstāvīgi" at bounding box center [344, 484] width 115 height 20
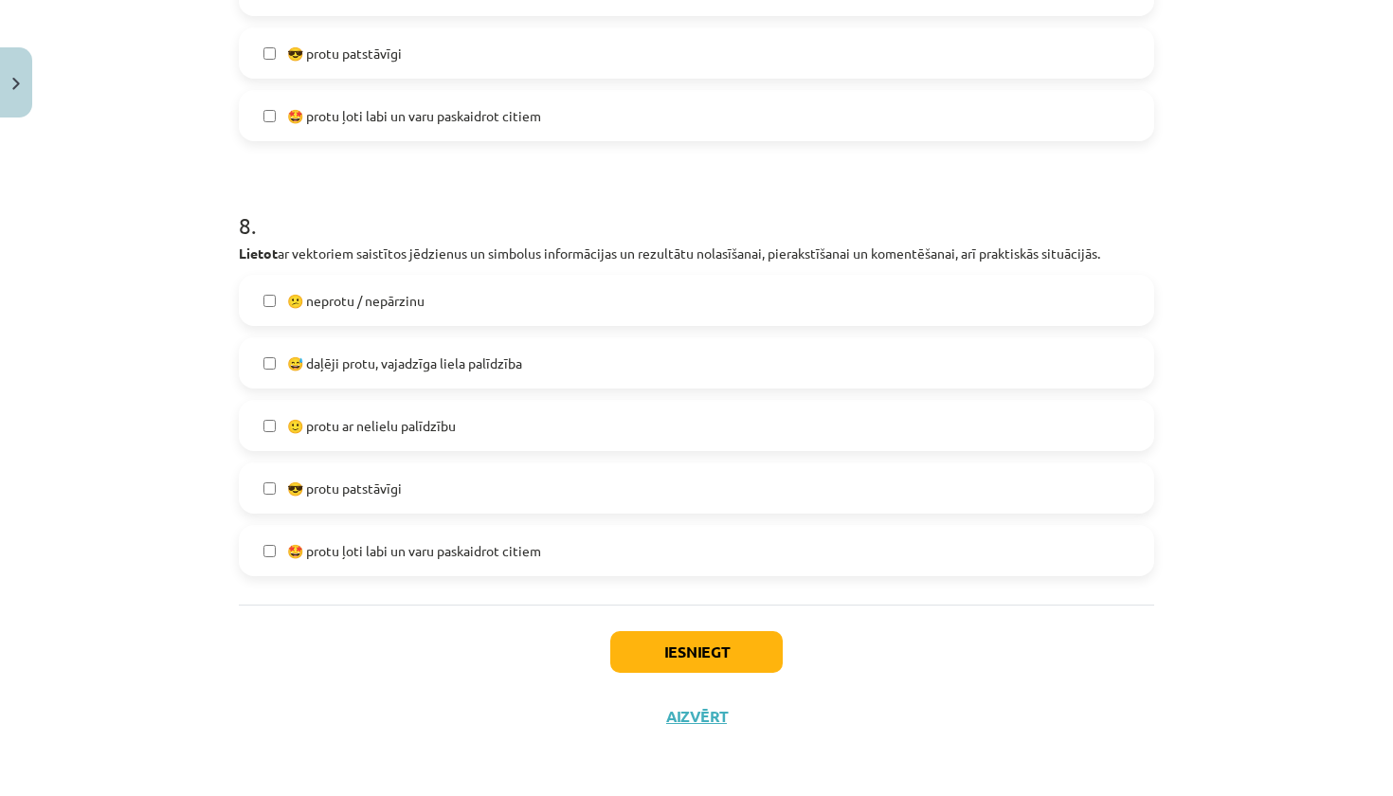
scroll to position [3438, 0]
click at [305, 495] on label "😎 protu patstāvīgi" at bounding box center [696, 487] width 911 height 47
click at [643, 659] on button "Iesniegt" at bounding box center [696, 652] width 172 height 42
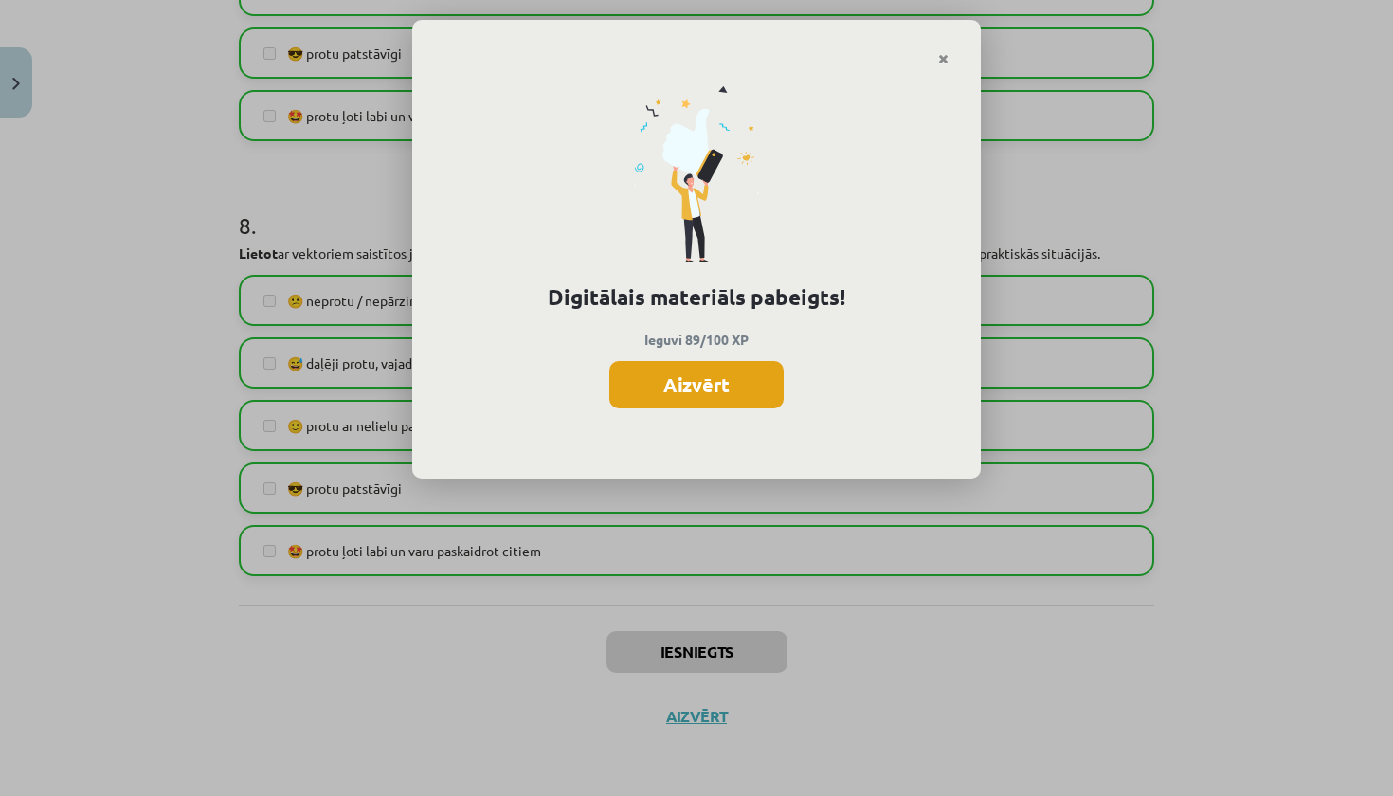
click at [663, 378] on button "Aizvērt" at bounding box center [696, 384] width 174 height 47
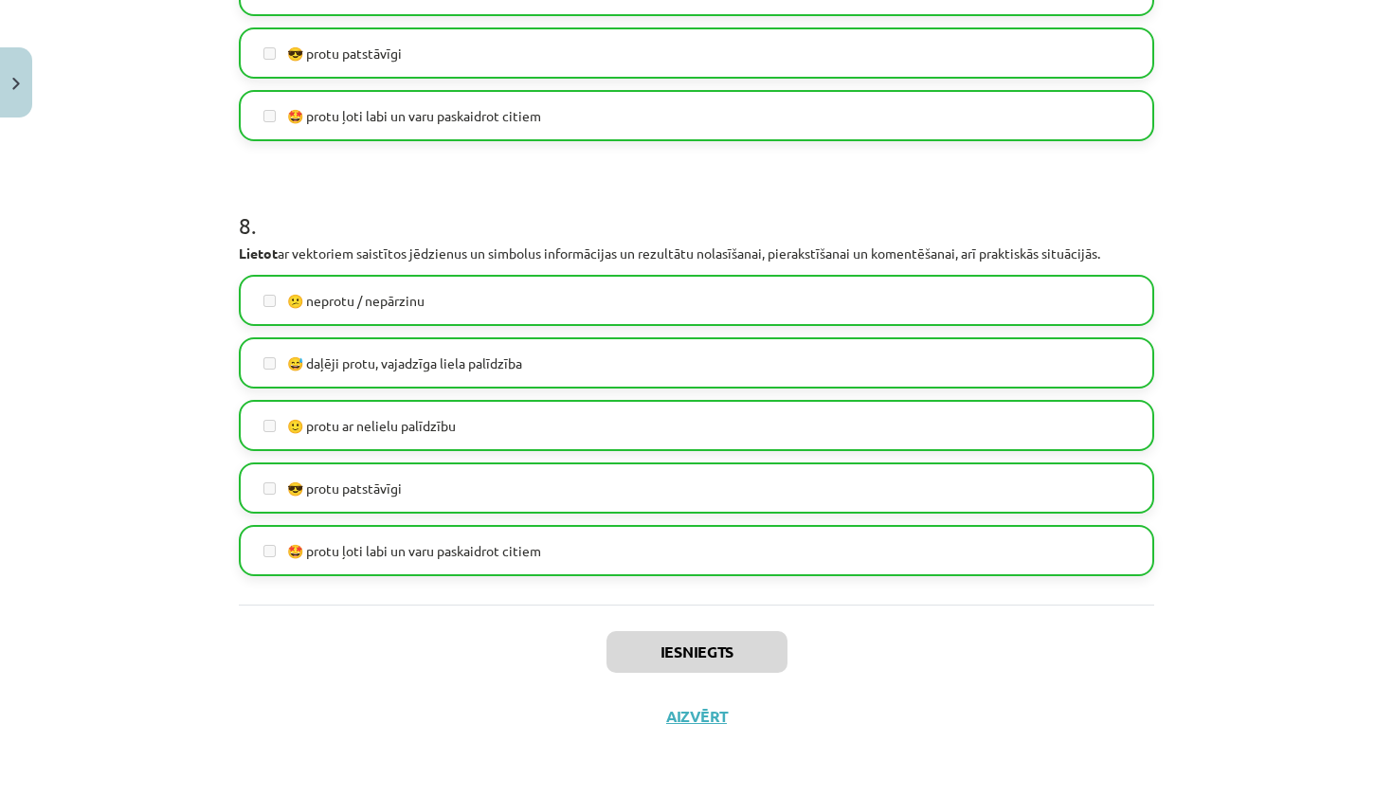
scroll to position [3438, 0]
click at [674, 717] on button "Aizvērt" at bounding box center [696, 716] width 72 height 19
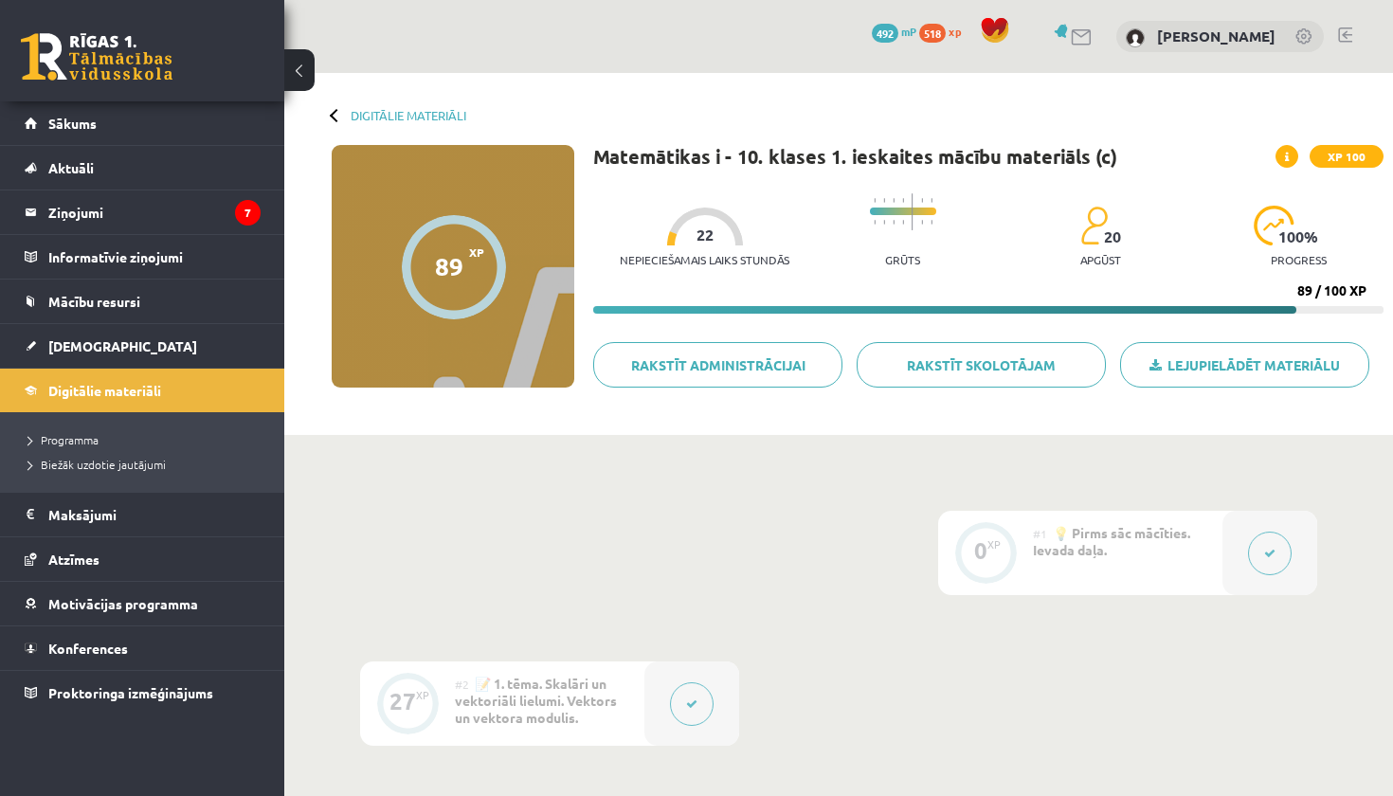
scroll to position [0, 0]
